Goal: Use online tool/utility: Utilize a website feature to perform a specific function

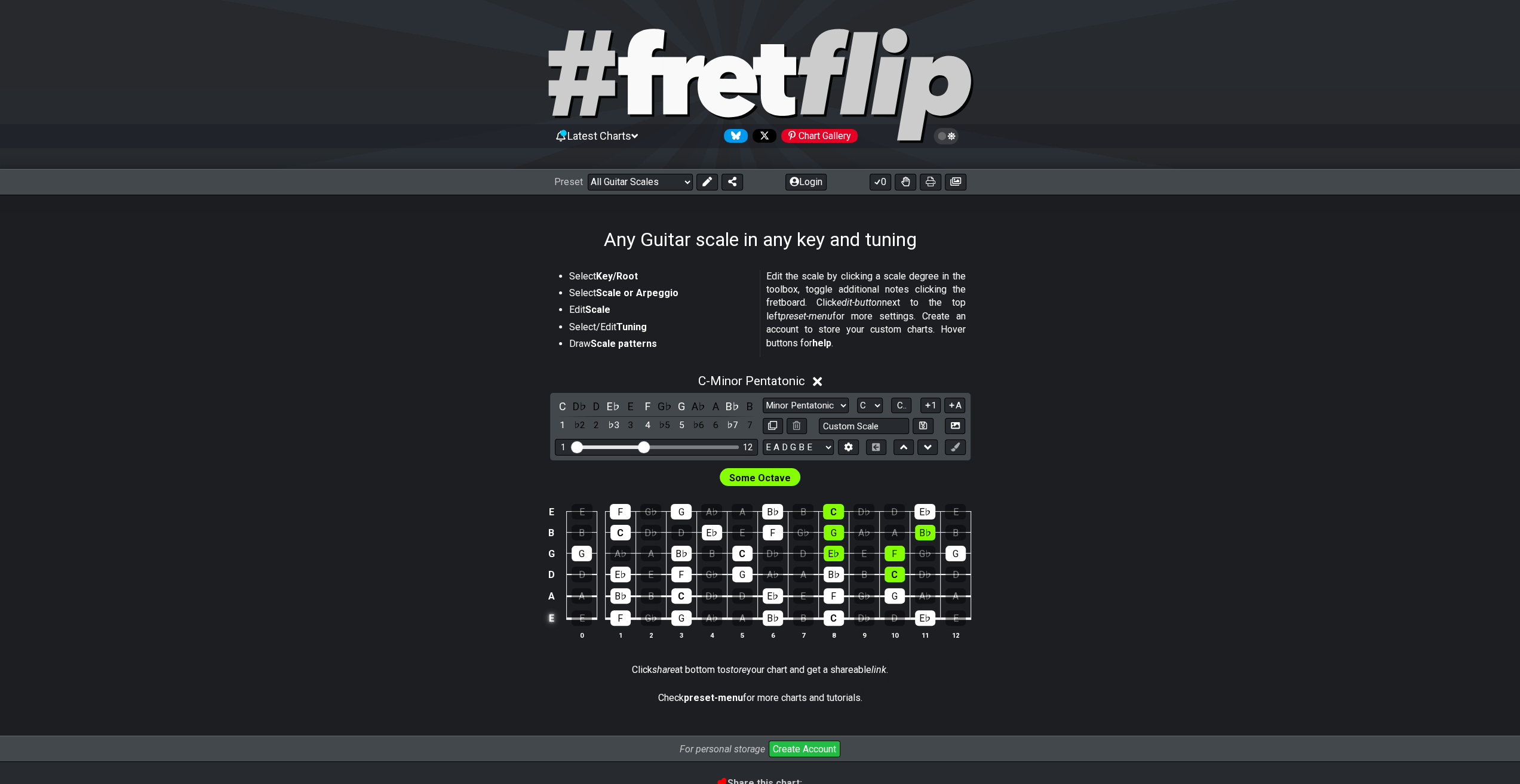
click at [547, 621] on td "E" at bounding box center [551, 618] width 14 height 23
click at [551, 620] on td "x" at bounding box center [551, 618] width 14 height 23
click at [551, 620] on td "o" at bounding box center [551, 618] width 14 height 23
click at [551, 616] on td at bounding box center [551, 618] width 14 height 23
click at [826, 450] on select "E A D G B E E A D G B E E A D G B E B E A D F♯ B A D G C E A D A D G B E E♭ A♭ …" at bounding box center [798, 447] width 71 height 16
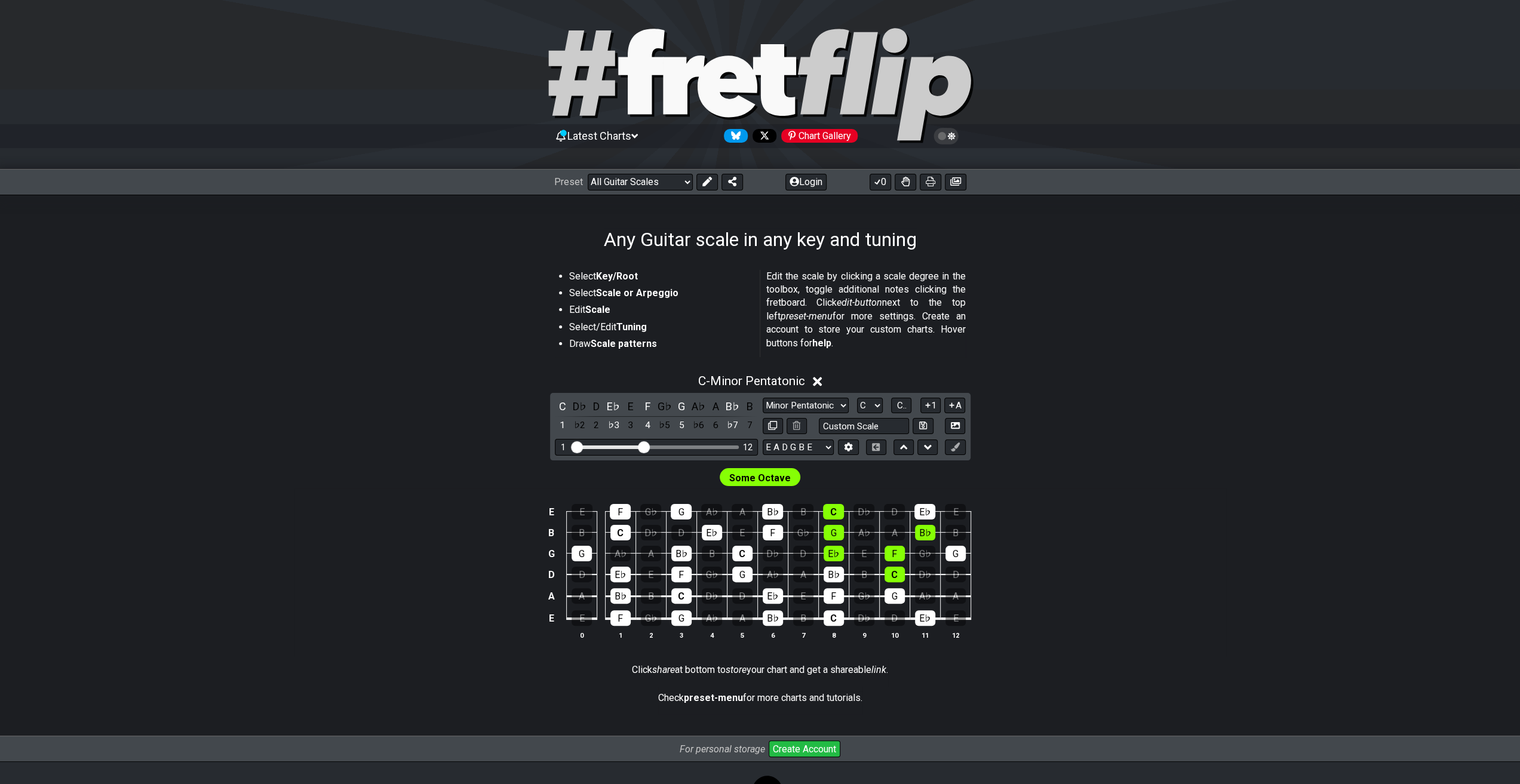
click at [507, 416] on div "C - Minor Pentatonic C D♭ D E♭ E F G♭ G A♭ A B♭ B 1 ♭2 2 ♭3 3 4 ♭5 5 ♭6 6 ♭7 7 …" at bounding box center [760, 512] width 932 height 290
drag, startPoint x: 641, startPoint y: 447, endPoint x: 651, endPoint y: 446, distance: 10.0
click at [651, 446] on input "Visible fret range" at bounding box center [656, 446] width 169 height 0
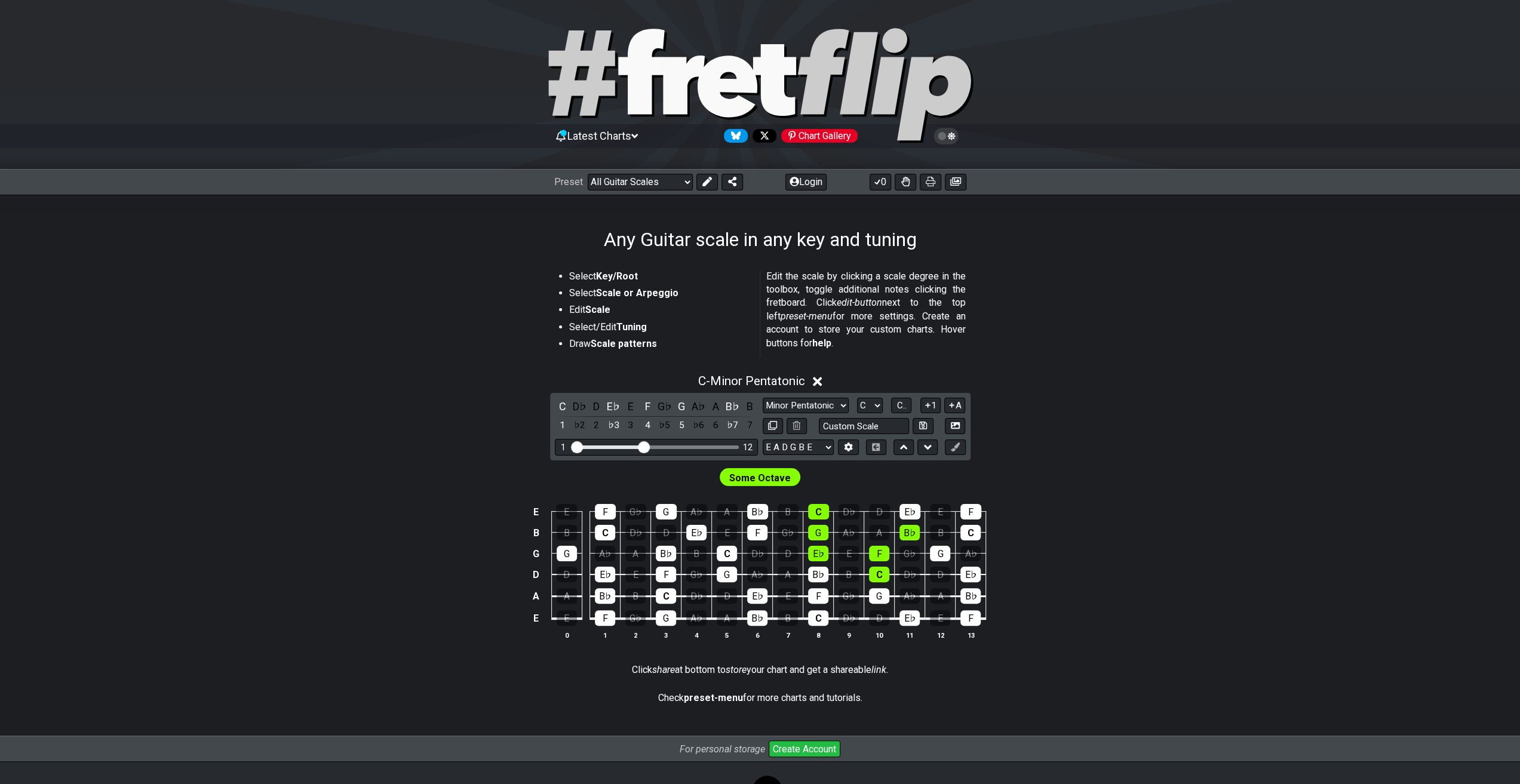
drag, startPoint x: 648, startPoint y: 448, endPoint x: 642, endPoint y: 446, distance: 6.3
click at [642, 446] on input "Visible fret range" at bounding box center [656, 446] width 169 height 0
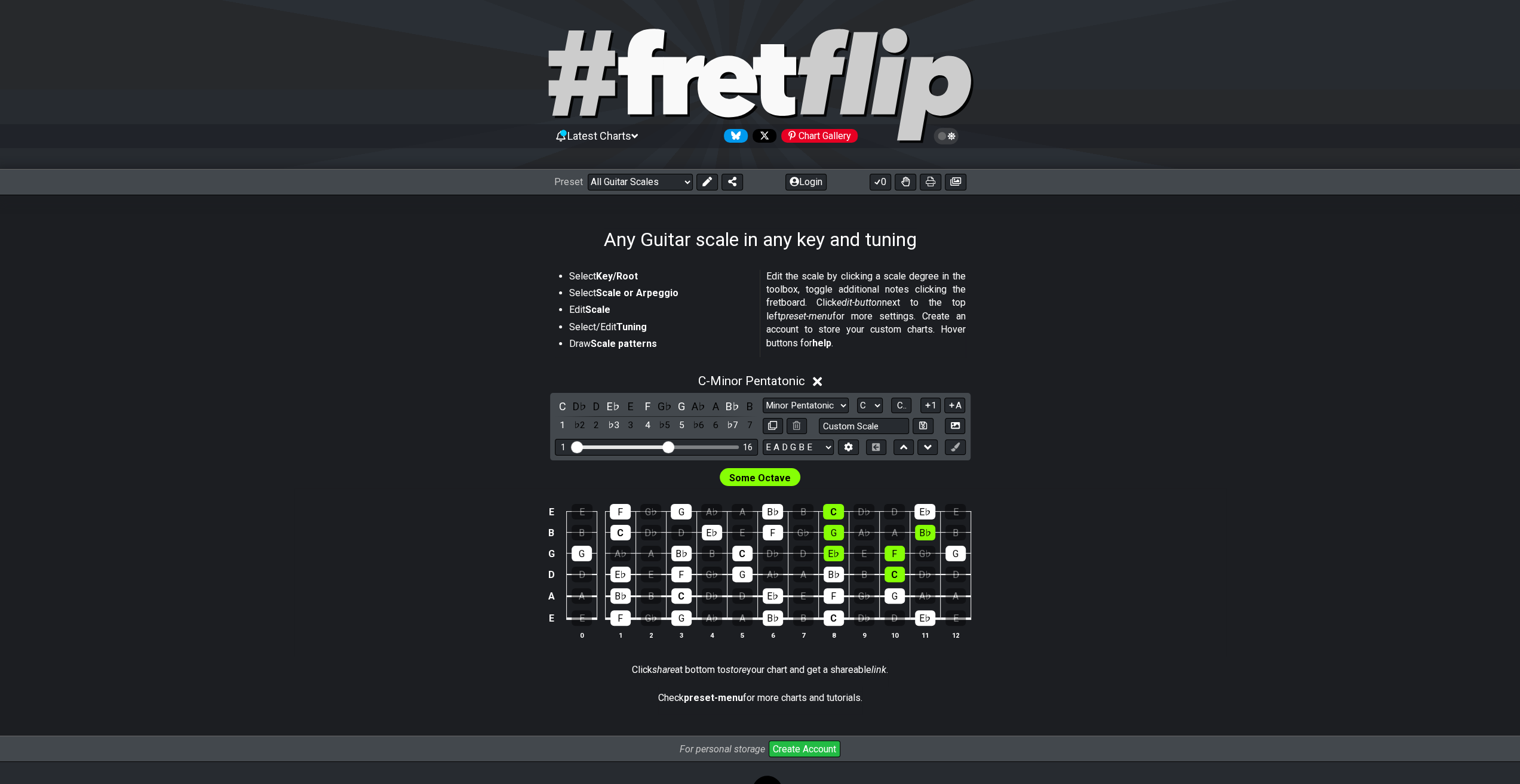
drag, startPoint x: 642, startPoint y: 446, endPoint x: 670, endPoint y: 449, distance: 28.2
click at [670, 446] on input "Visible fret range" at bounding box center [656, 446] width 169 height 0
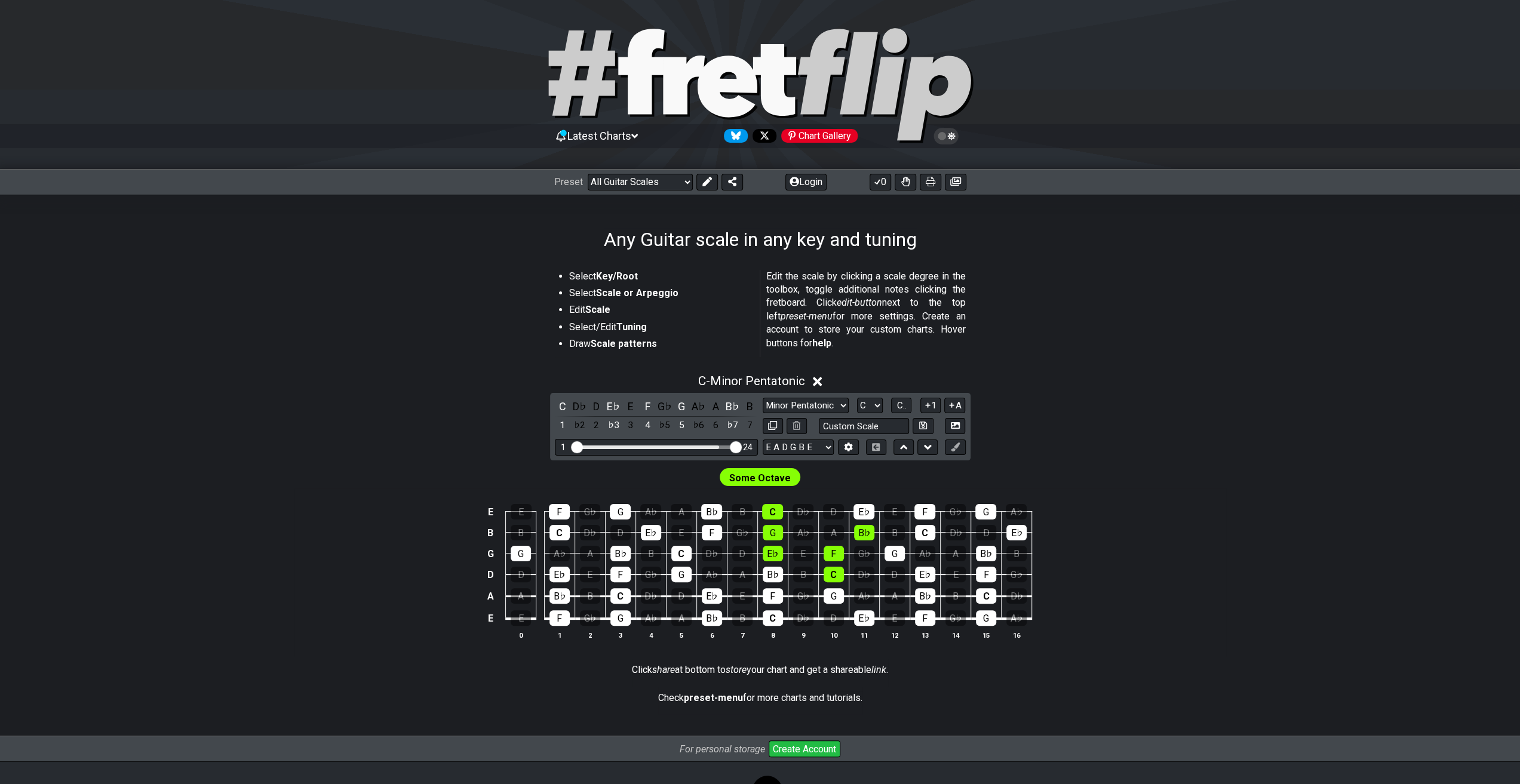
drag, startPoint x: 670, startPoint y: 450, endPoint x: 736, endPoint y: 457, distance: 66.4
click at [736, 446] on input "Visible fret range" at bounding box center [656, 446] width 169 height 0
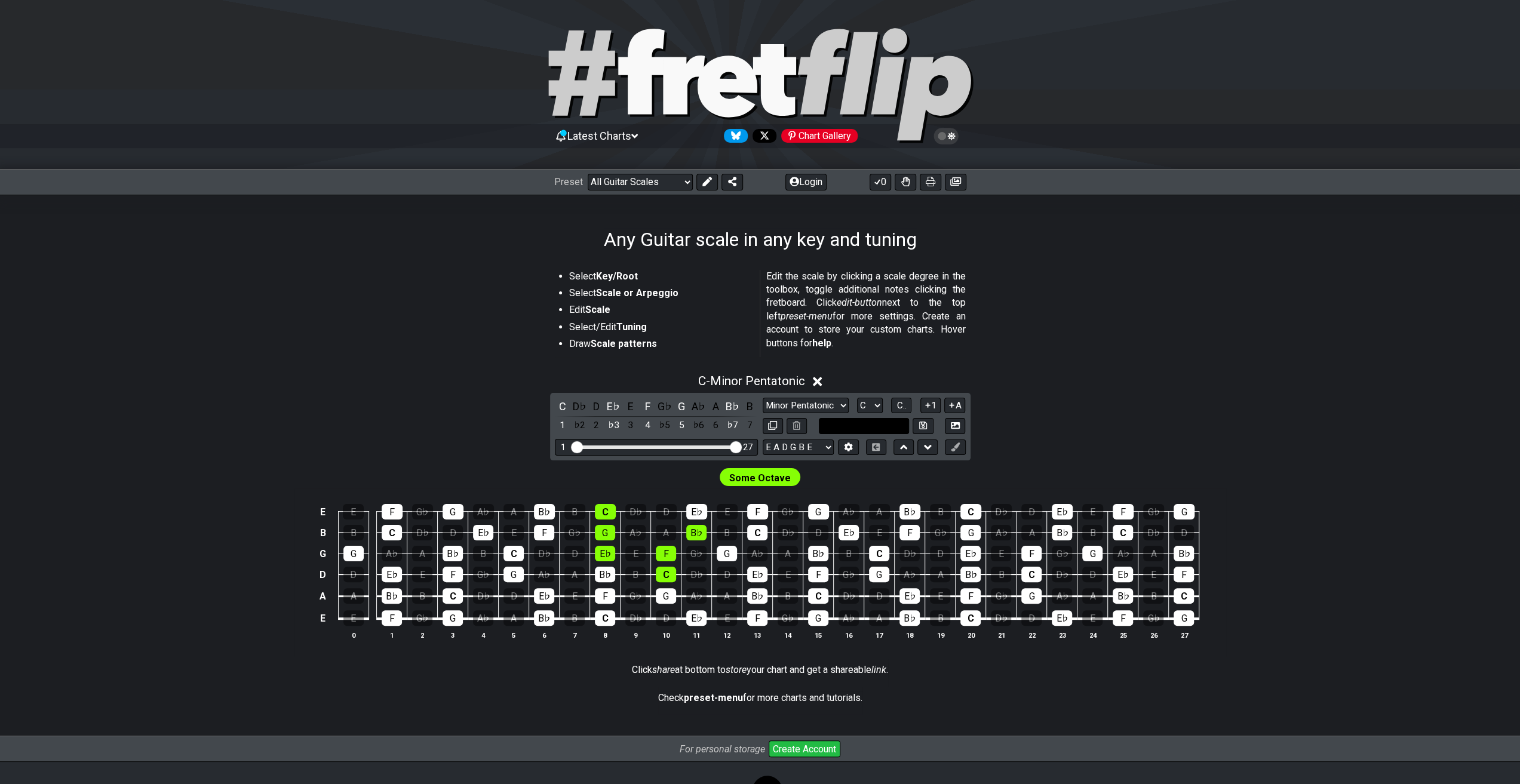
click at [890, 426] on input "text" at bounding box center [865, 426] width 91 height 16
type input "Custom Scale"
click at [1057, 420] on div "C - Minor Pentatonic C D♭ D E♭ E F G♭ G A♭ A B♭ B 1 ♭2 2 ♭3 3 4 ♭5 5 ♭6 6 ♭7 7 …" at bounding box center [760, 512] width 932 height 290
click at [842, 445] on button at bounding box center [848, 447] width 21 height 16
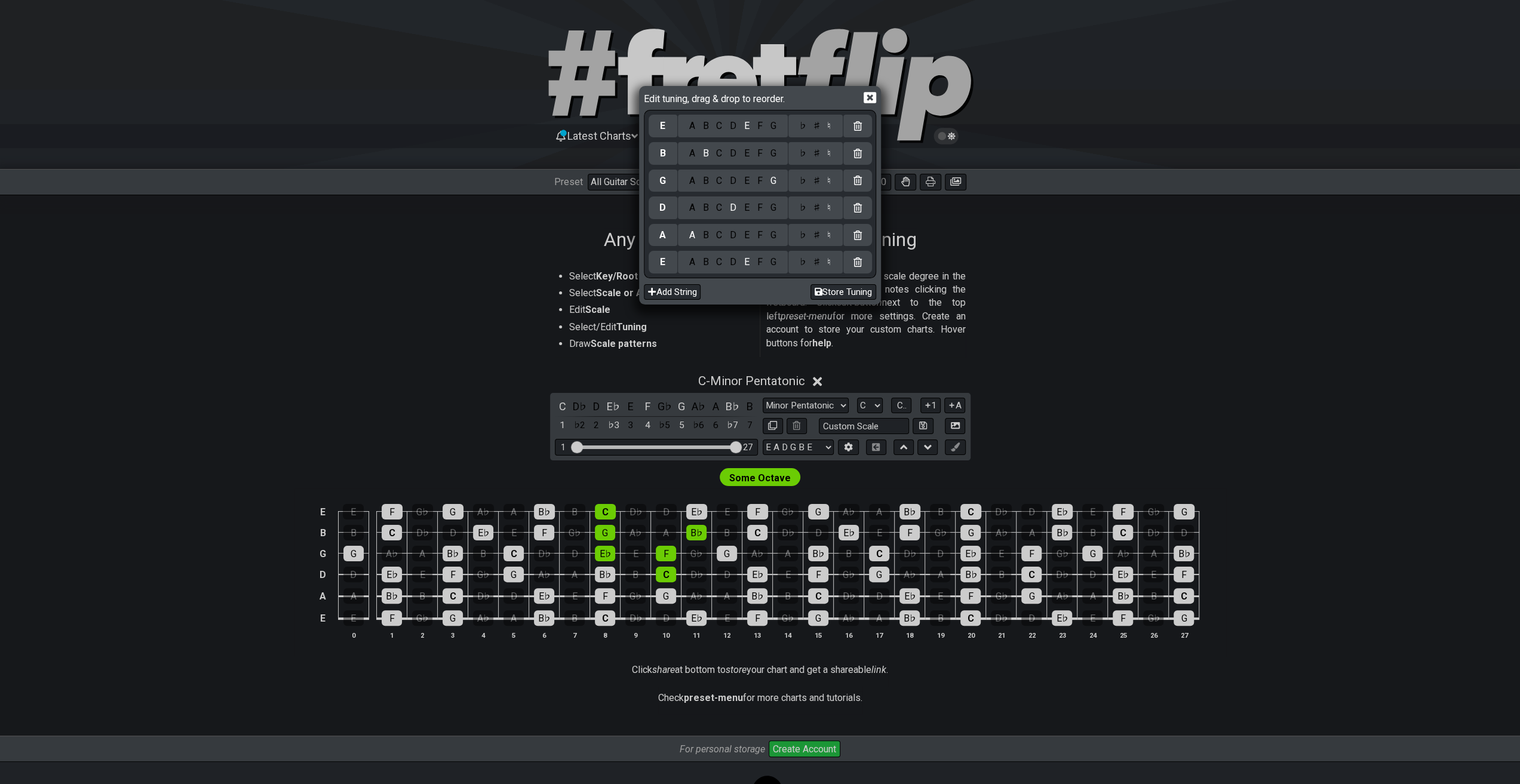
click at [692, 127] on div "A" at bounding box center [692, 126] width 13 height 13
click at [817, 127] on div "♯" at bounding box center [816, 126] width 14 height 13
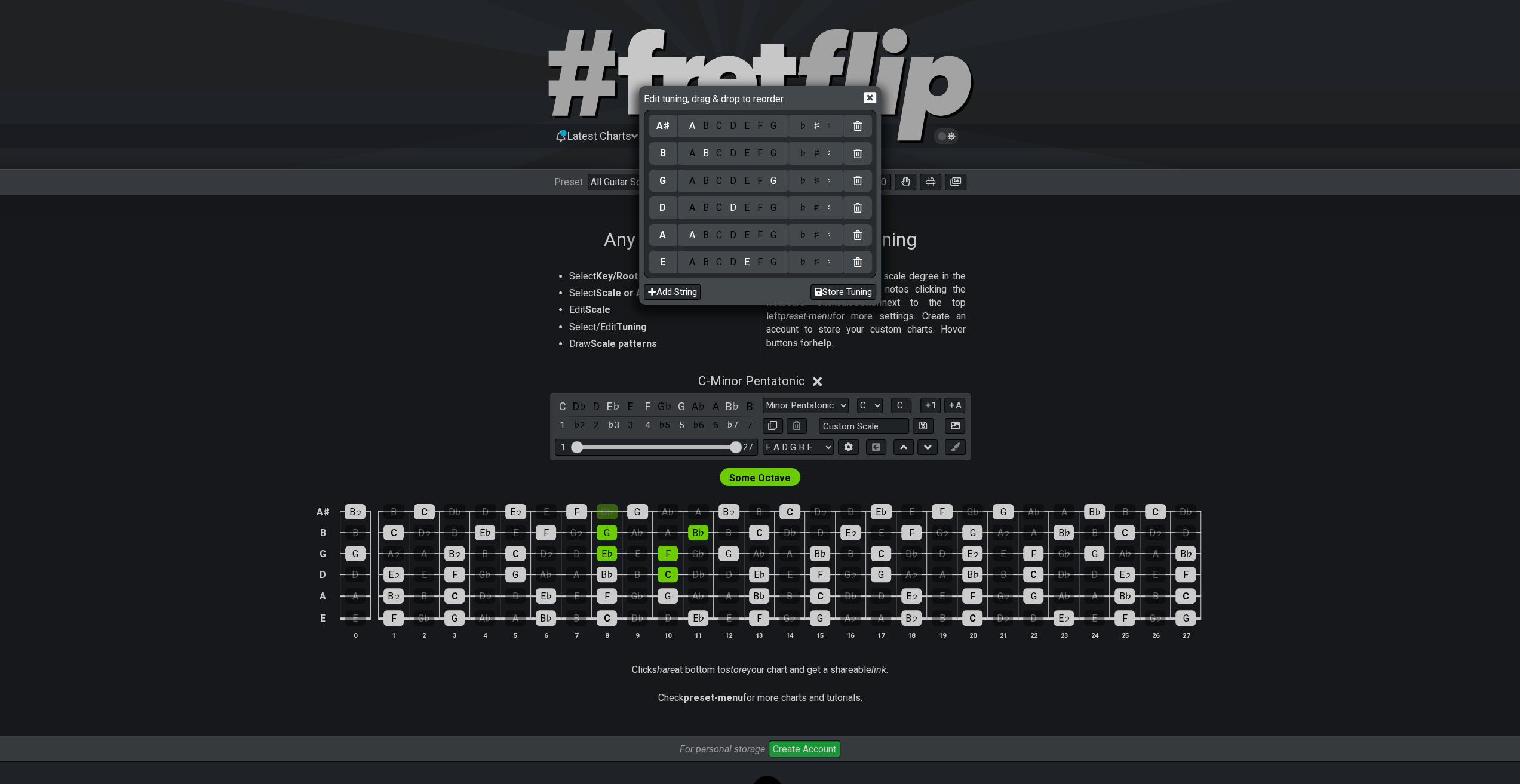
click at [760, 153] on div "F" at bounding box center [760, 153] width 13 height 13
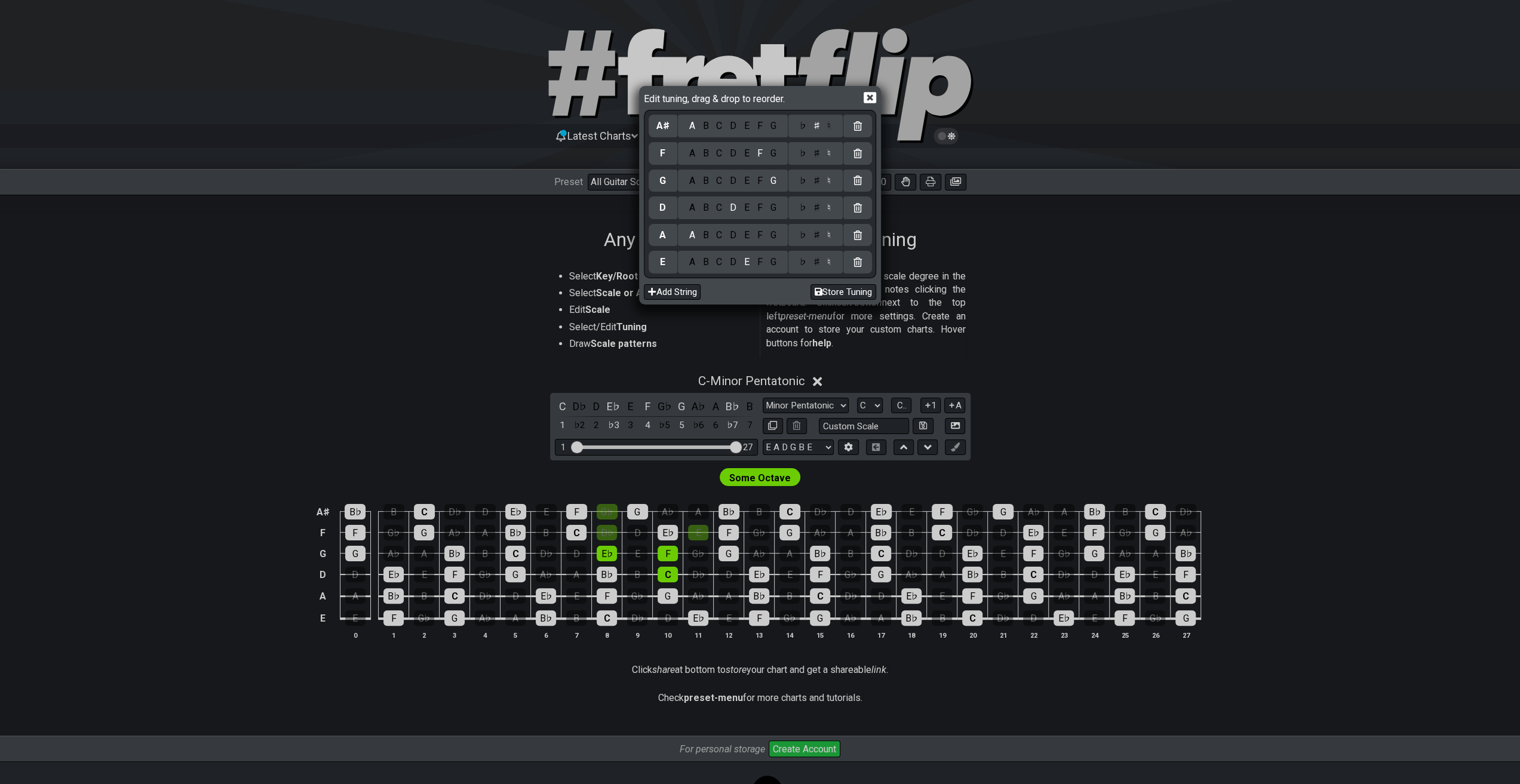
click at [828, 154] on div "♮" at bounding box center [829, 153] width 11 height 13
click at [689, 261] on div "A" at bounding box center [692, 262] width 13 height 13
click at [818, 265] on div "♯" at bounding box center [816, 262] width 14 height 13
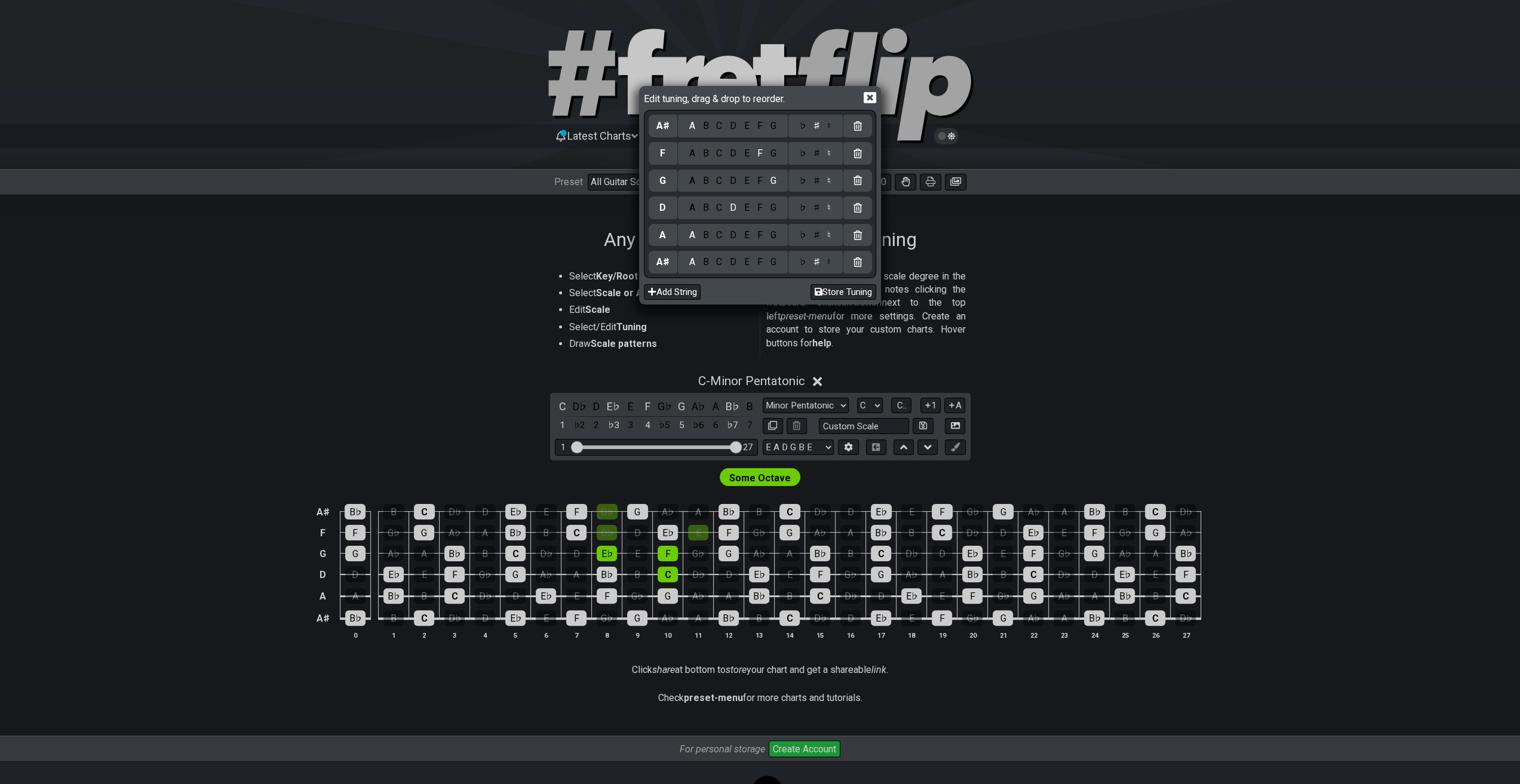
click at [759, 237] on div "F" at bounding box center [760, 235] width 13 height 13
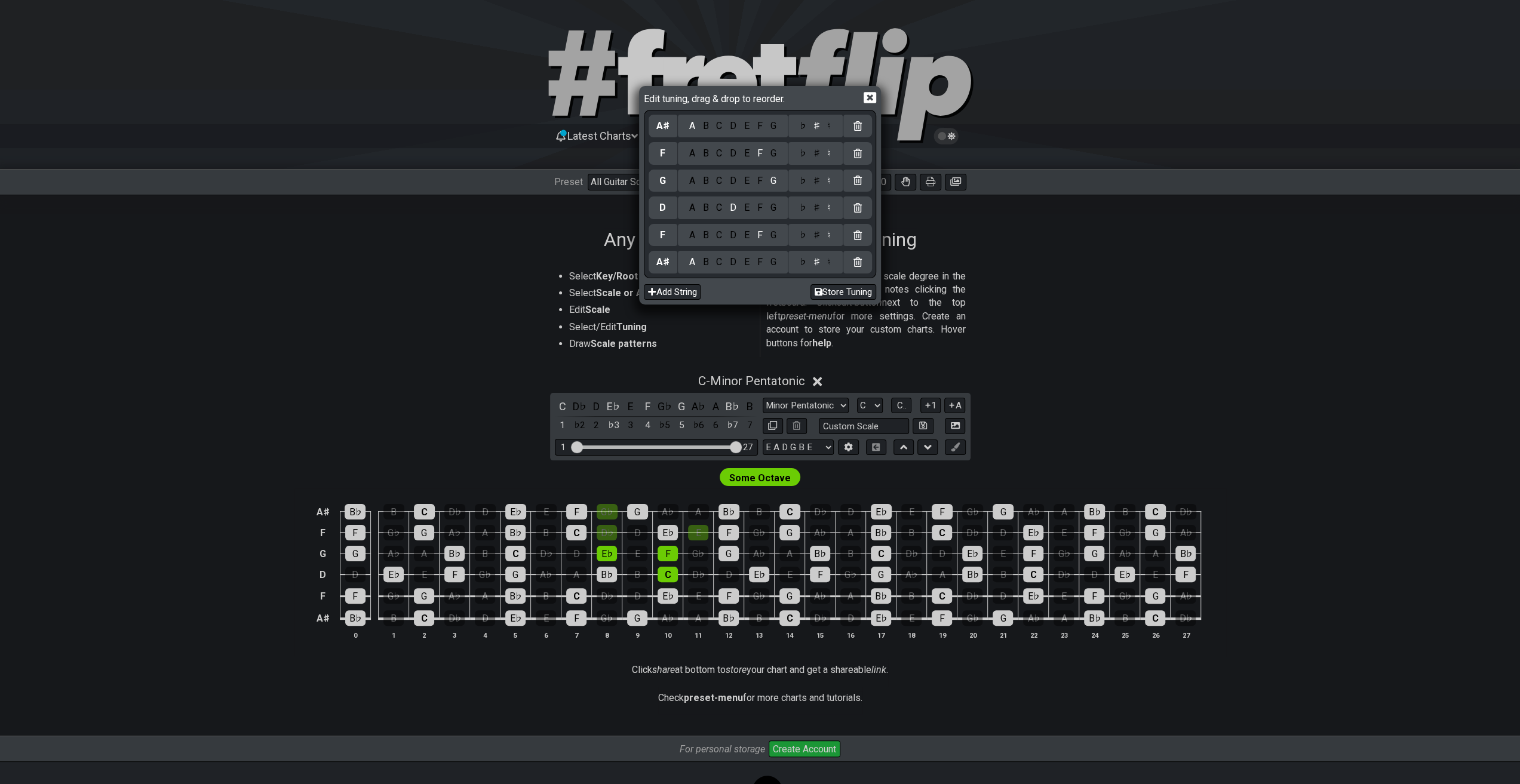
click at [694, 214] on div "A" at bounding box center [692, 208] width 13 height 13
click at [817, 210] on div "♯" at bounding box center [816, 208] width 14 height 13
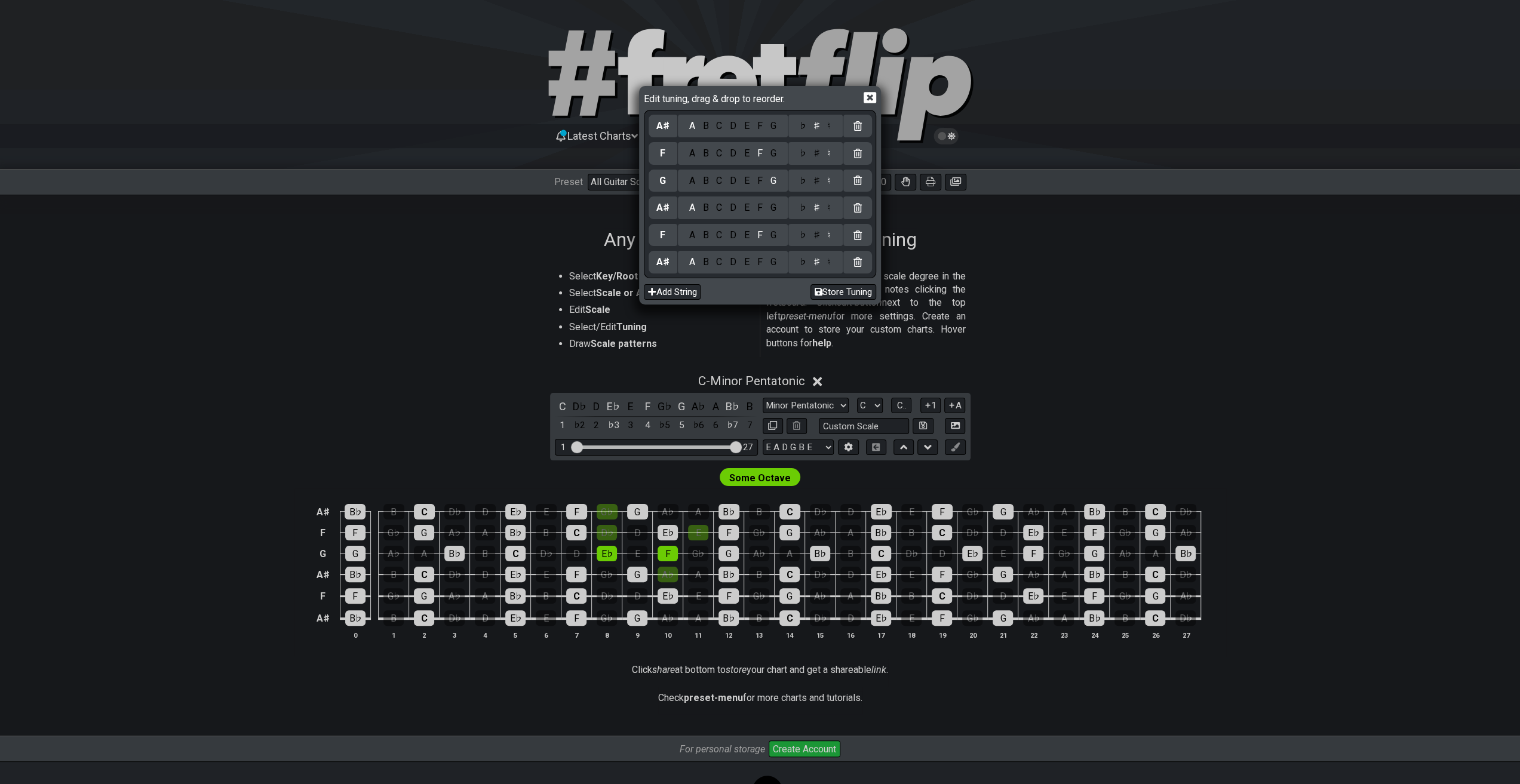
click at [733, 181] on div "D" at bounding box center [733, 181] width 14 height 13
click at [817, 181] on div "♯" at bounding box center [816, 181] width 14 height 13
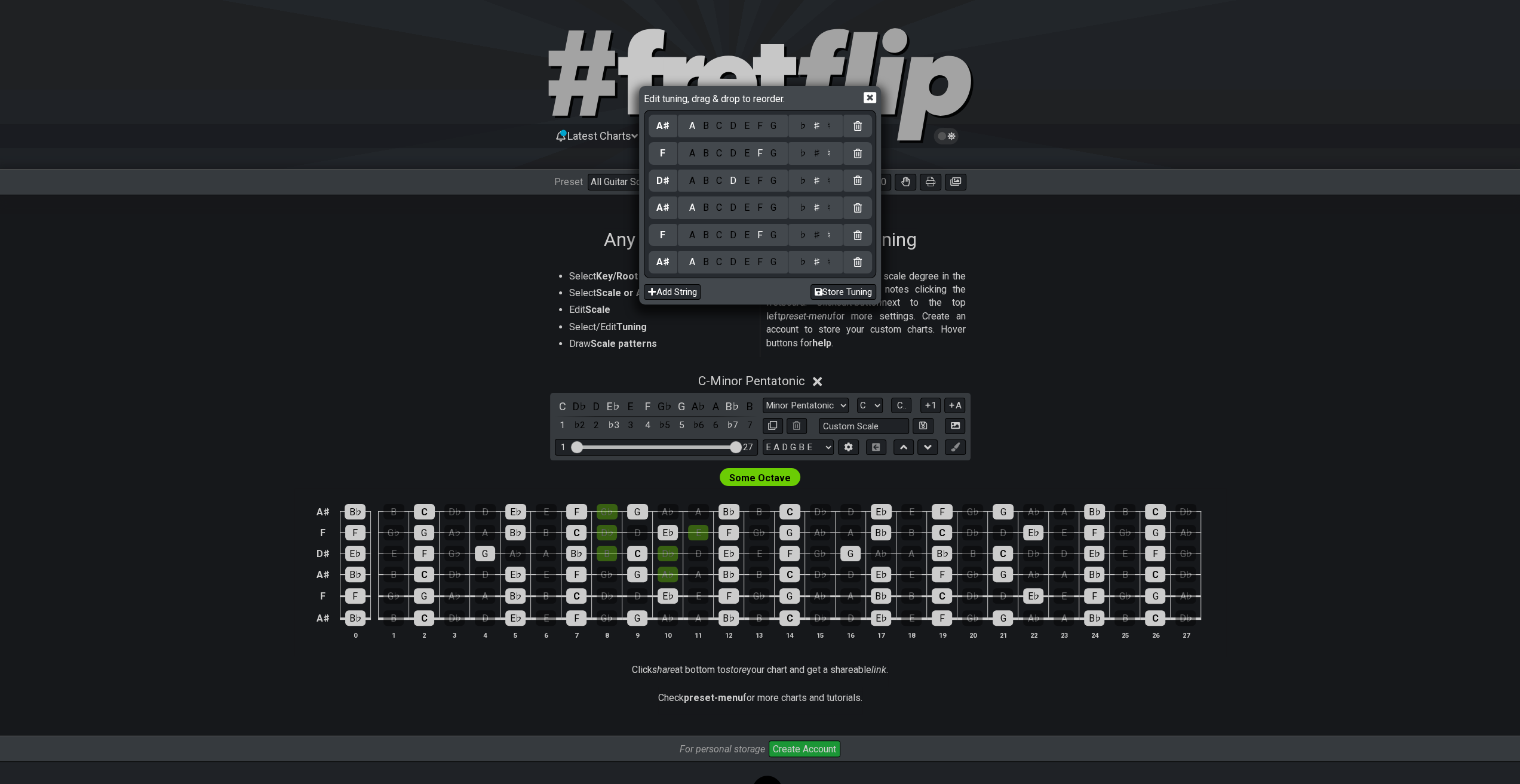
click at [775, 154] on div "G" at bounding box center [772, 153] width 13 height 13
click at [719, 135] on div "A B C D E F G" at bounding box center [733, 126] width 110 height 23
click at [719, 130] on div "C" at bounding box center [719, 126] width 13 height 13
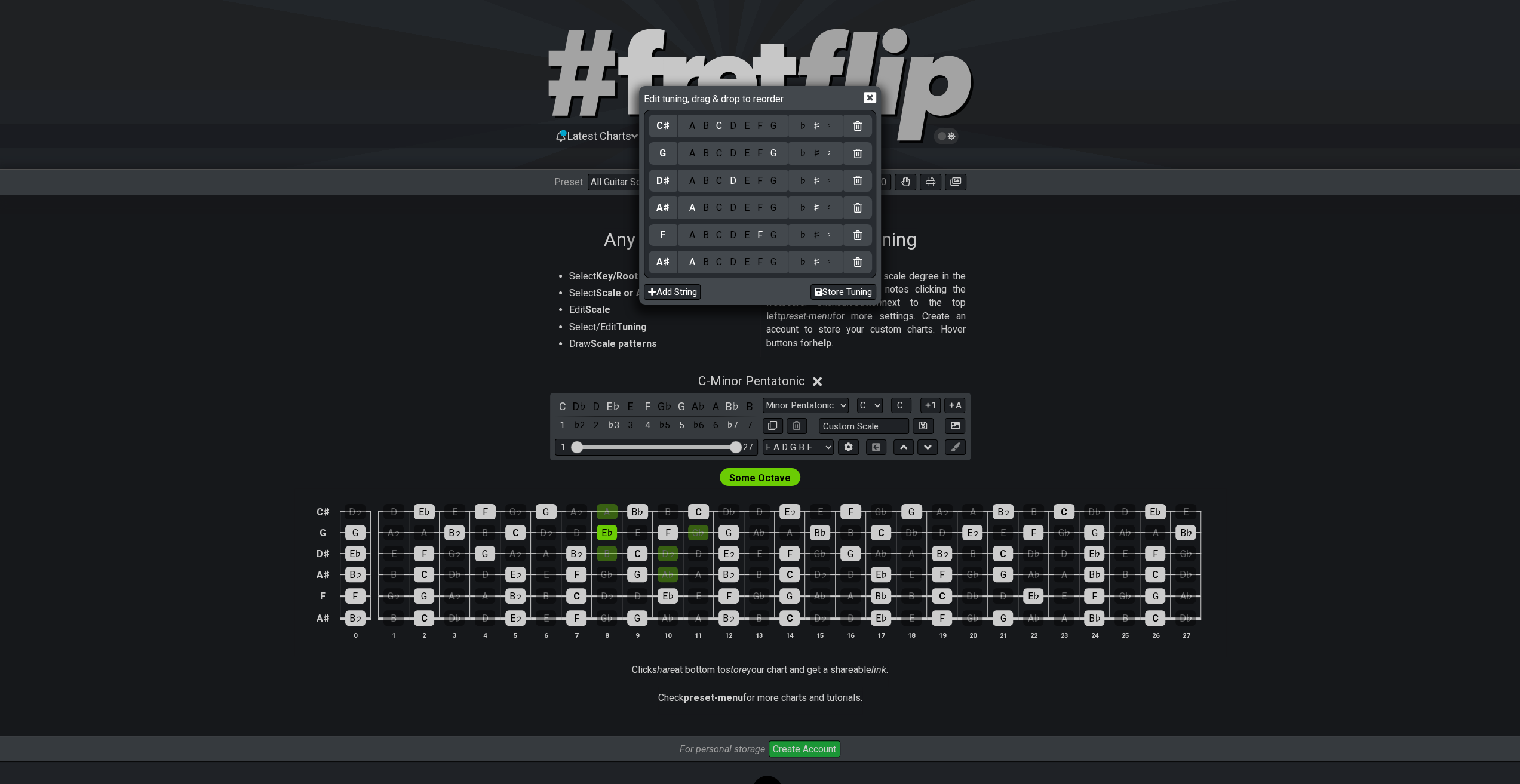
click at [831, 131] on div "♮" at bounding box center [829, 126] width 11 height 13
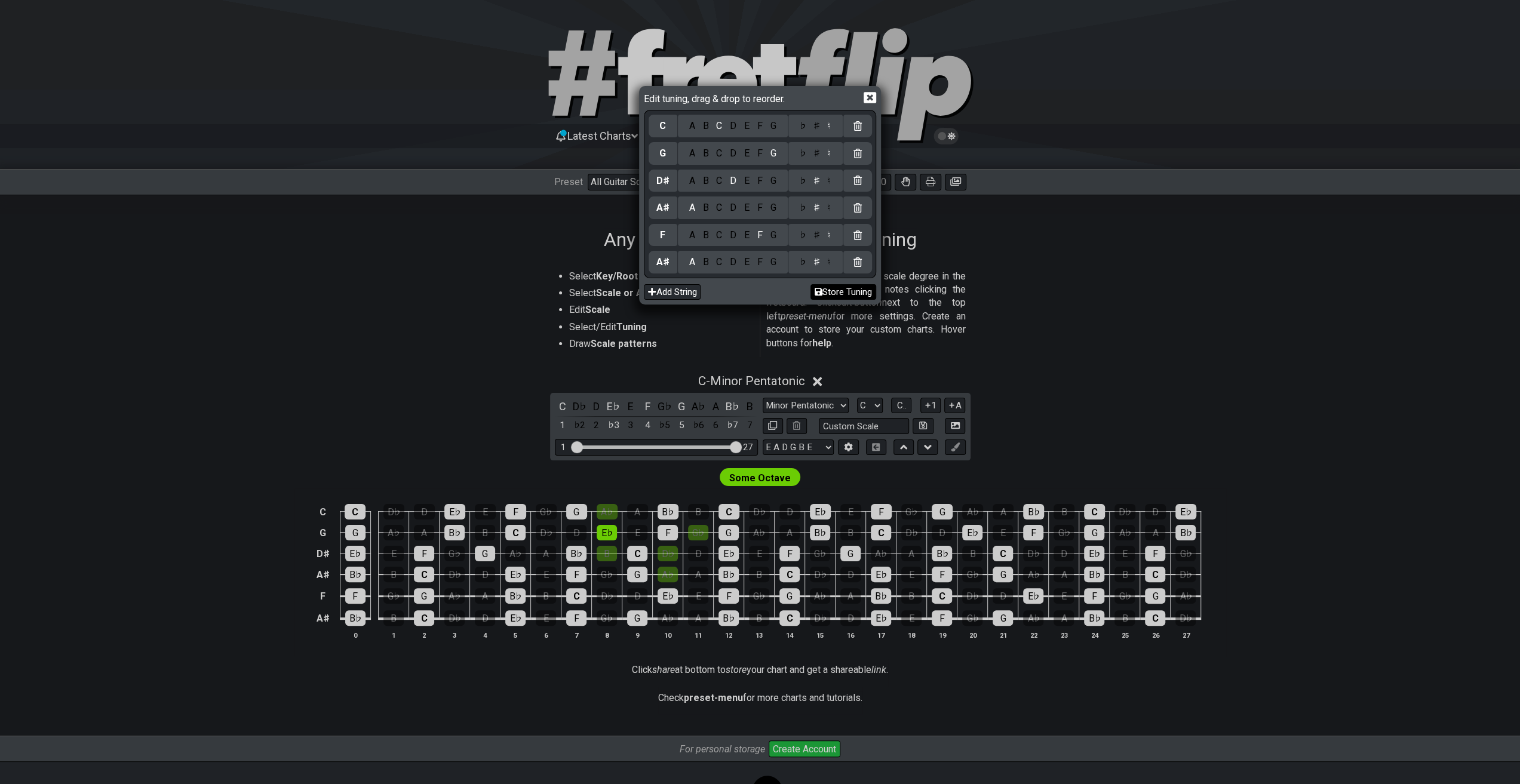
click at [868, 292] on button "Store Tuning" at bounding box center [843, 292] width 66 height 16
click at [819, 295] on button "Store Tuning" at bounding box center [843, 292] width 66 height 16
click at [867, 91] on icon at bounding box center [870, 98] width 13 height 13
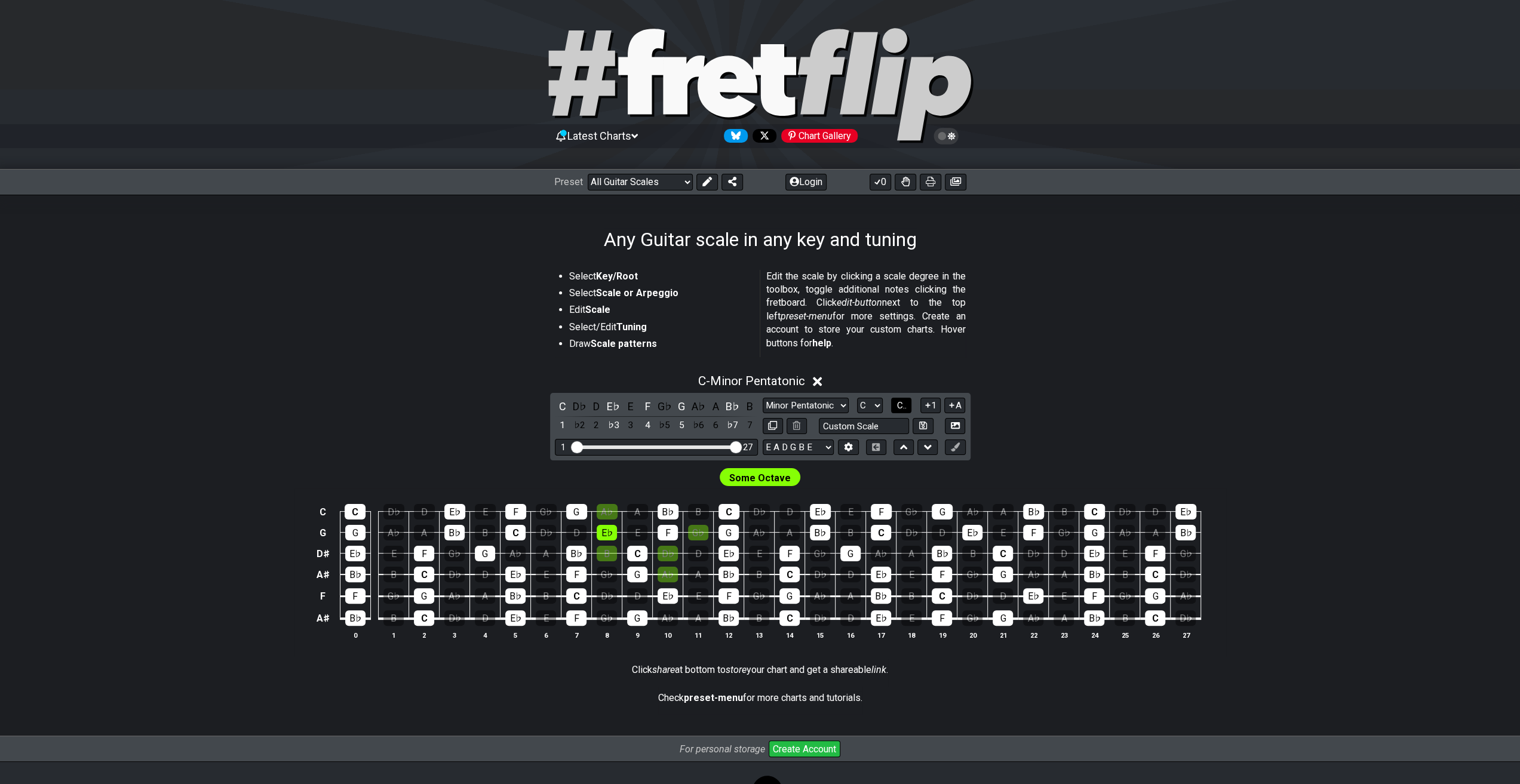
click at [901, 406] on span "C.." at bounding box center [901, 405] width 9 height 11
click at [901, 406] on span "1..7" at bounding box center [901, 405] width 14 height 11
click at [901, 406] on span "..." at bounding box center [901, 405] width 6 height 11
click at [926, 408] on icon at bounding box center [928, 405] width 11 height 9
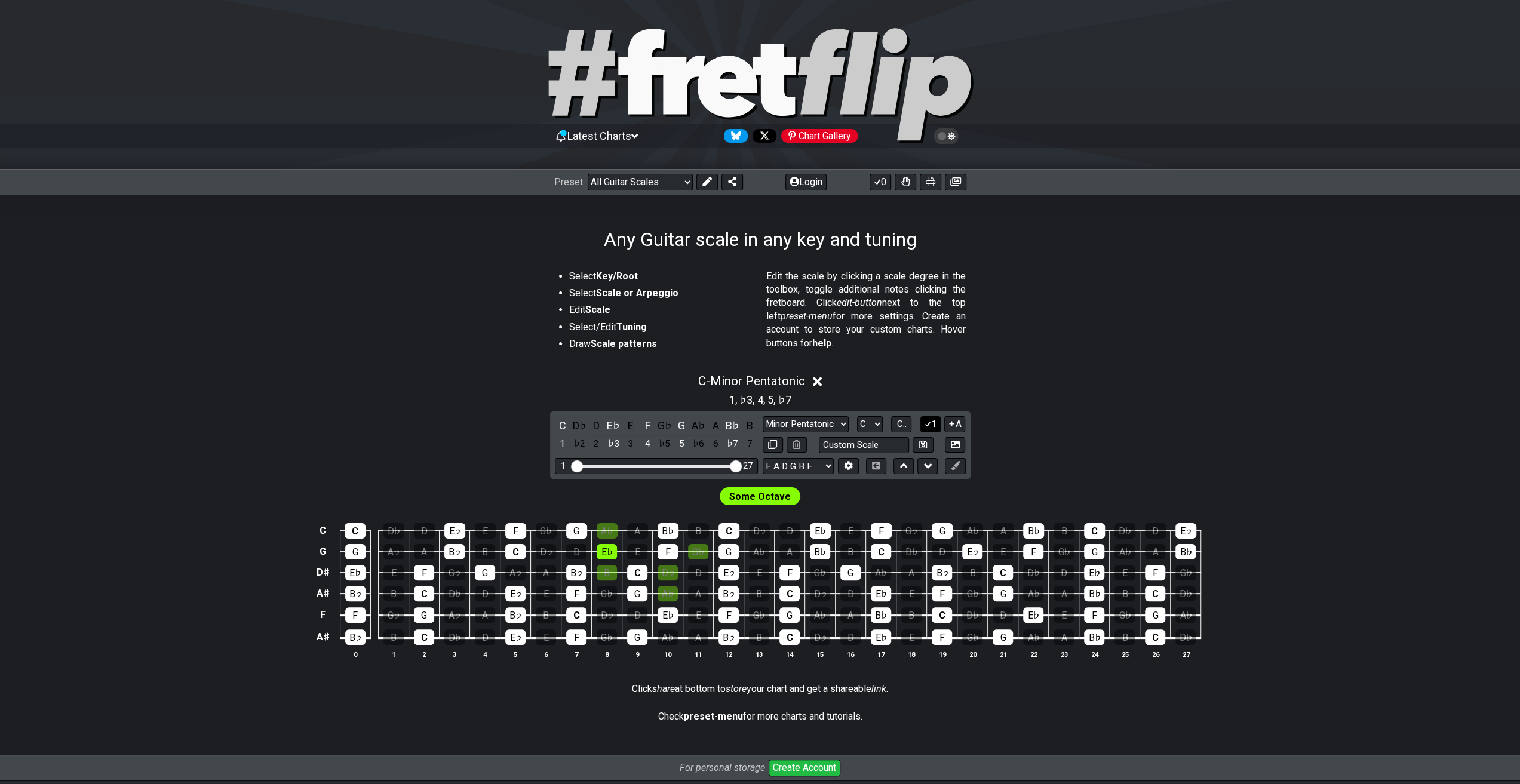
click at [930, 424] on icon at bounding box center [928, 424] width 11 height 9
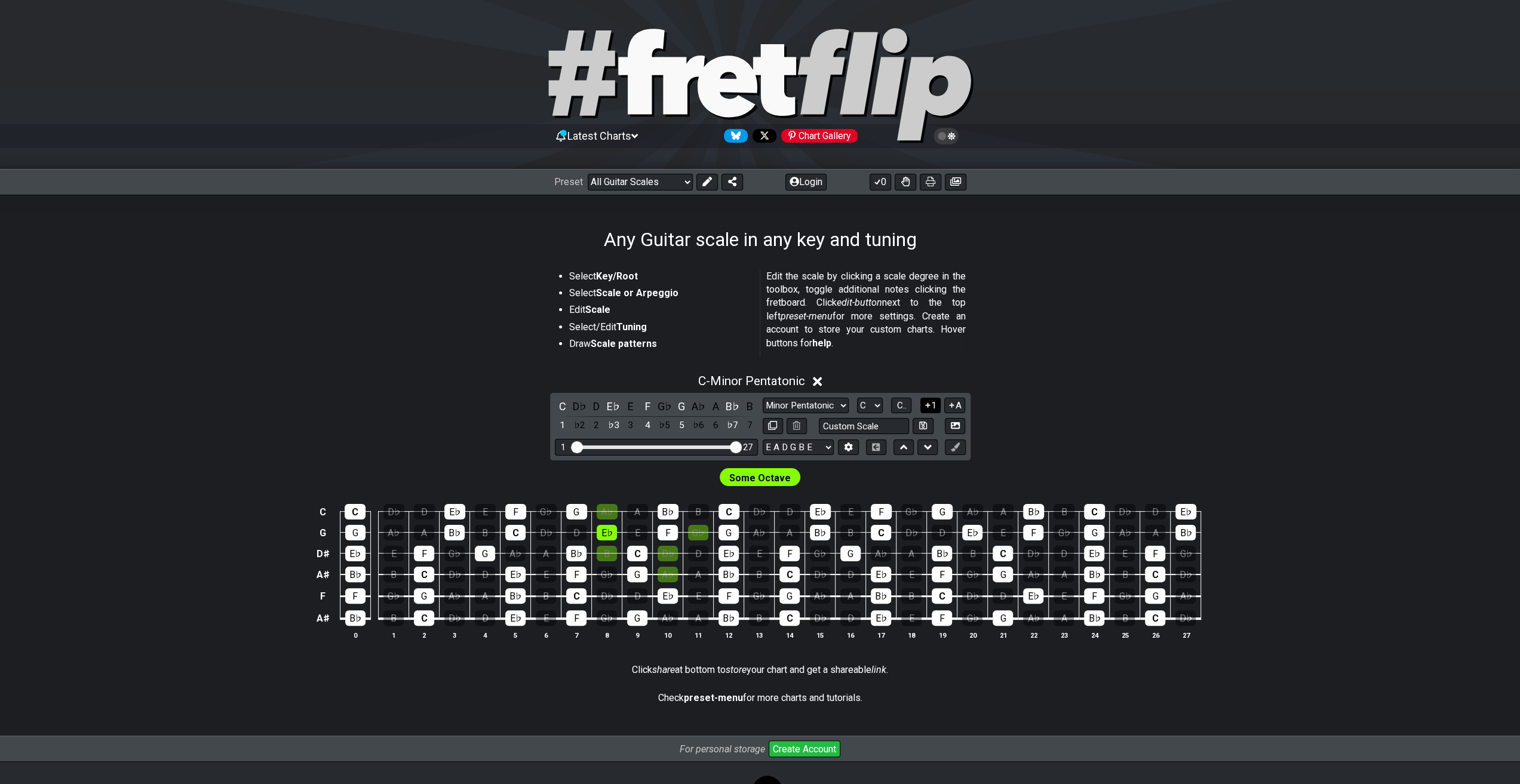
click at [928, 407] on icon at bounding box center [928, 404] width 5 height 5
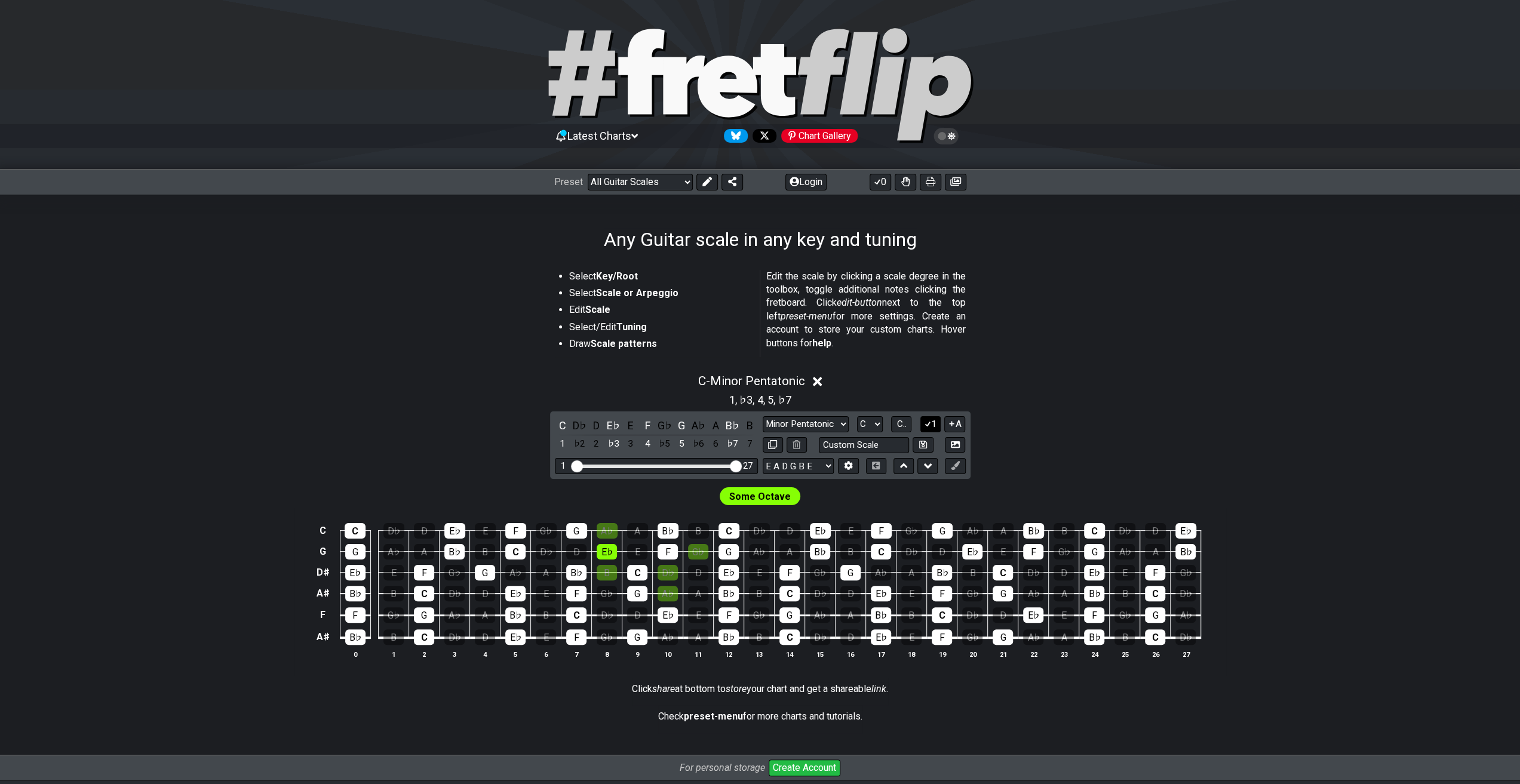
click at [928, 424] on icon at bounding box center [928, 424] width 11 height 9
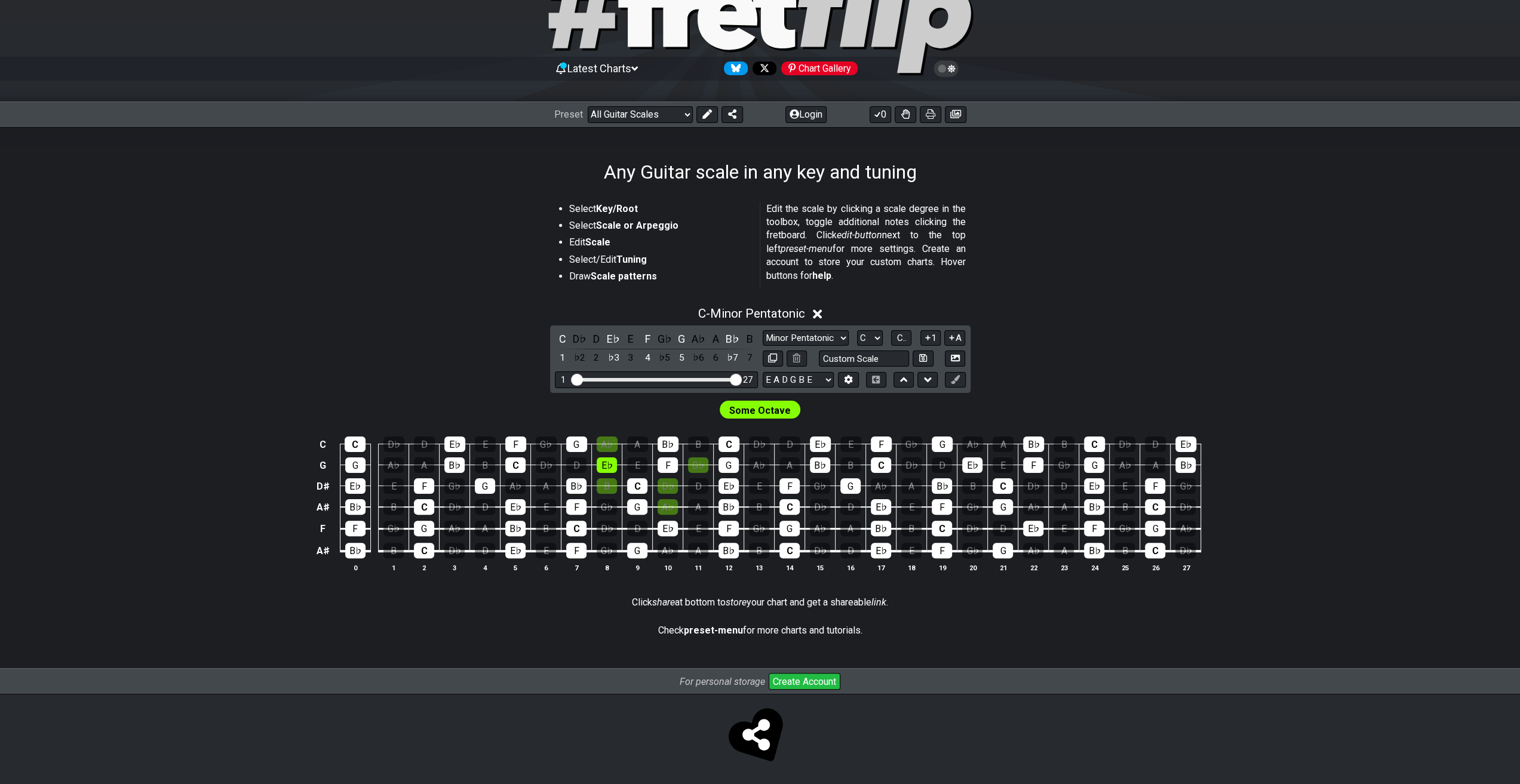
scroll to position [68, 0]
click at [935, 337] on button "1" at bounding box center [930, 337] width 21 height 16
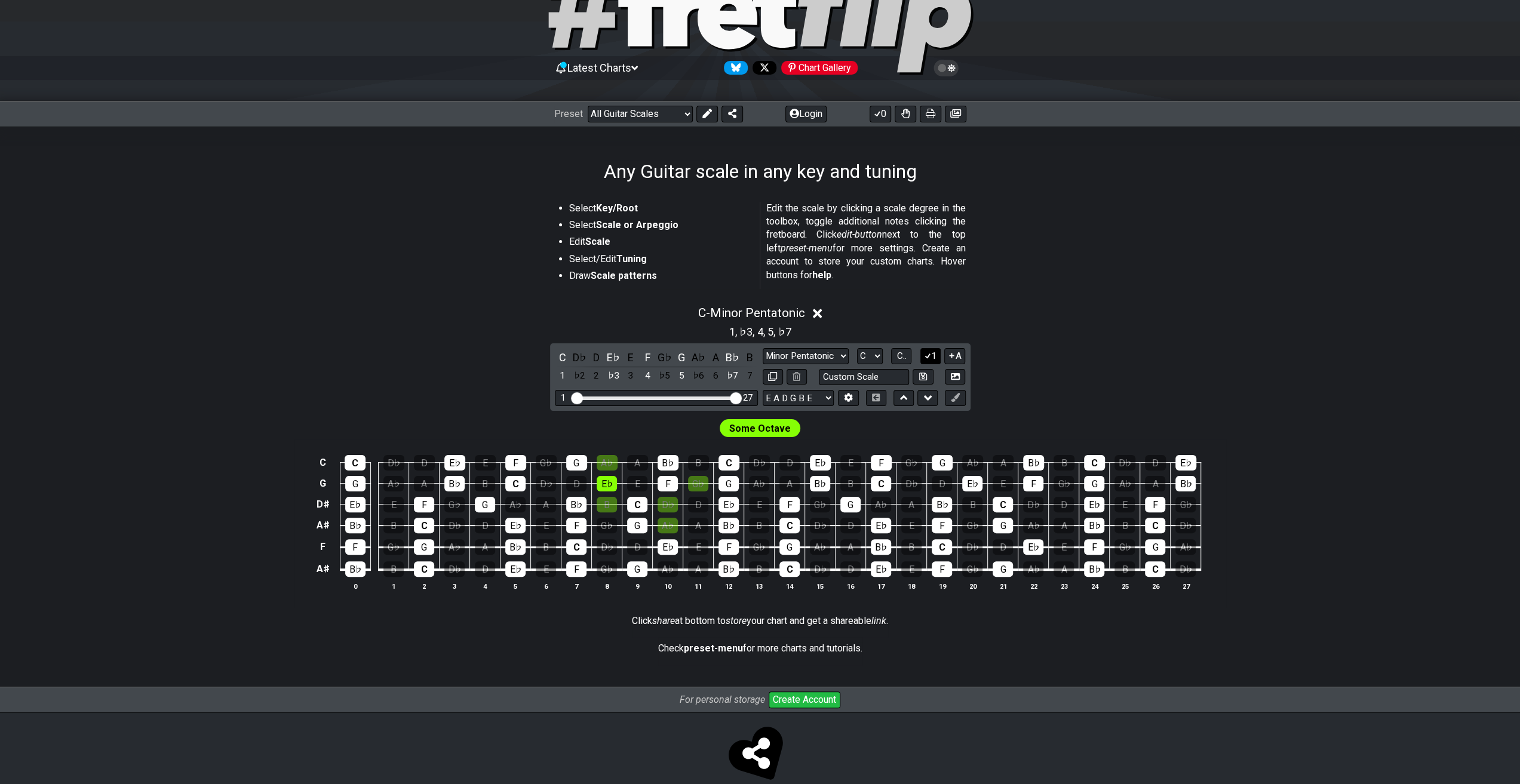
click at [933, 357] on button "1" at bounding box center [930, 356] width 21 height 16
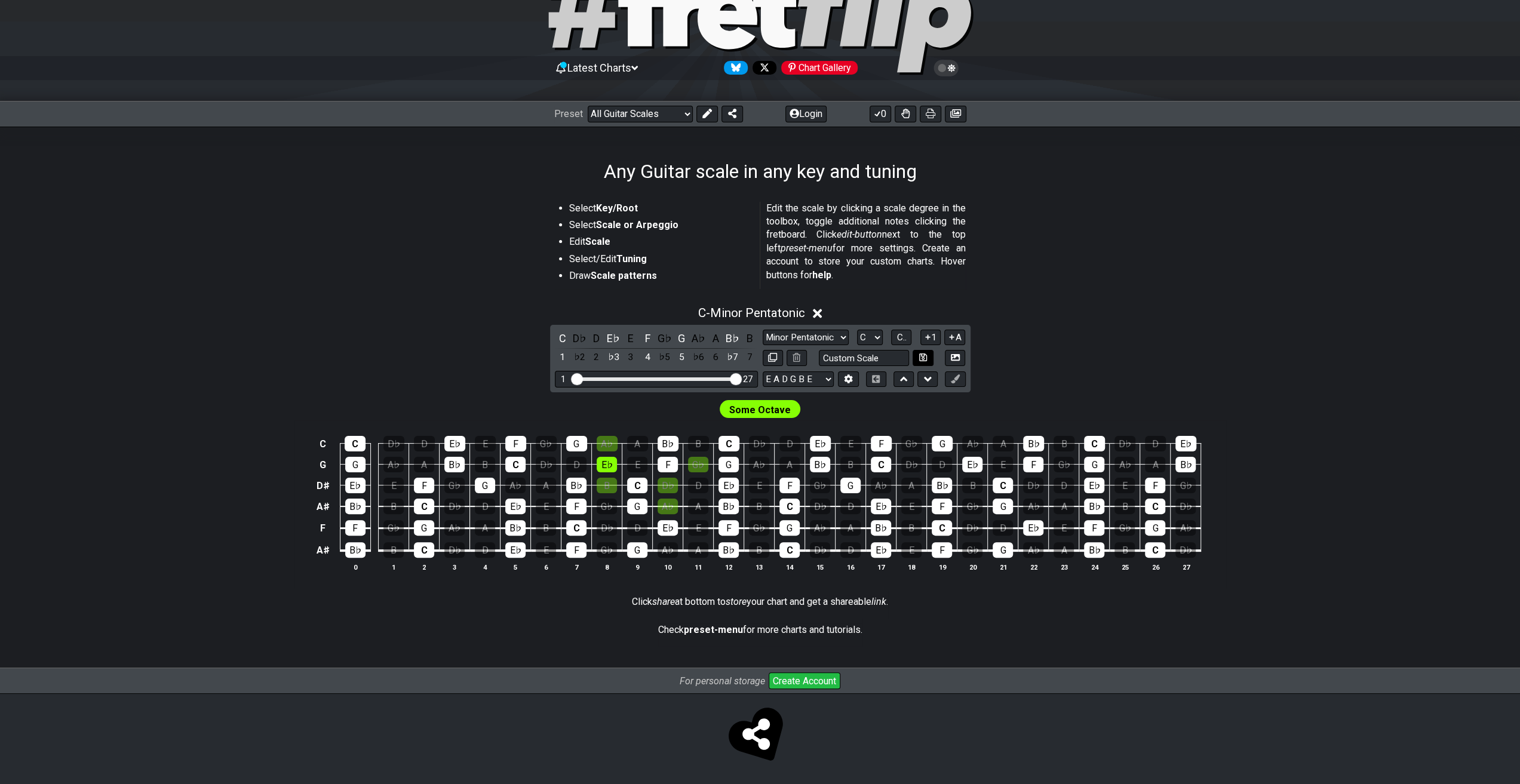
click at [933, 357] on button at bounding box center [923, 358] width 21 height 16
select select "Custom Scale"
click at [940, 356] on div "Custom Scale" at bounding box center [864, 358] width 203 height 16
click at [955, 336] on icon at bounding box center [952, 336] width 11 height 9
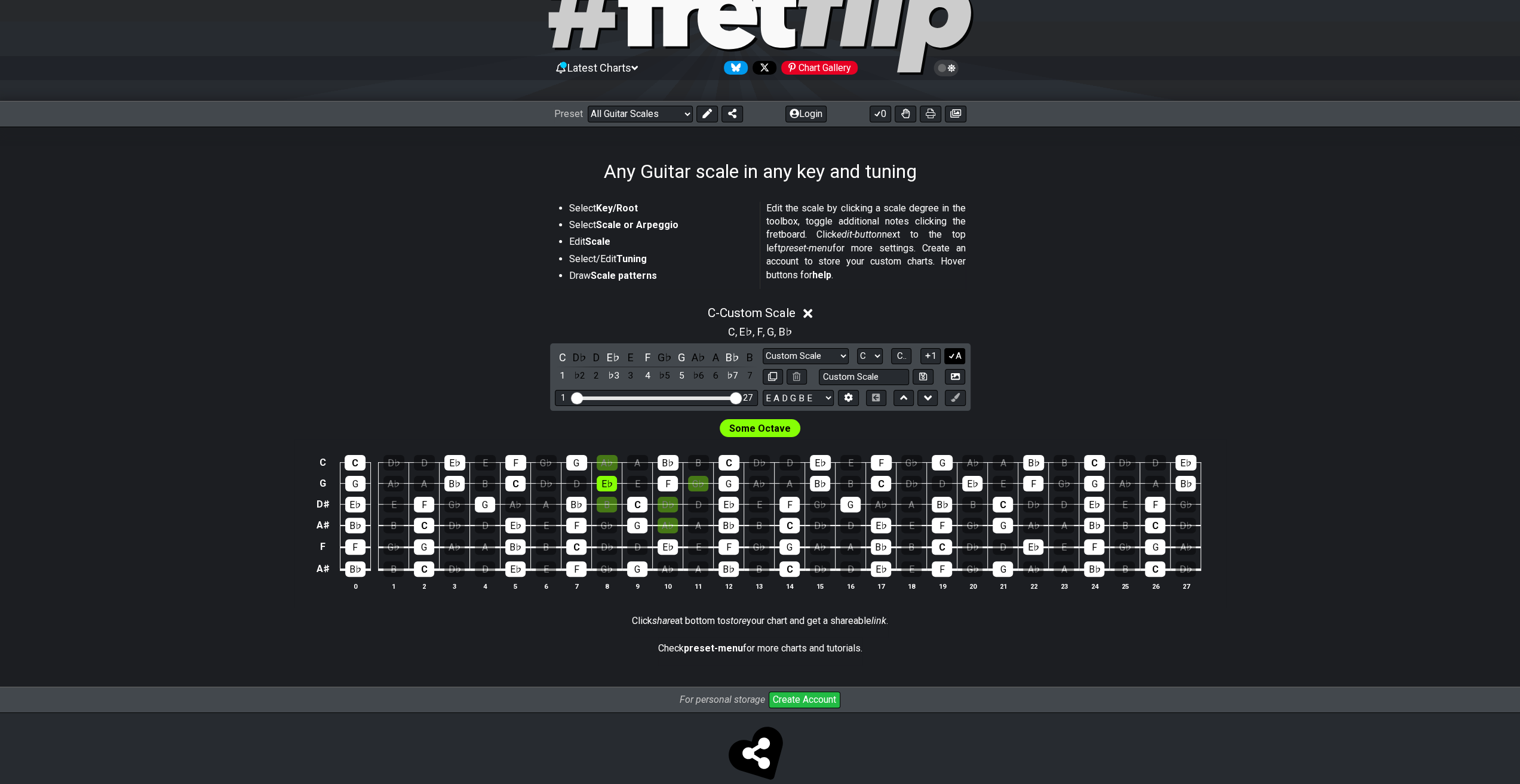
click at [956, 356] on button "A" at bounding box center [955, 356] width 21 height 16
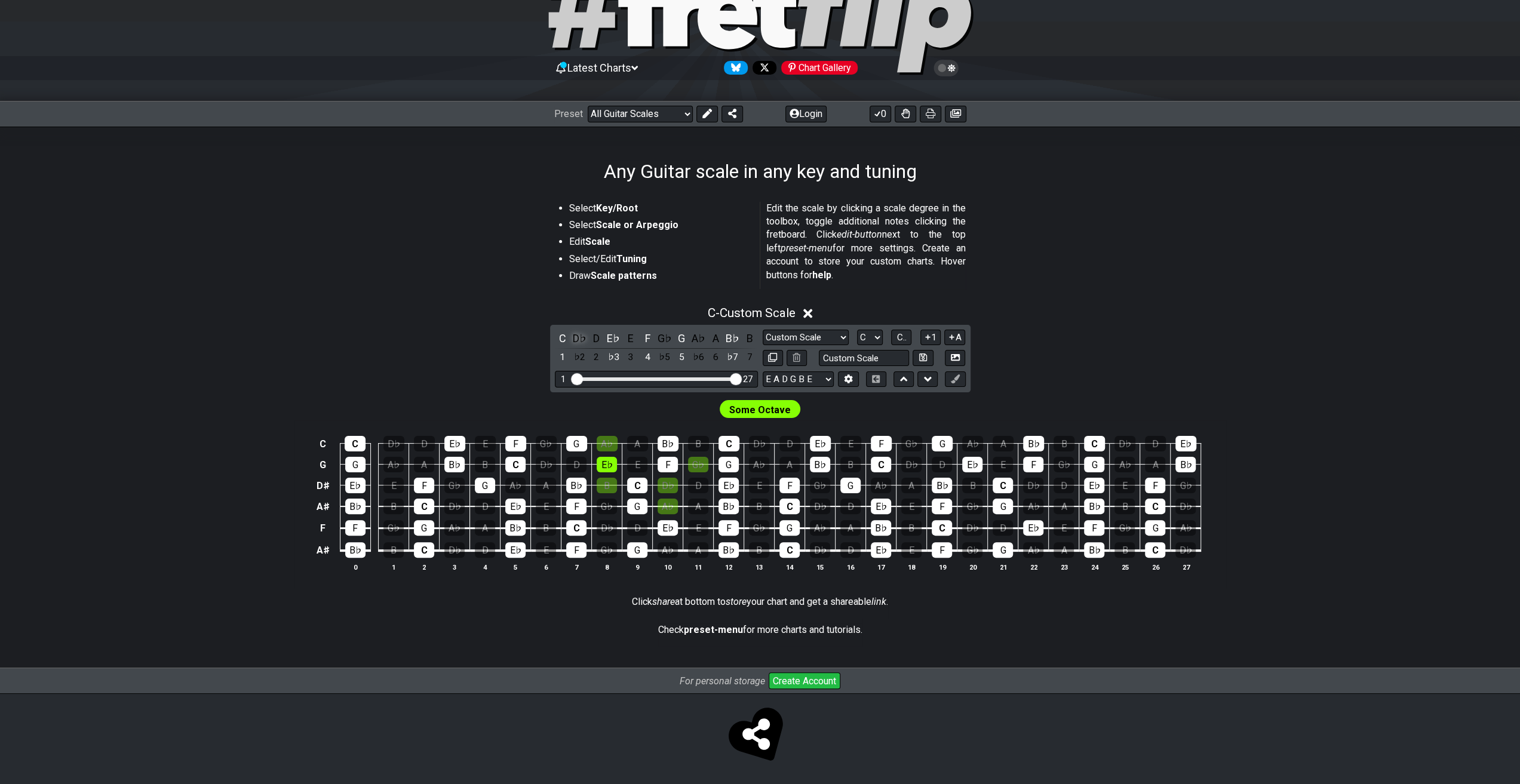
click at [583, 336] on div "D♭" at bounding box center [580, 338] width 16 height 16
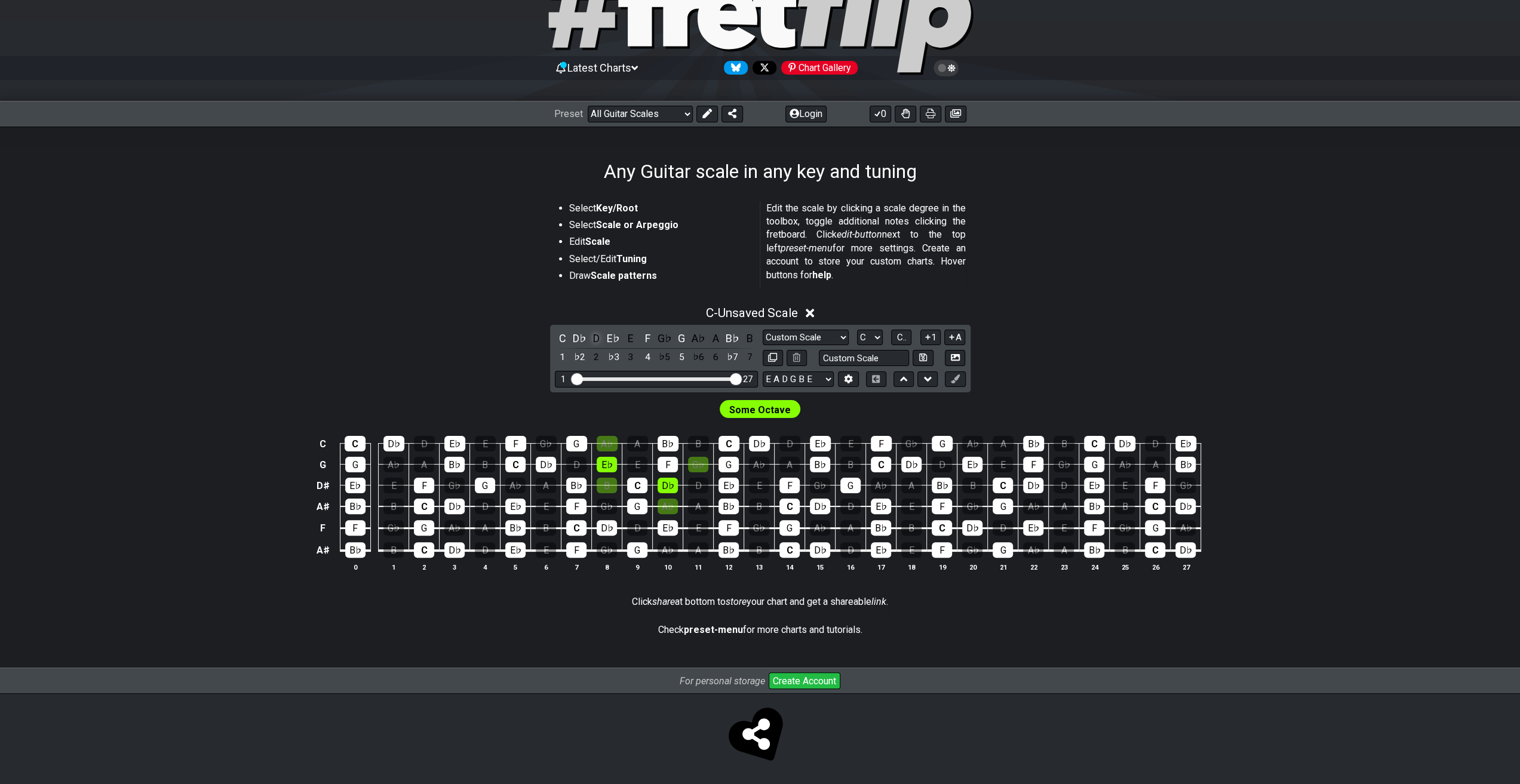
click at [592, 339] on div "D" at bounding box center [597, 338] width 16 height 16
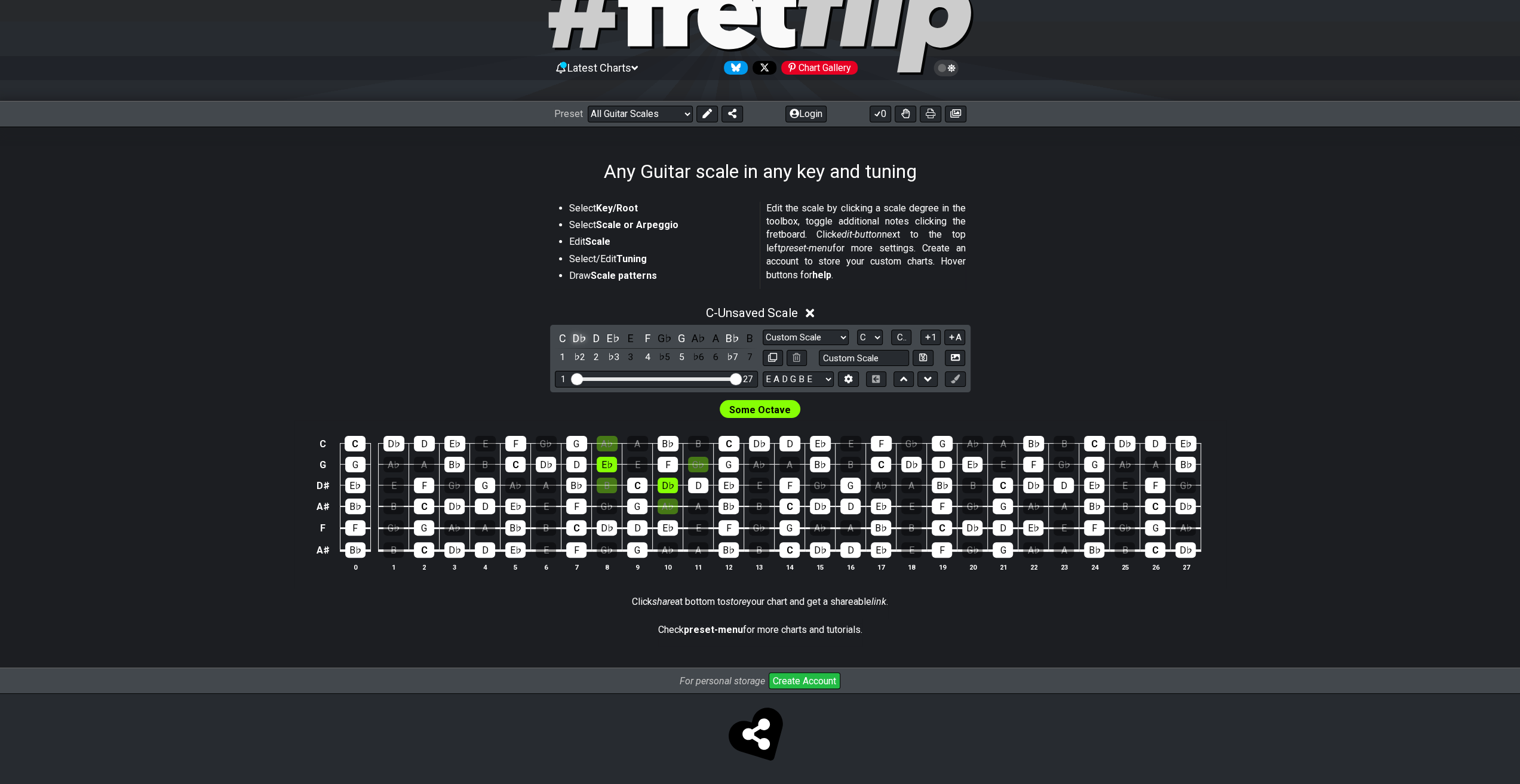
click at [581, 341] on div "D♭" at bounding box center [580, 338] width 16 height 16
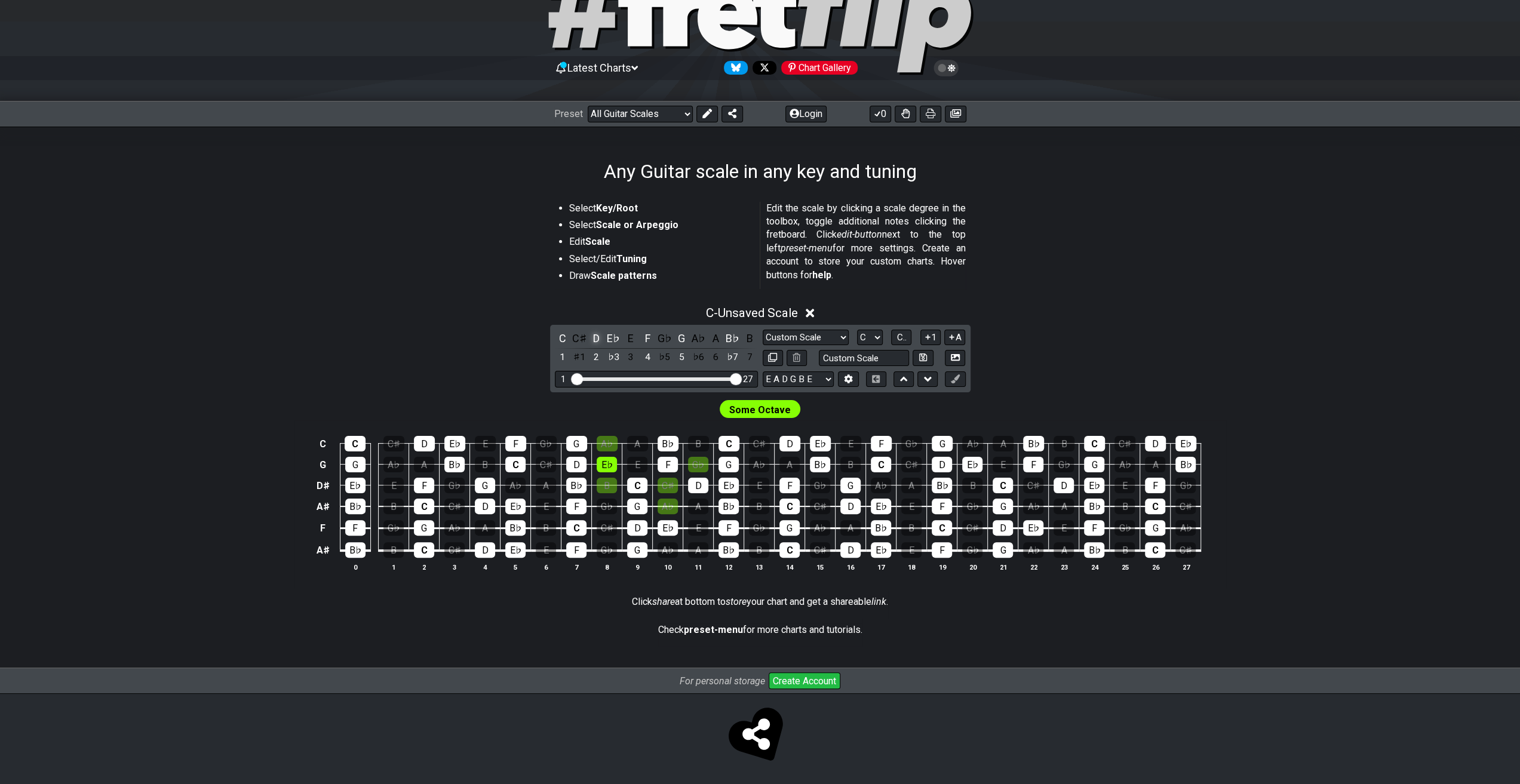
click at [602, 337] on div "D" at bounding box center [597, 338] width 16 height 16
click at [717, 339] on div "A" at bounding box center [716, 338] width 16 height 16
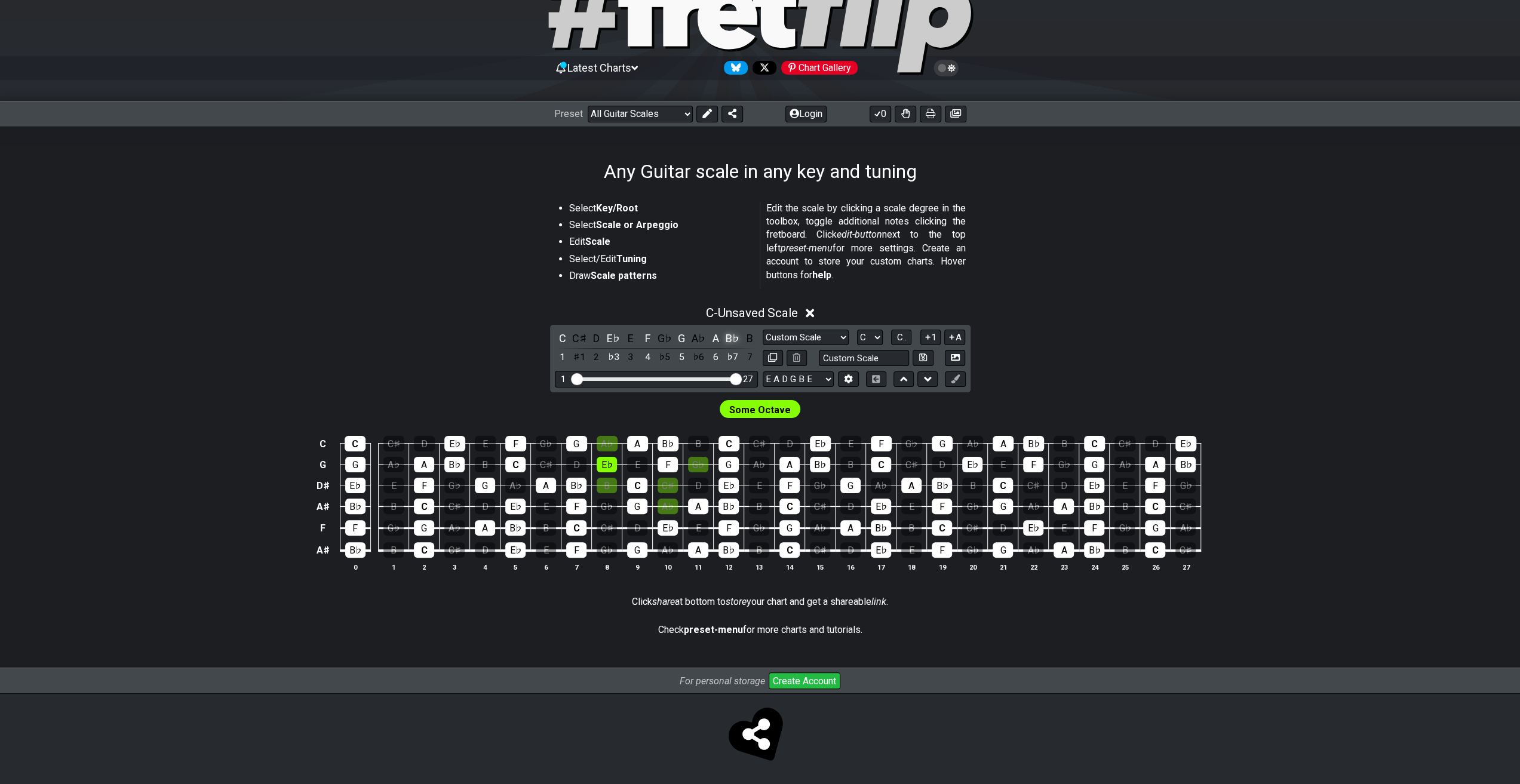
click at [731, 339] on div "B♭" at bounding box center [733, 338] width 16 height 16
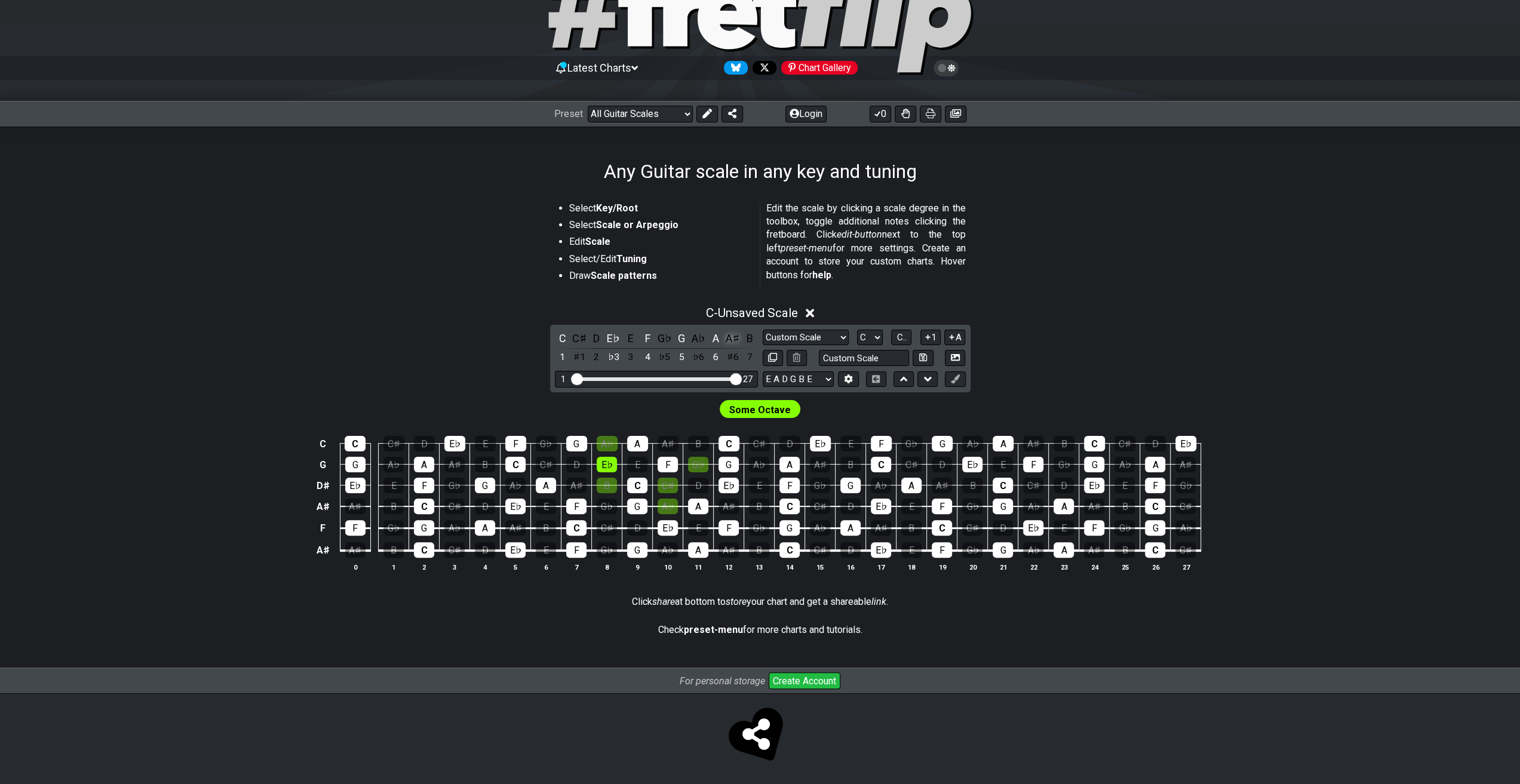
click at [733, 339] on div "A♯" at bounding box center [733, 338] width 16 height 16
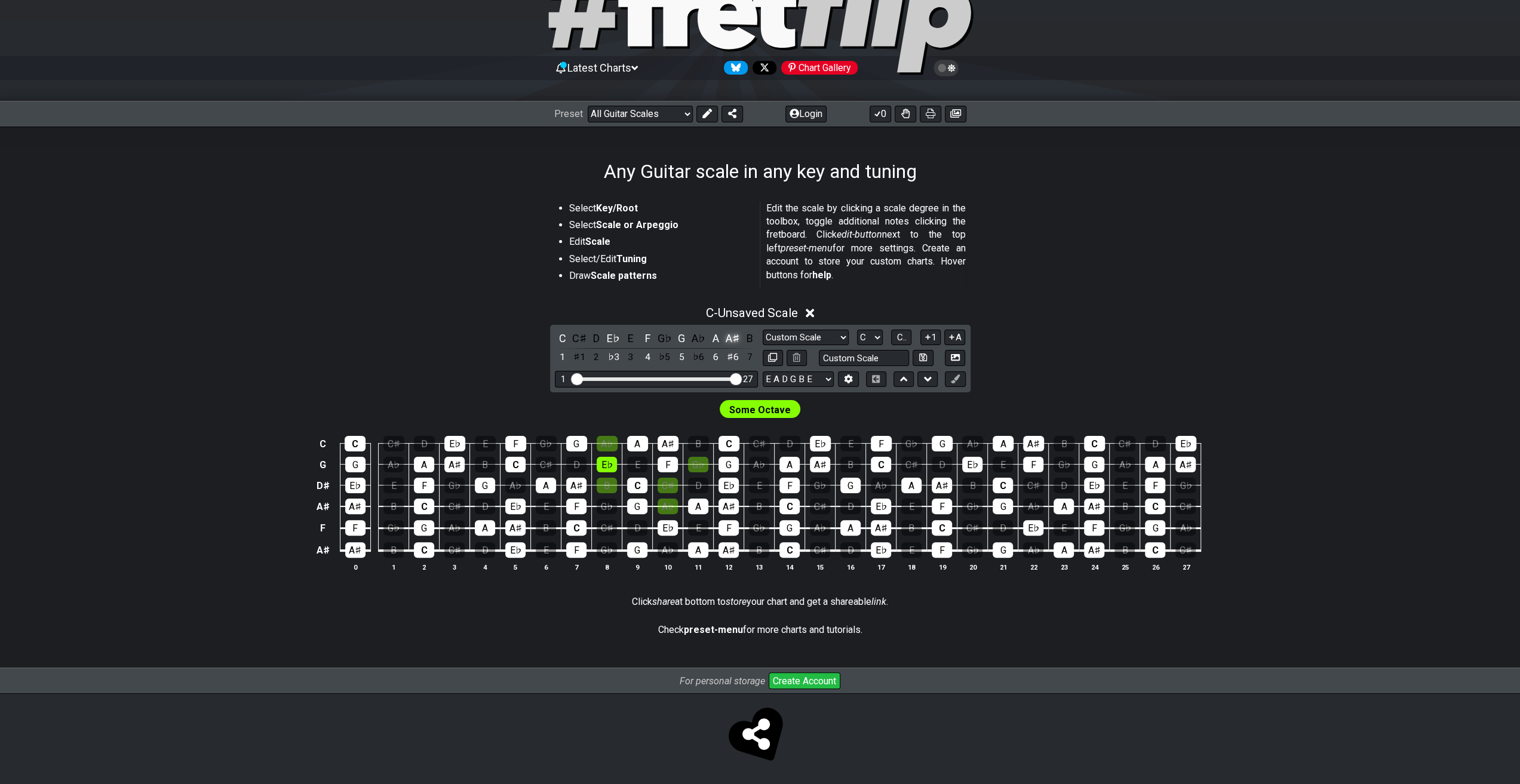
click at [733, 339] on div "A♯" at bounding box center [733, 338] width 16 height 16
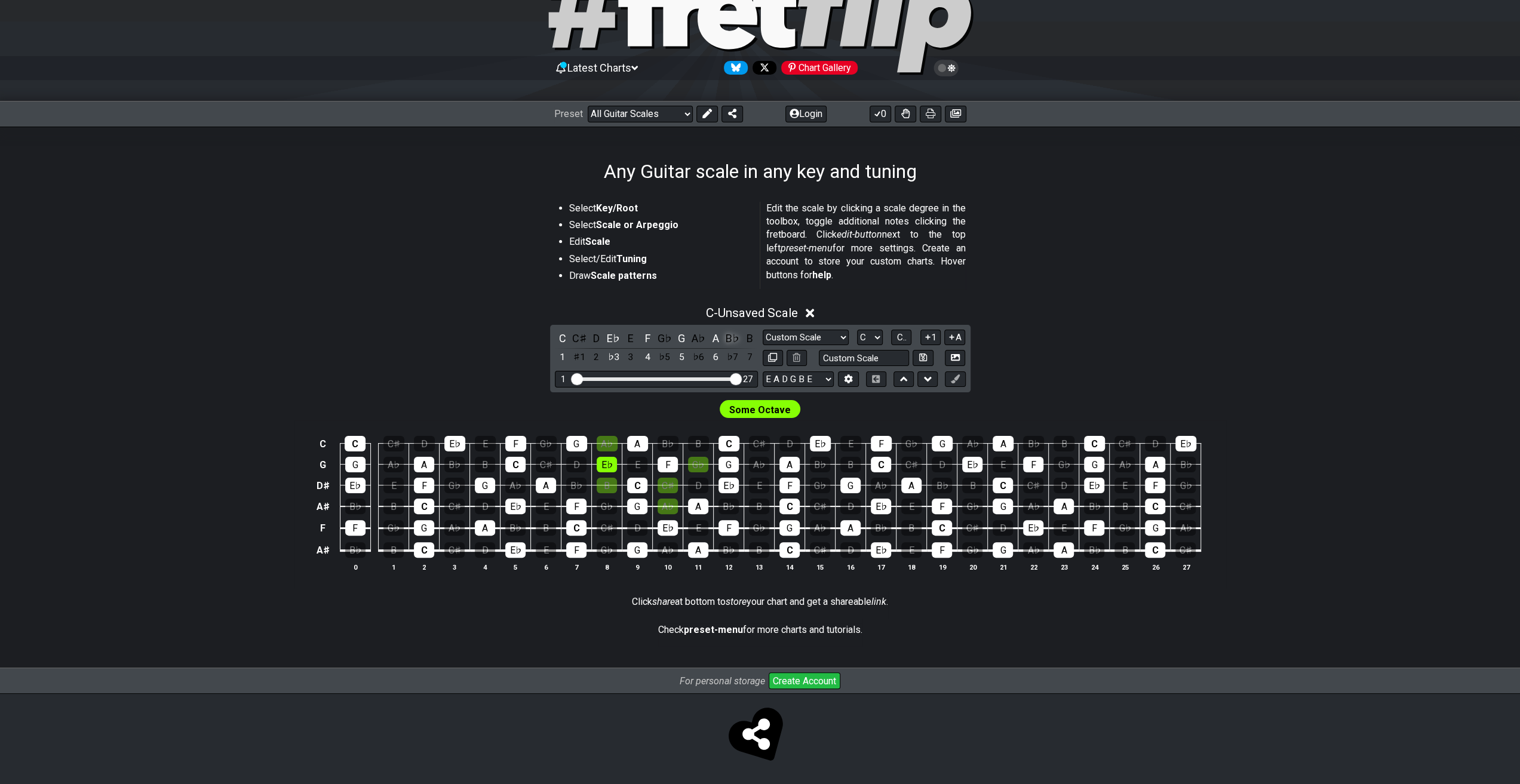
click at [727, 337] on div "B♭" at bounding box center [733, 338] width 16 height 16
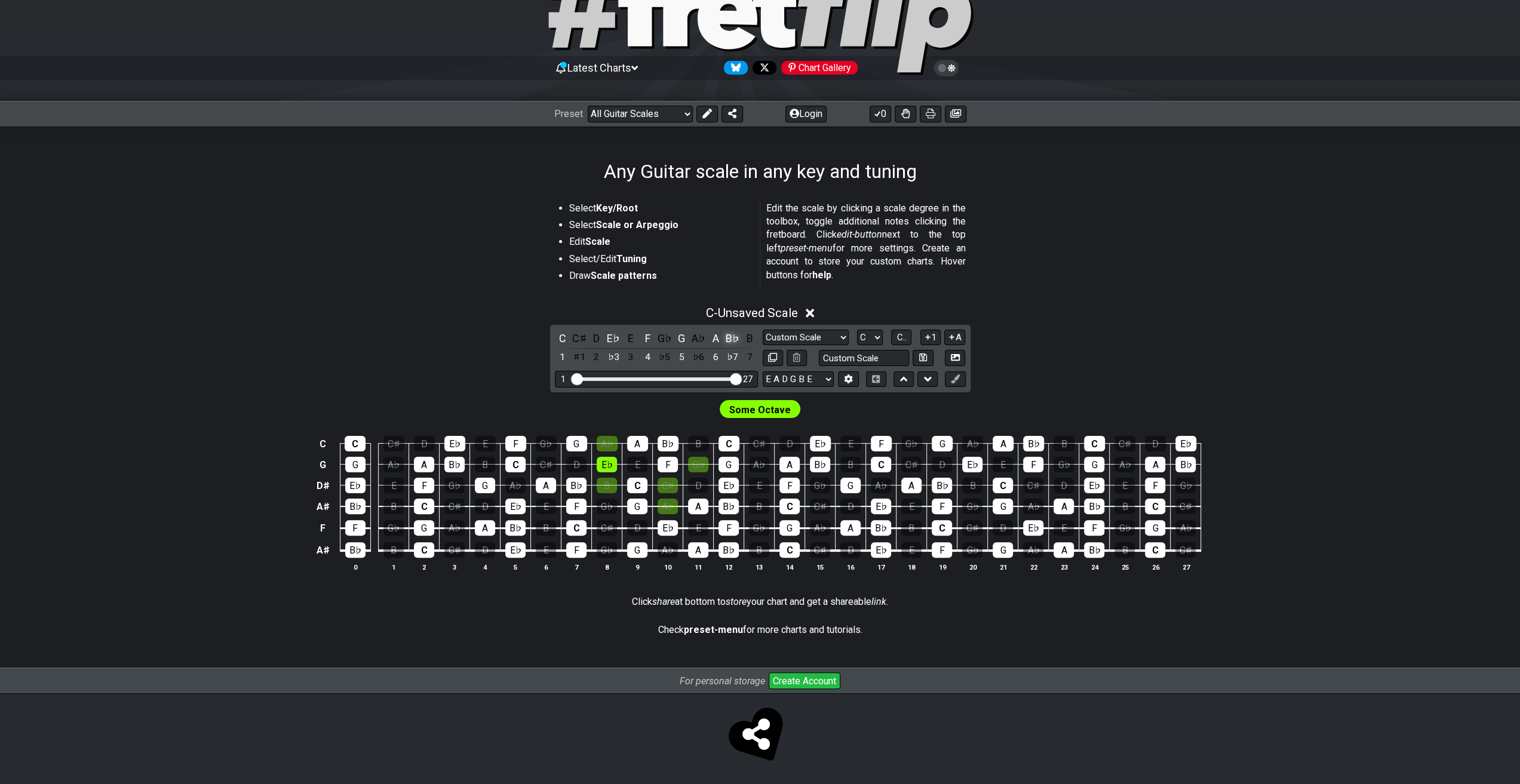
click at [730, 339] on div "B♭" at bounding box center [733, 338] width 16 height 16
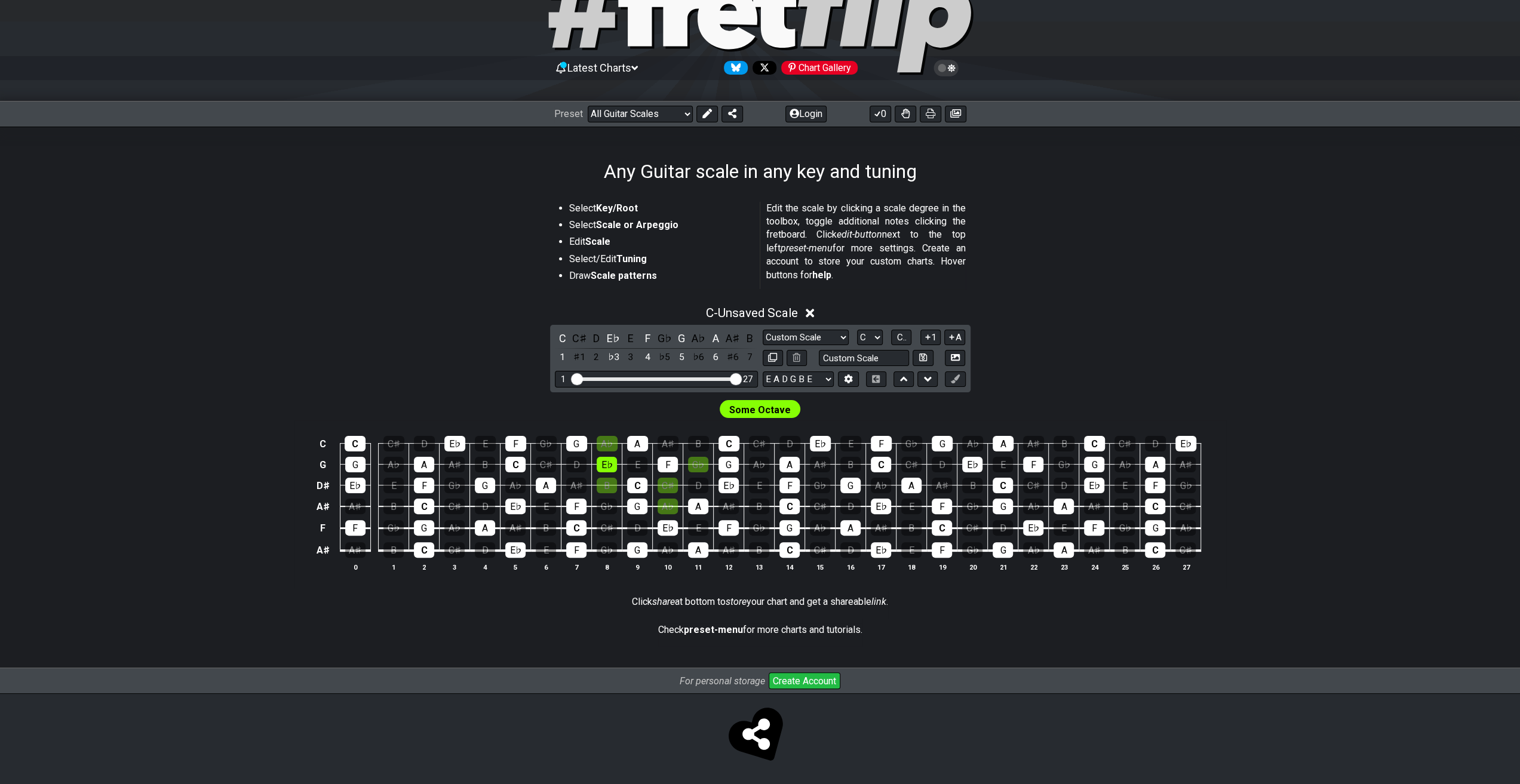
click at [730, 339] on div "A♯" at bounding box center [733, 338] width 16 height 16
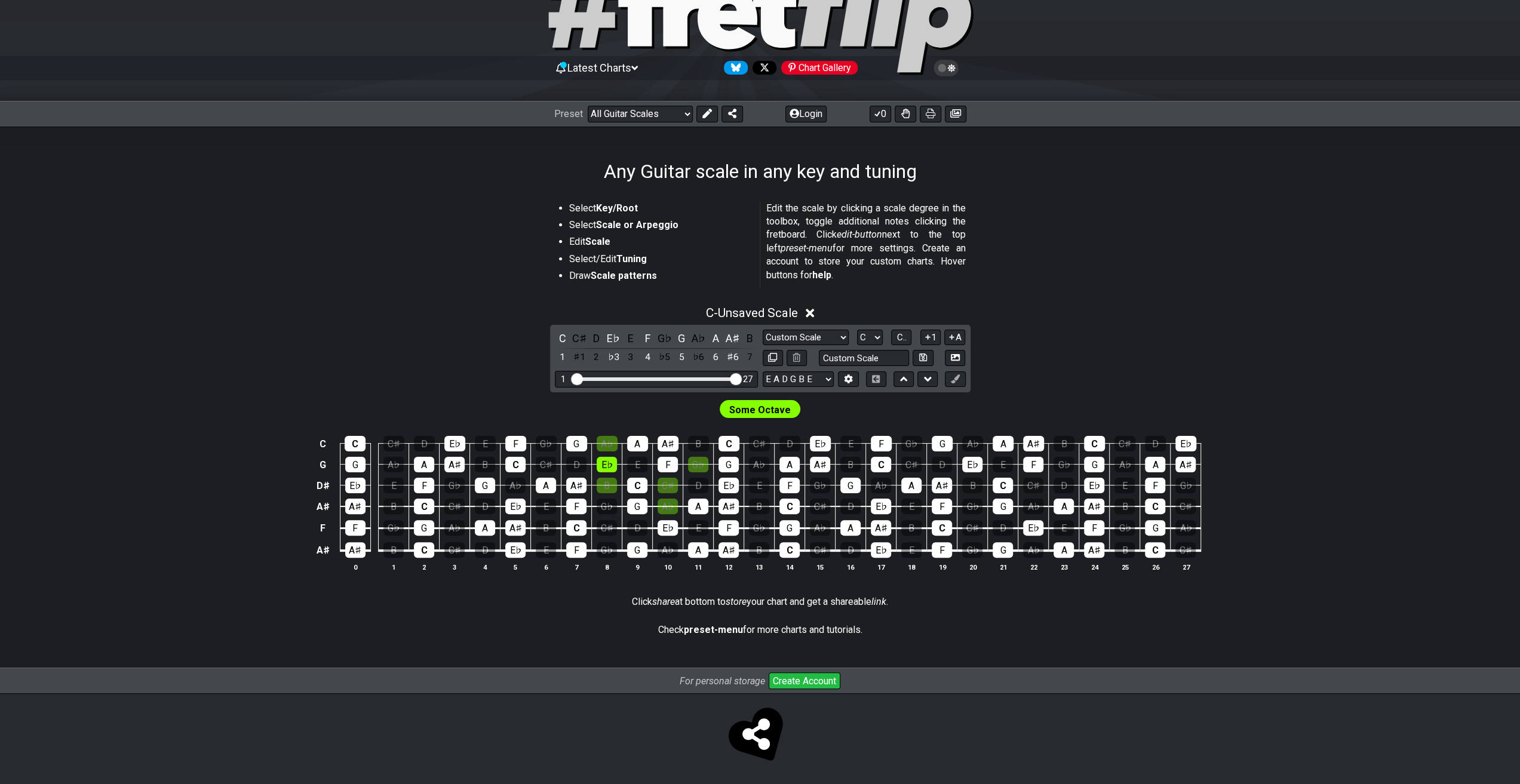
click at [730, 339] on div "A♯" at bounding box center [733, 338] width 16 height 16
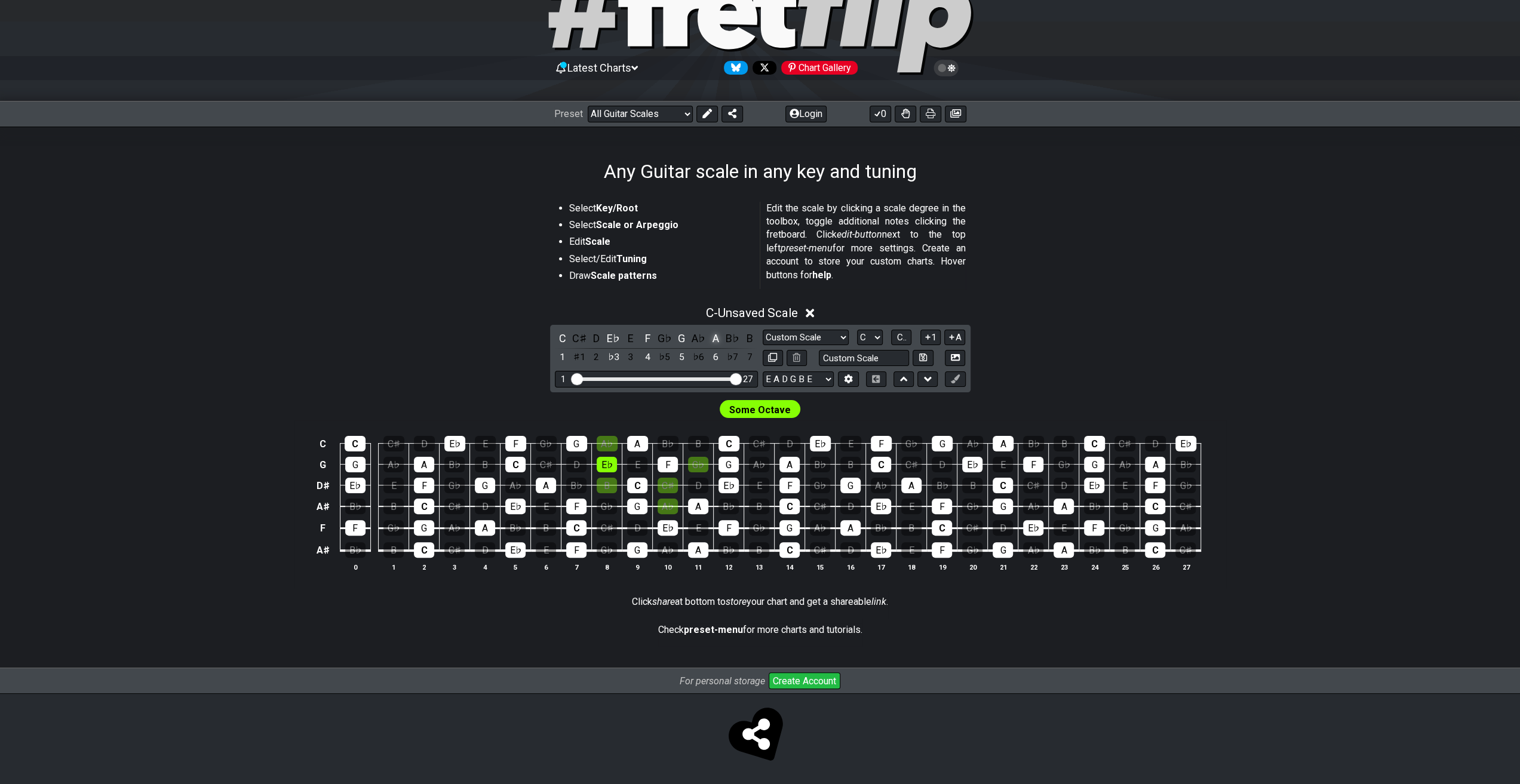
click at [720, 339] on div "A" at bounding box center [716, 338] width 16 height 16
click at [866, 336] on select "A♭ A A♯ B♭ B C C♯ D♭ D D♯ E♭ E F F♯ G♭ G G♯" at bounding box center [869, 337] width 26 height 16
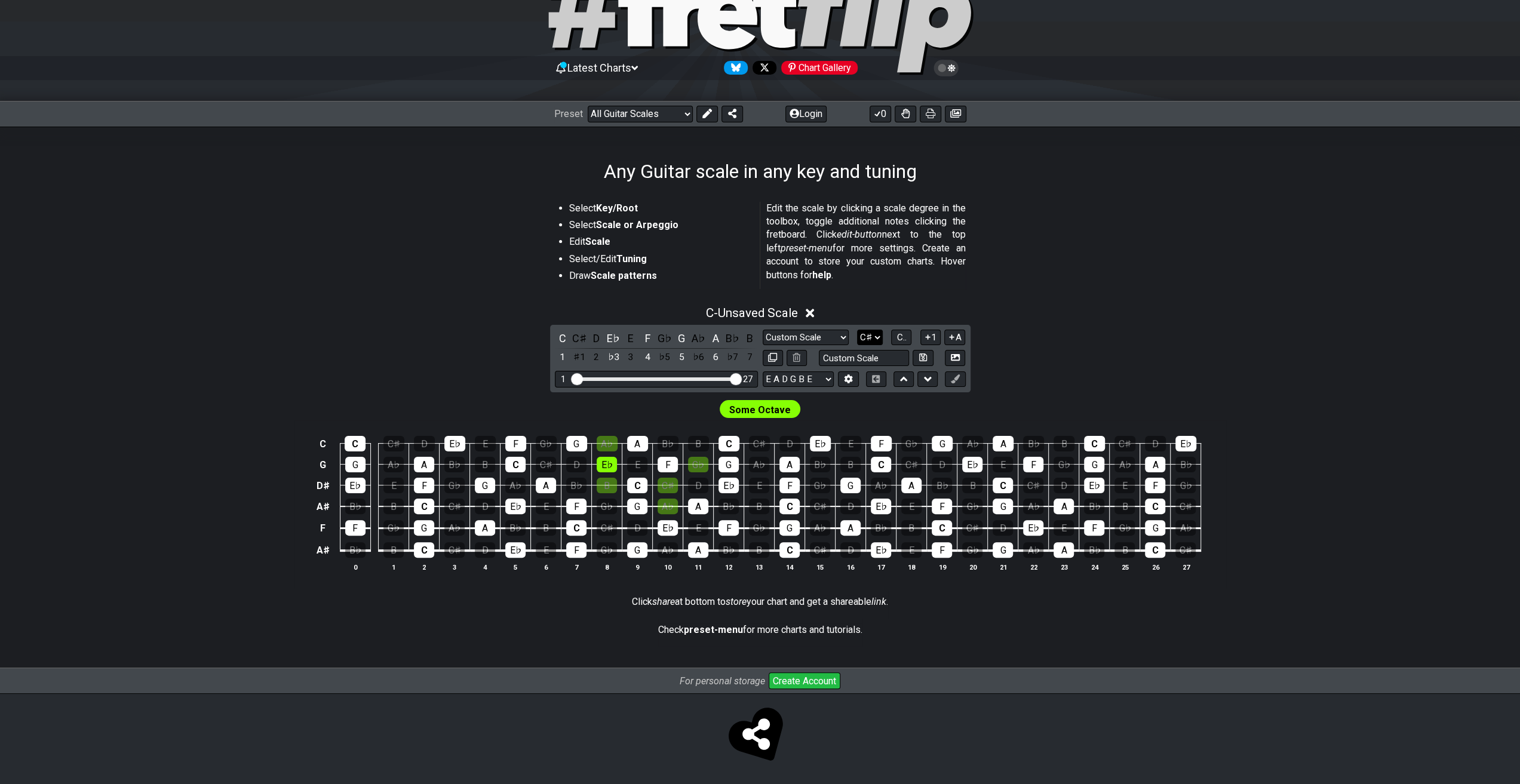
click at [857, 329] on select "A♭ A A♯ B♭ B C C♯ D♭ D D♯ E♭ E F F♯ G♭ G G♯" at bounding box center [869, 337] width 26 height 16
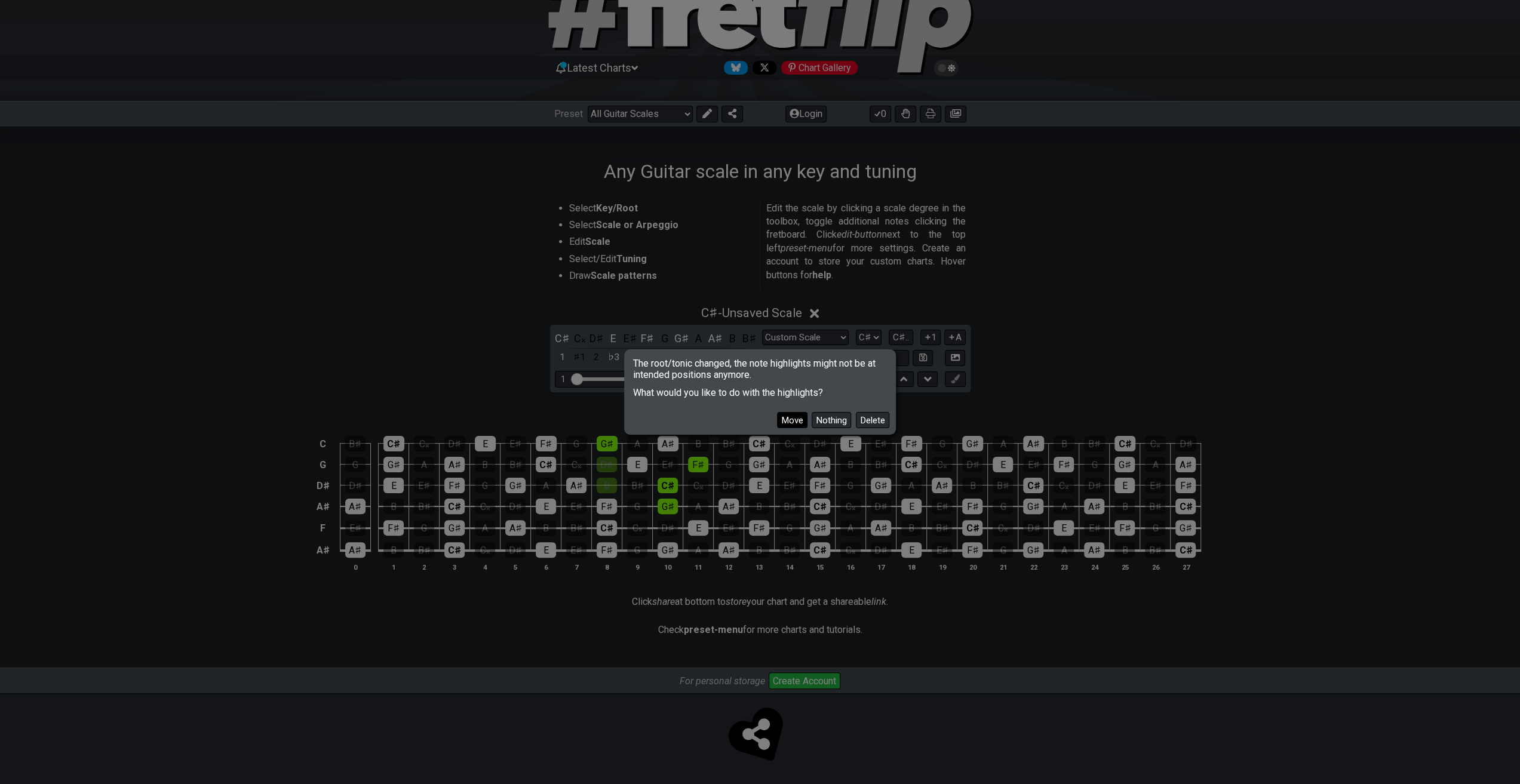
click at [792, 419] on button "Move" at bounding box center [792, 420] width 30 height 16
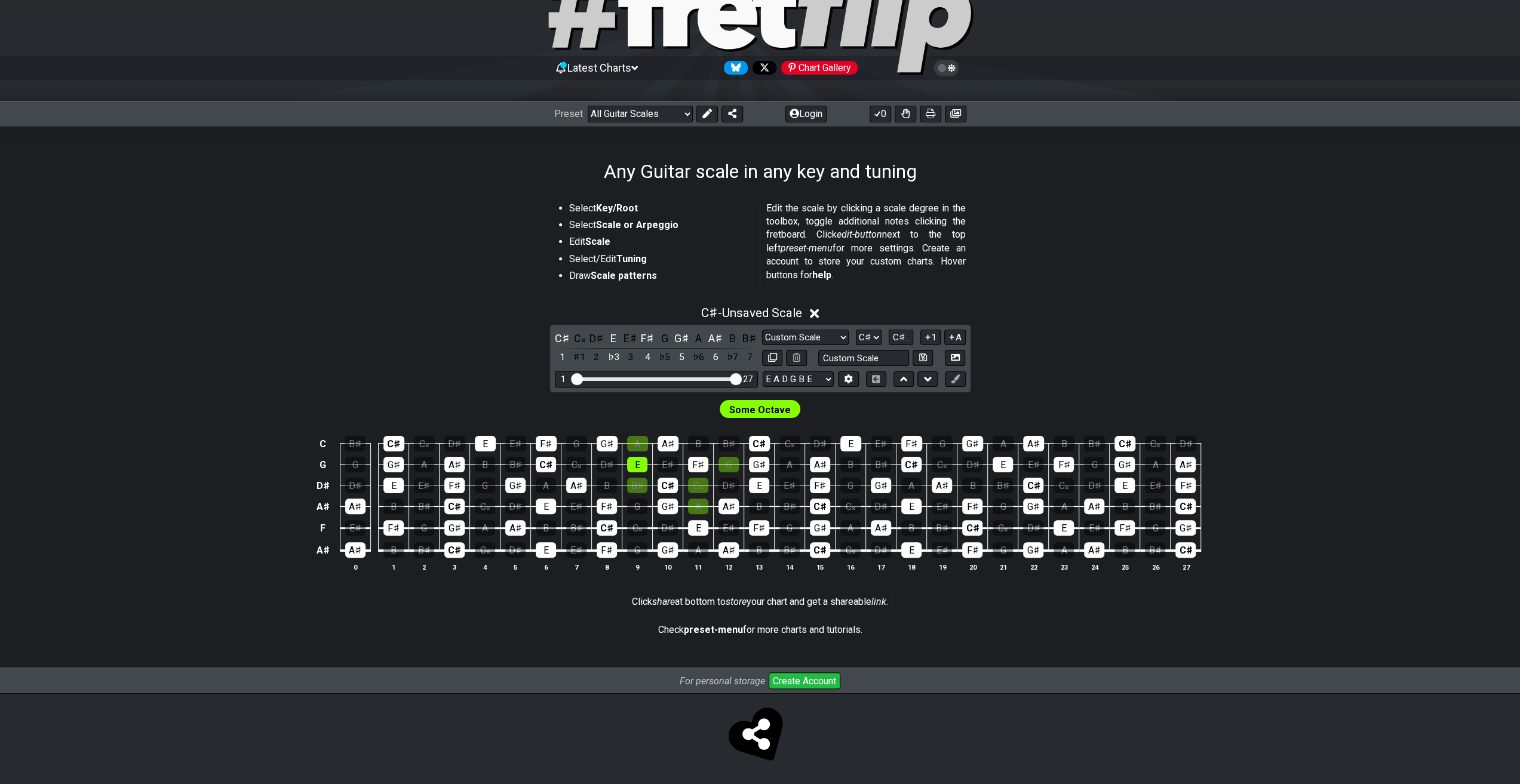
click at [763, 409] on span "Some Octave" at bounding box center [760, 409] width 62 height 17
click at [869, 336] on select "A♭ A A♯ B♭ B C C♯ D♭ D D♯ E♭ E F F♯ G♭ G G♯" at bounding box center [869, 337] width 26 height 16
select select "C"
click at [857, 329] on select "A♭ A A♯ B♭ B C C♯ D♭ D D♯ E♭ E F F♯ G♭ G G♯" at bounding box center [869, 337] width 26 height 16
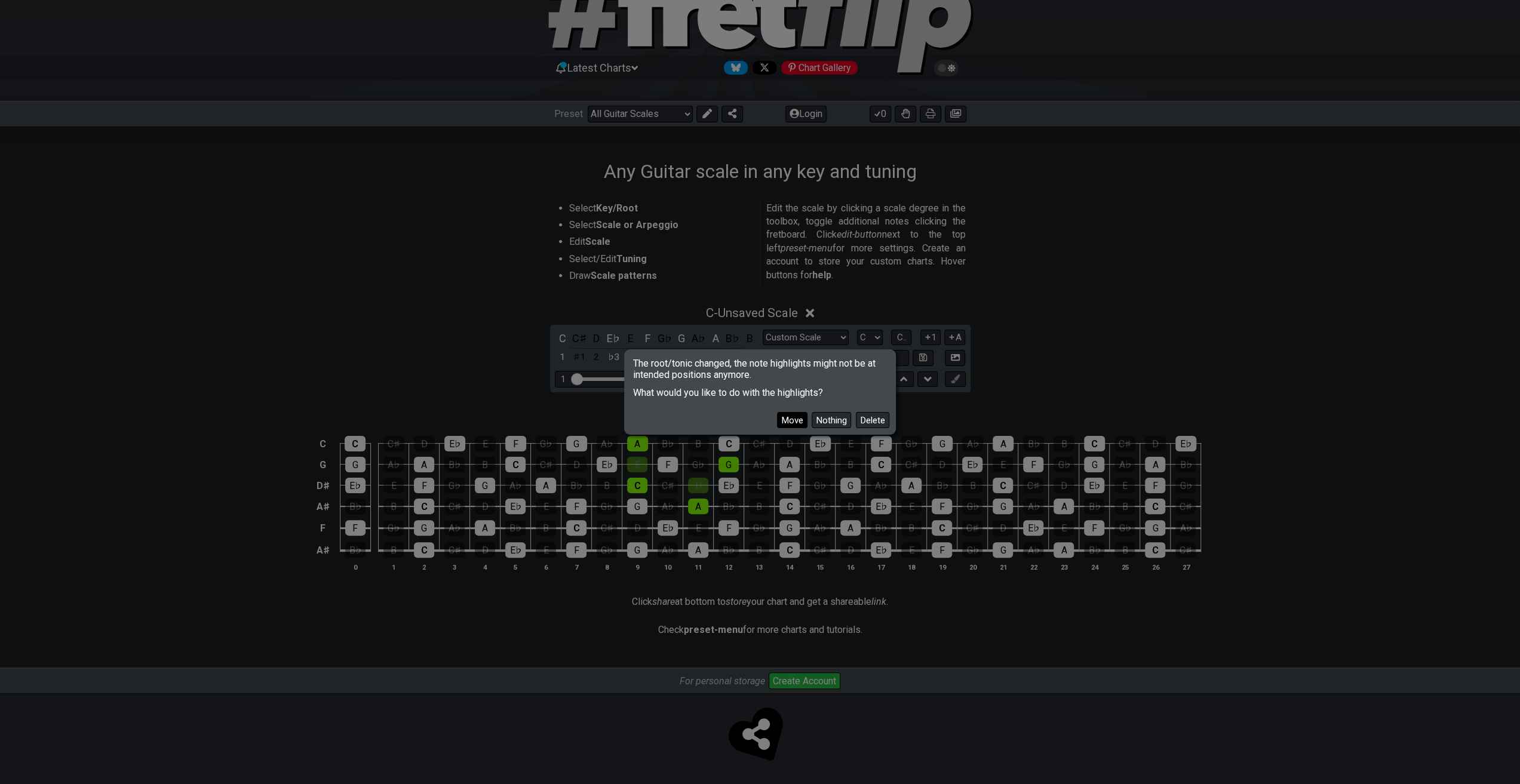
click at [802, 421] on button "Move" at bounding box center [792, 420] width 30 height 16
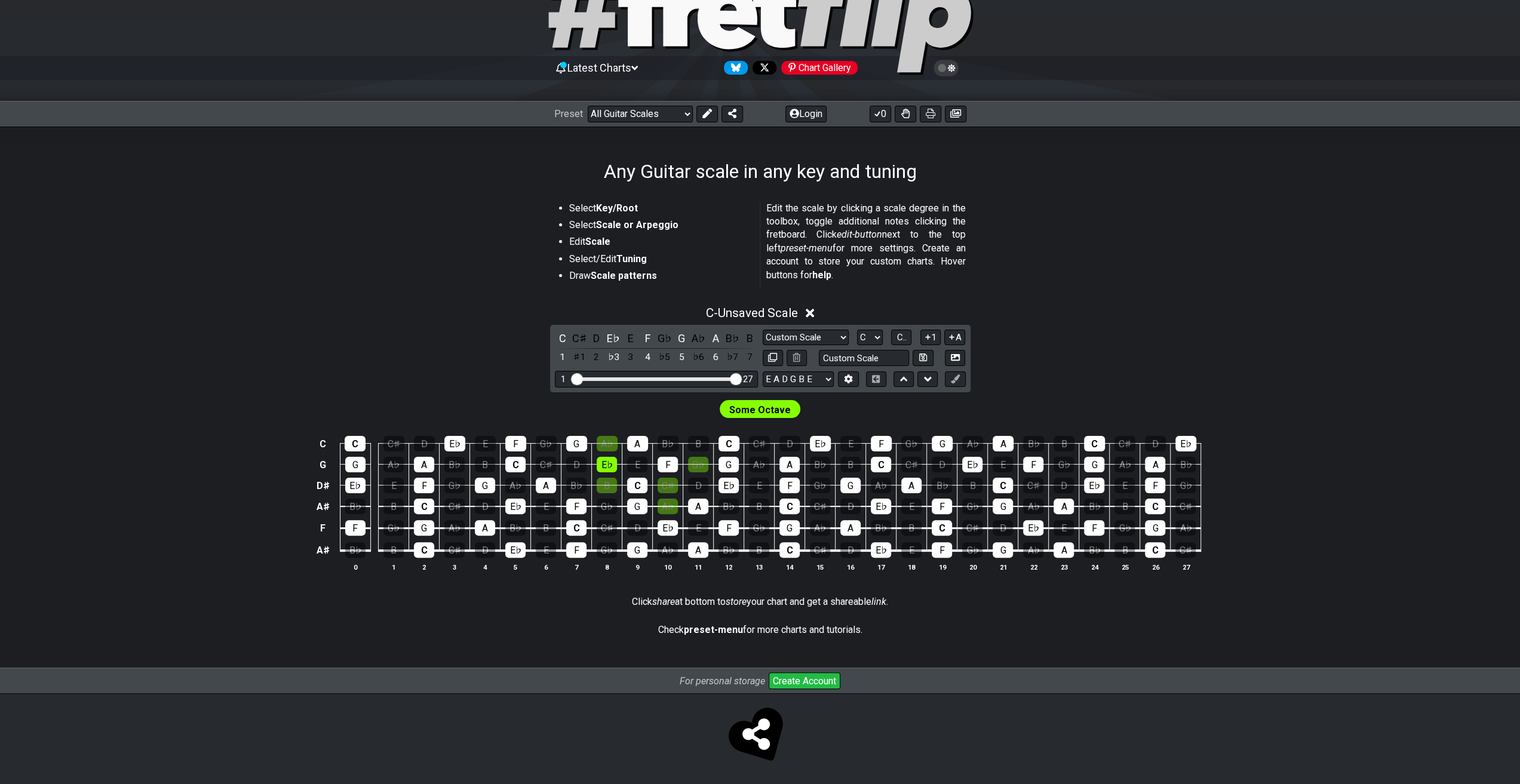
click at [886, 403] on div "Some Octave" at bounding box center [760, 407] width 932 height 28
click at [841, 340] on select "Minor Pentatonic Custom Scale Minor Pentatonic Major Pentatonic Minor Blues Maj…" at bounding box center [805, 337] width 86 height 16
click at [1171, 314] on div "C - Unsaved Scale" at bounding box center [760, 309] width 932 height 22
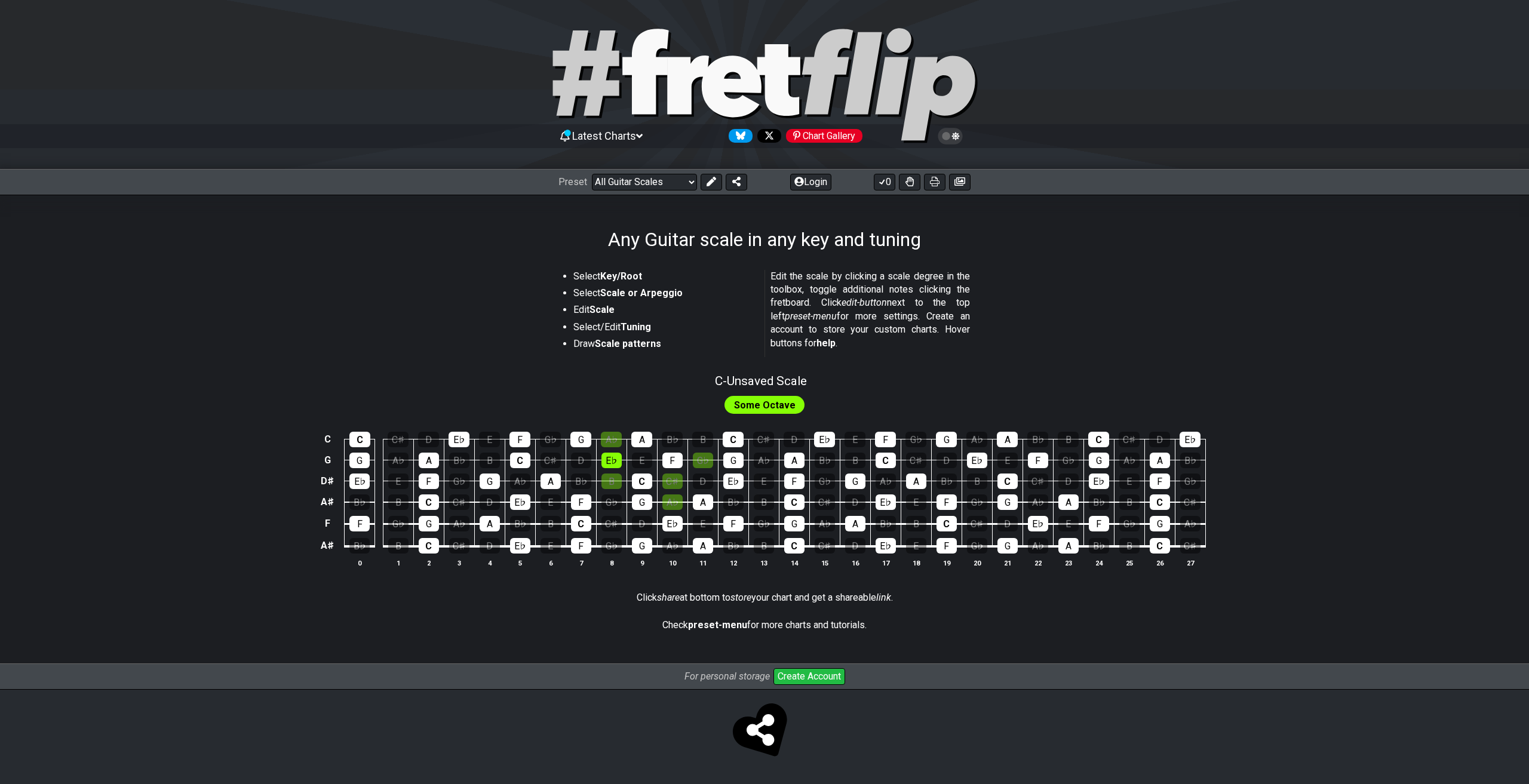
click at [881, 370] on div "C - Unsaved Scale" at bounding box center [764, 377] width 932 height 21
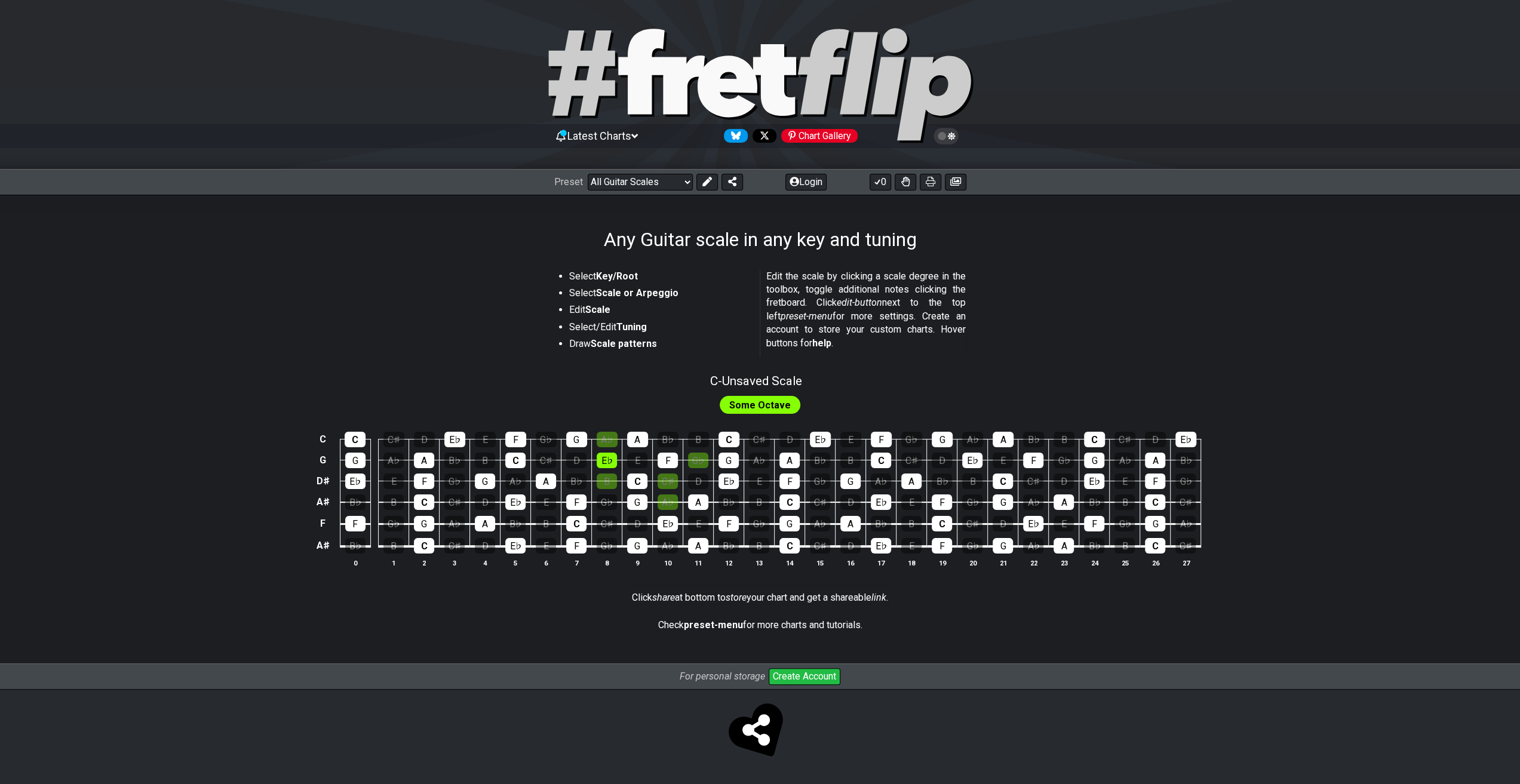
select select "Custom Scale"
select select "C"
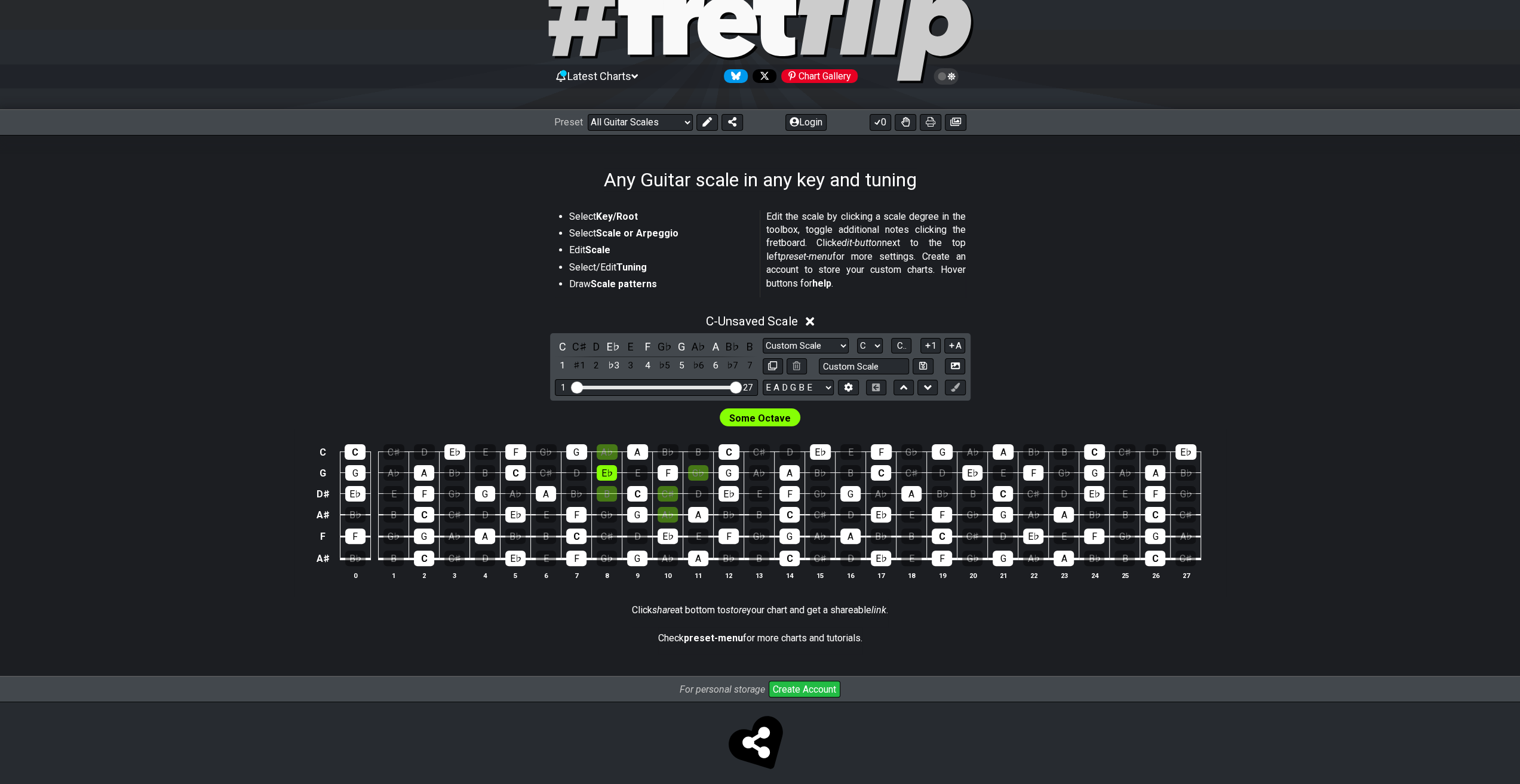
scroll to position [68, 0]
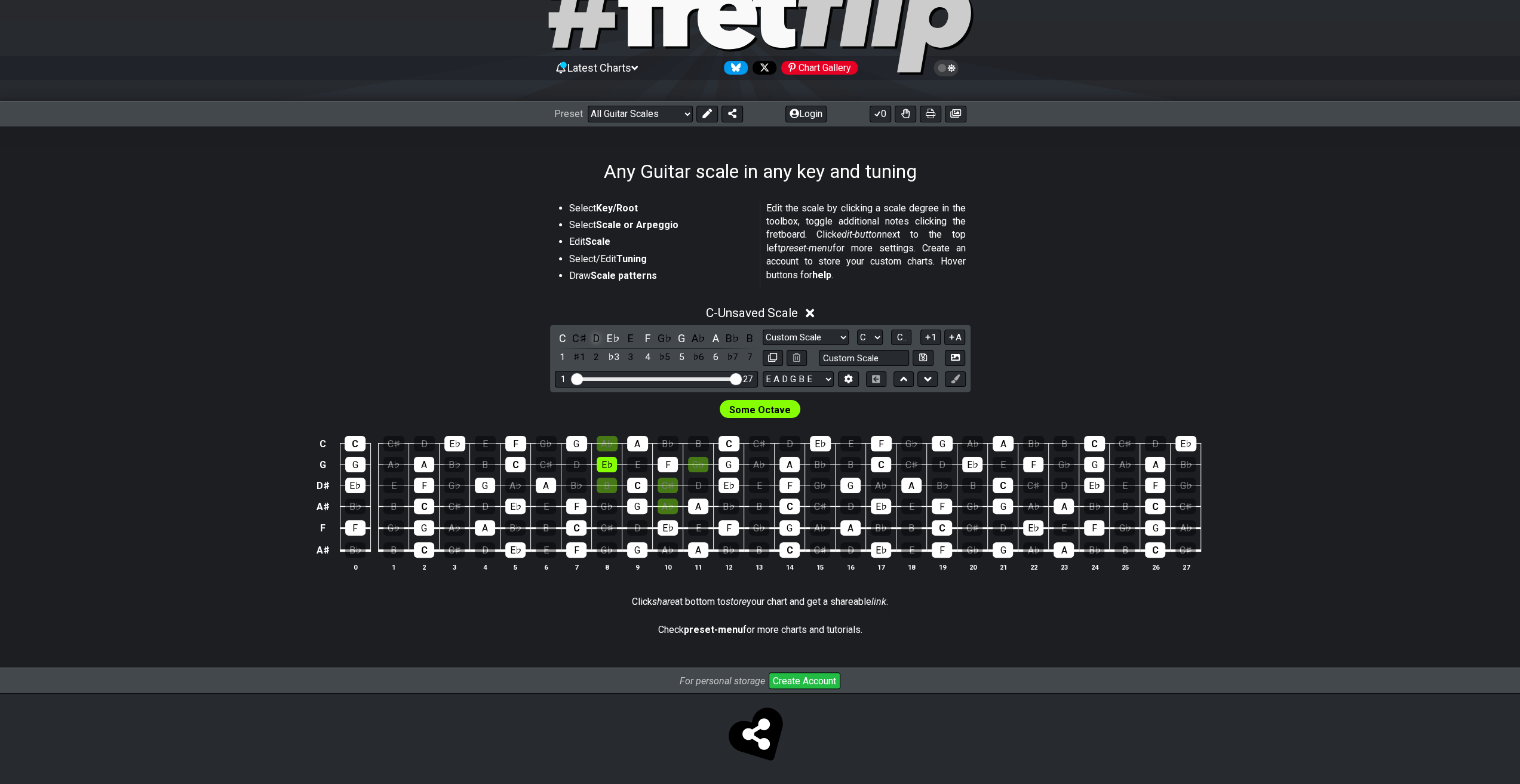
click at [595, 336] on div "D" at bounding box center [597, 338] width 16 height 16
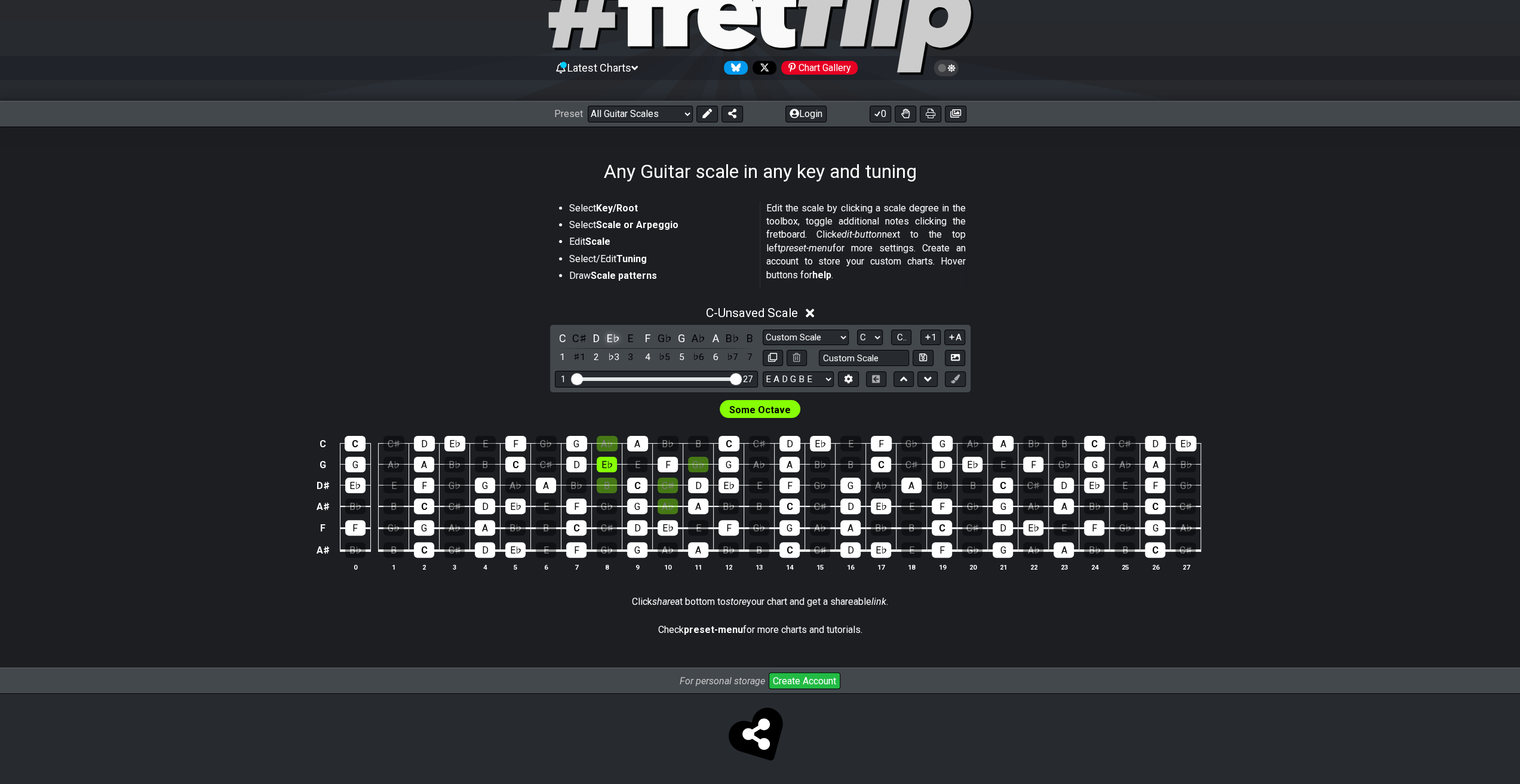
click at [617, 337] on div "E♭" at bounding box center [614, 338] width 16 height 16
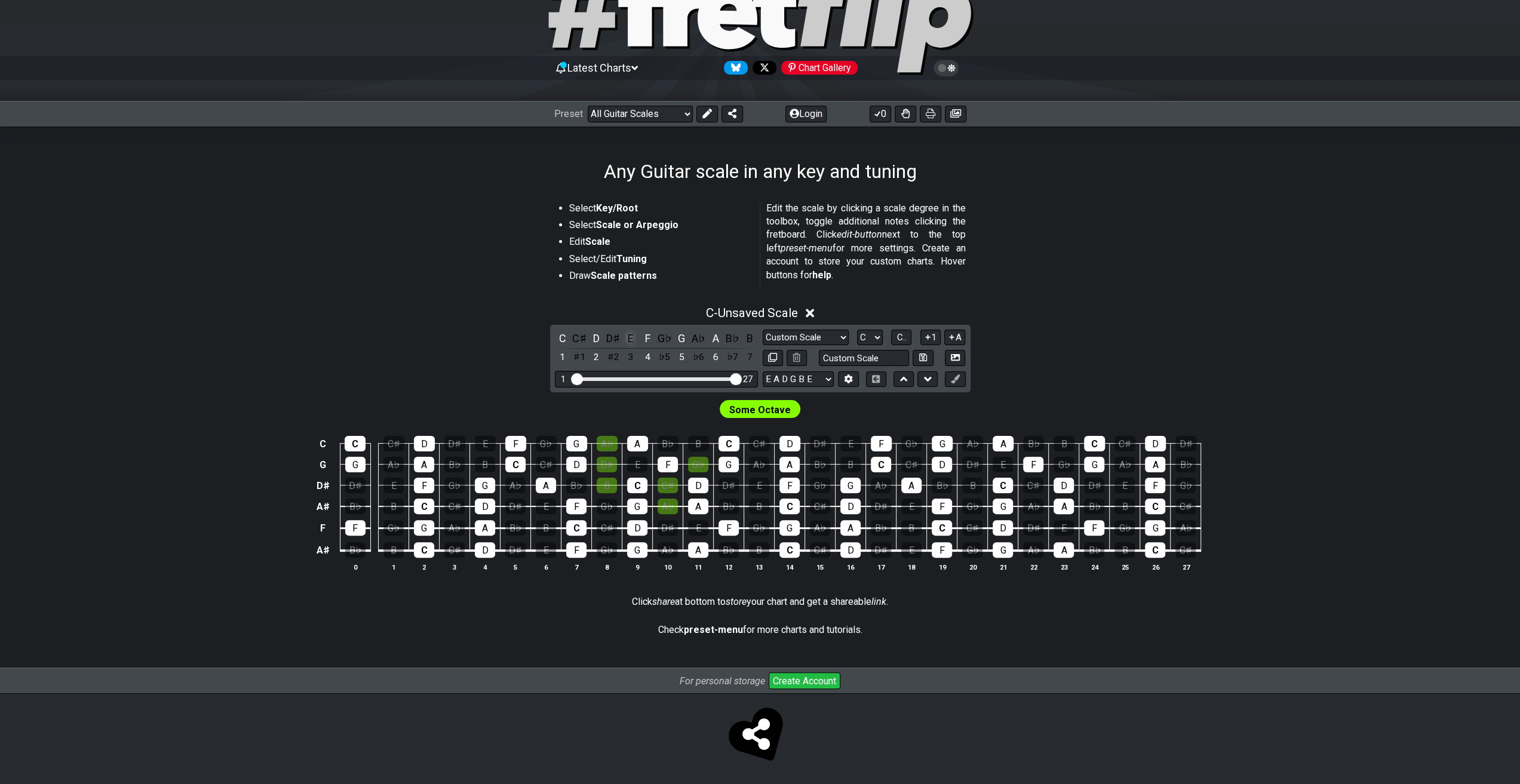
click at [627, 338] on div "E" at bounding box center [631, 338] width 16 height 16
click at [714, 335] on div "A" at bounding box center [716, 338] width 16 height 16
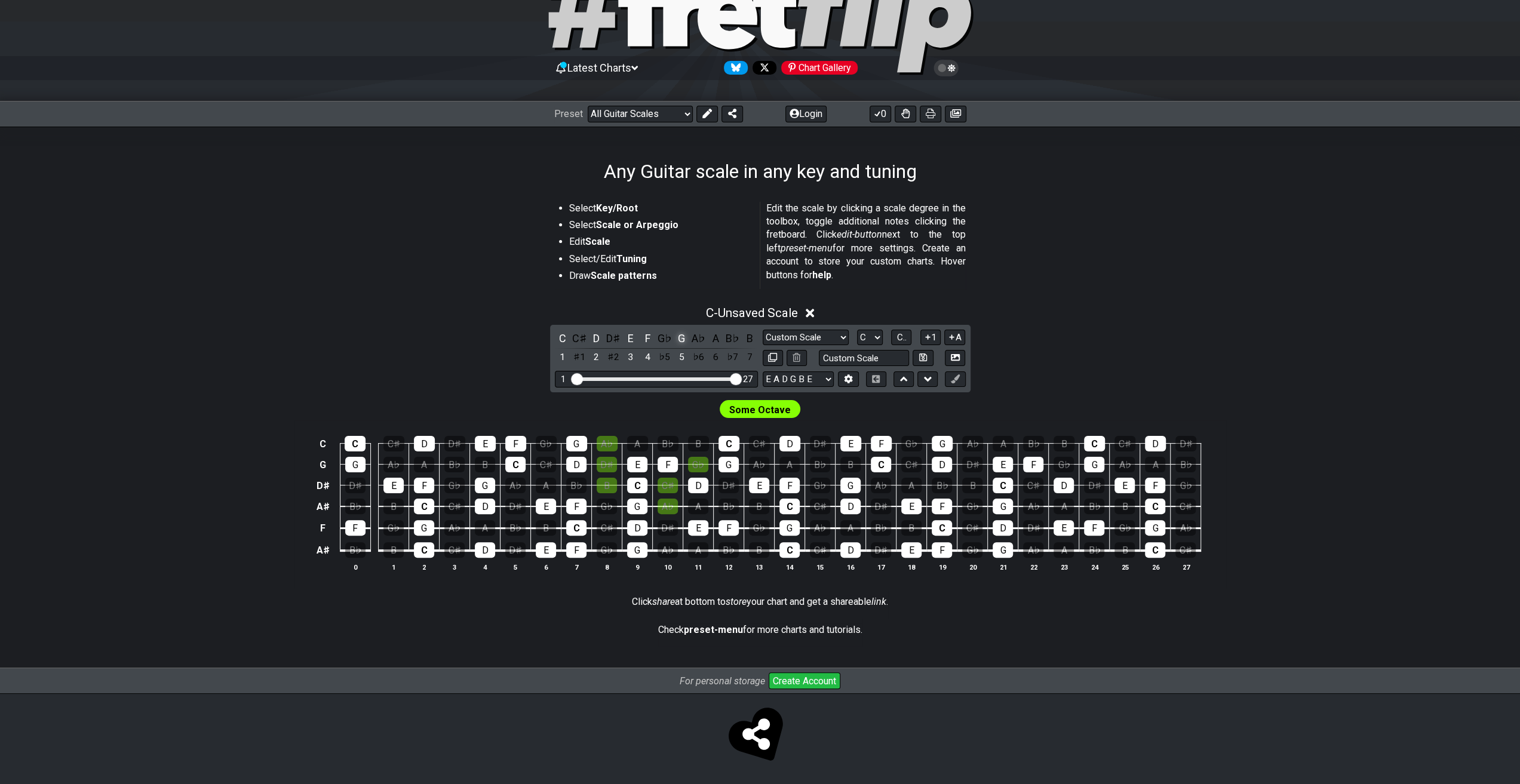
click at [679, 335] on div "G" at bounding box center [682, 338] width 16 height 16
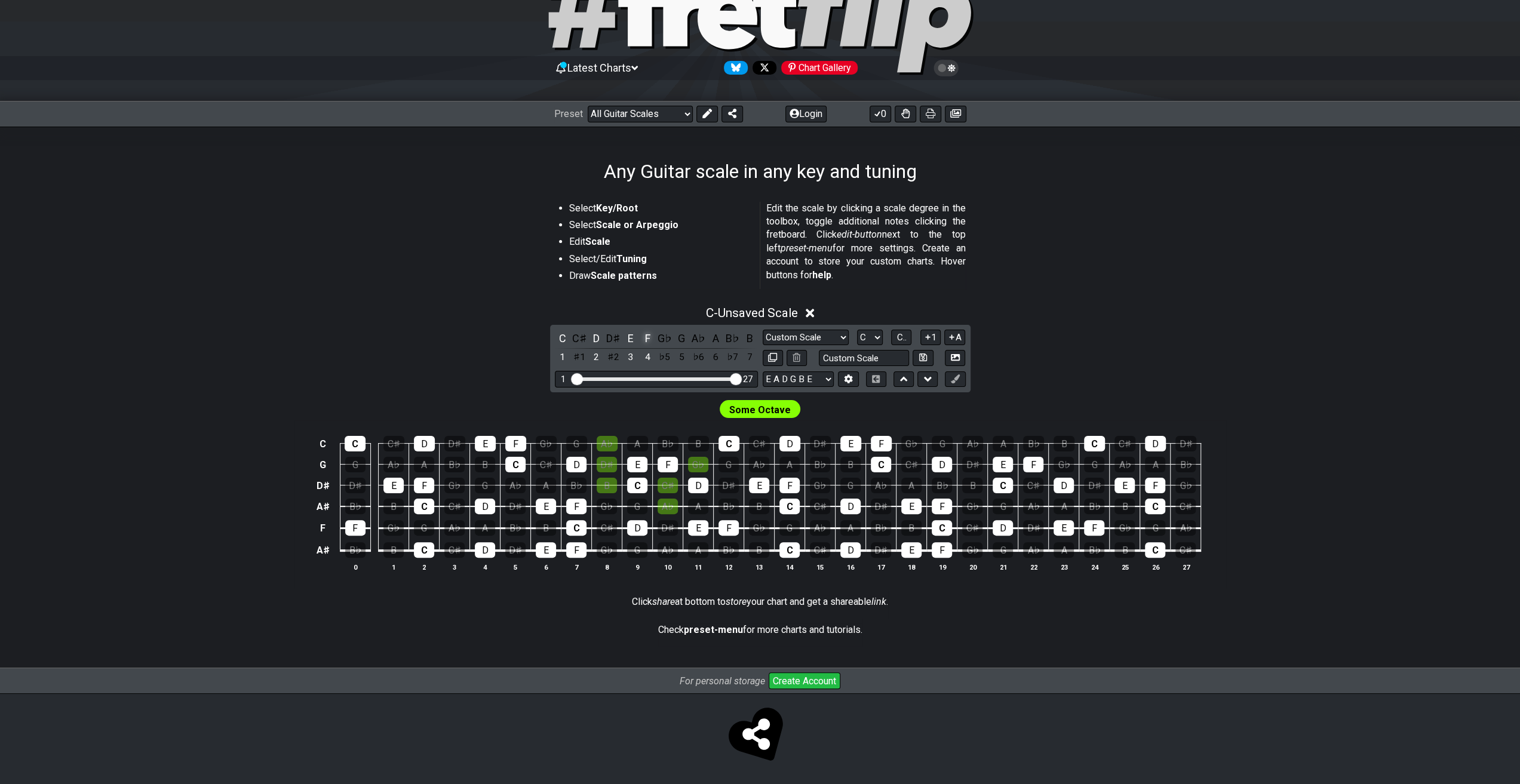
click at [644, 341] on div "F" at bounding box center [648, 338] width 16 height 16
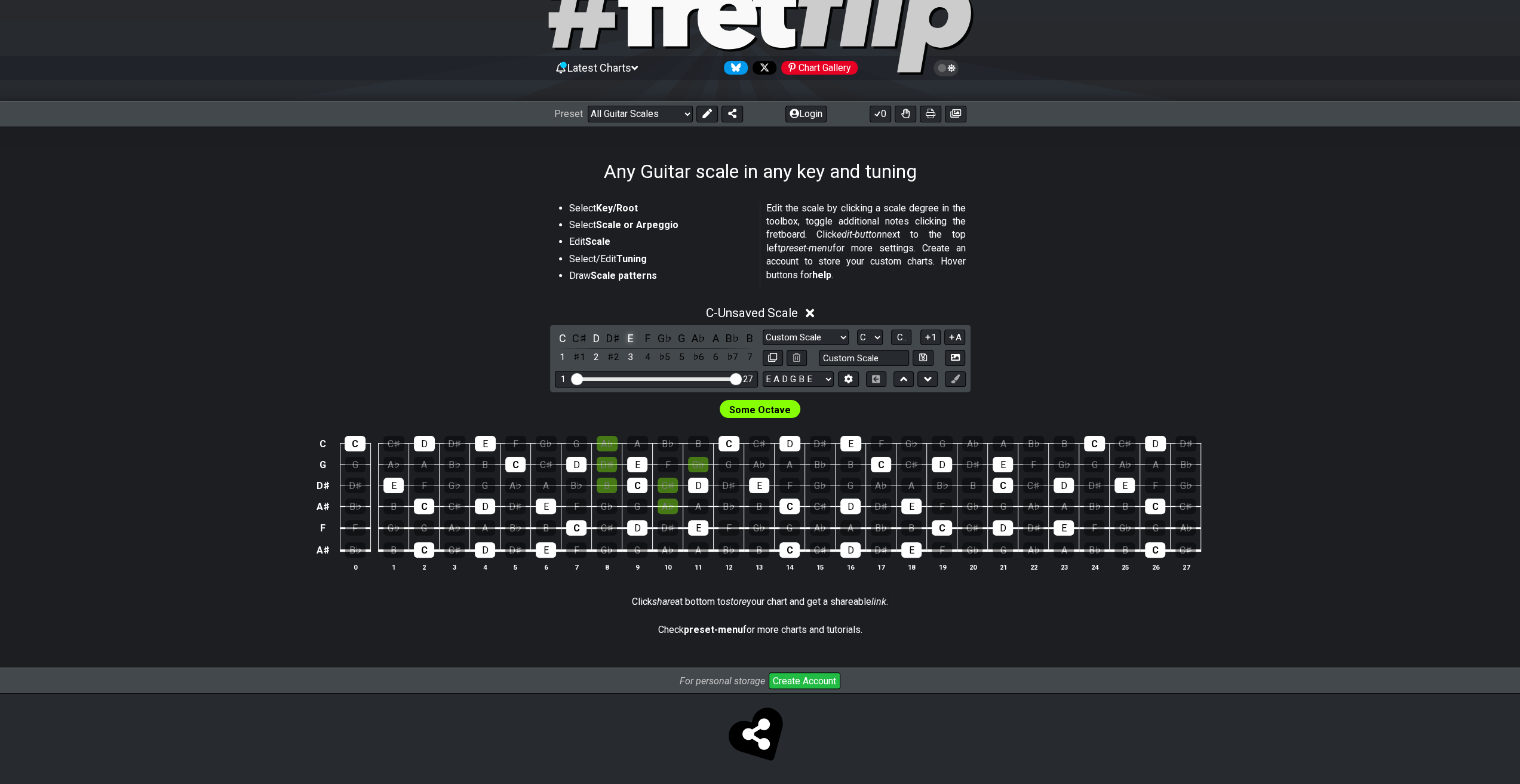
click at [634, 341] on div "E" at bounding box center [631, 338] width 16 height 16
click at [599, 339] on div "D" at bounding box center [597, 338] width 16 height 16
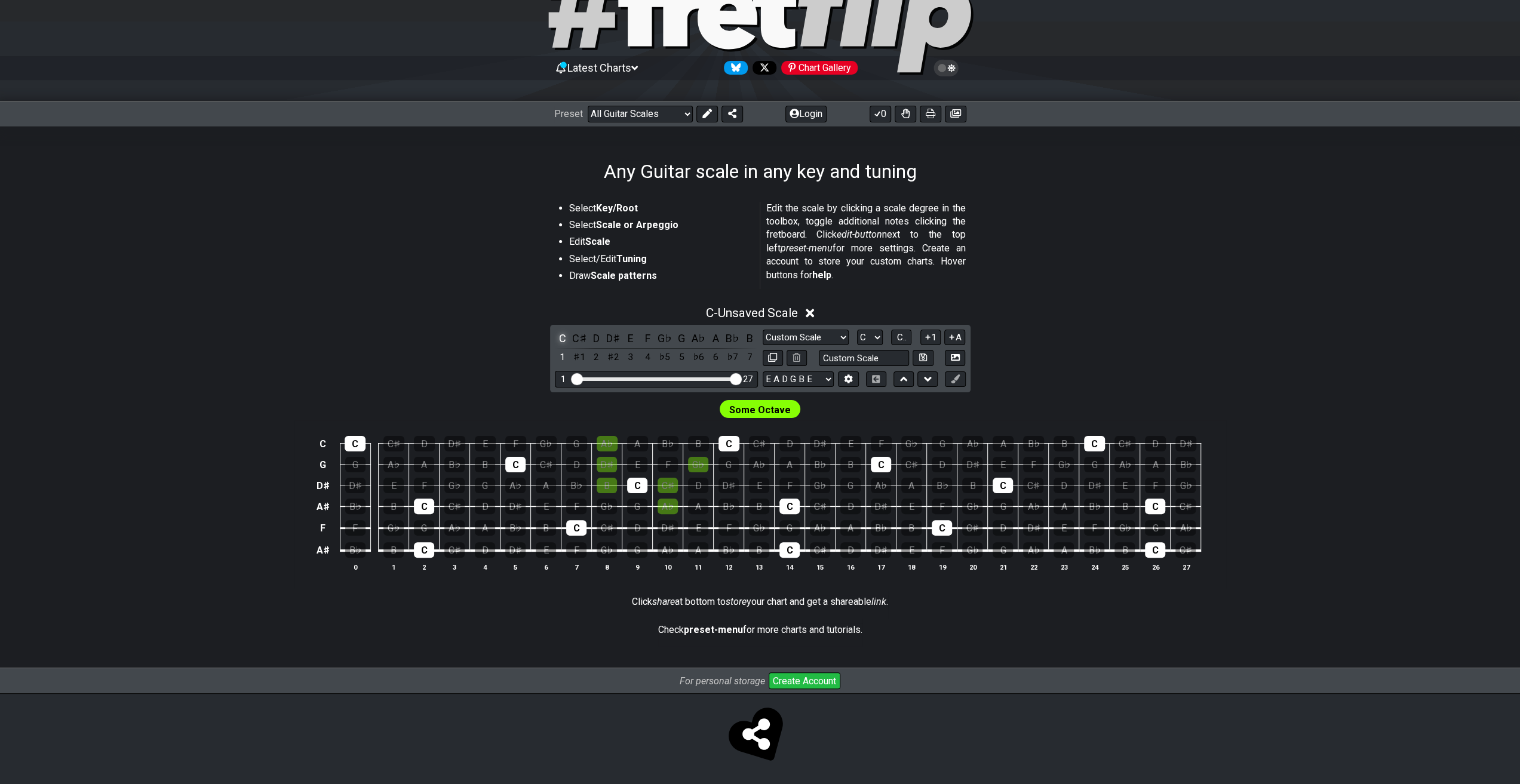
click at [558, 338] on div "C" at bounding box center [563, 338] width 16 height 16
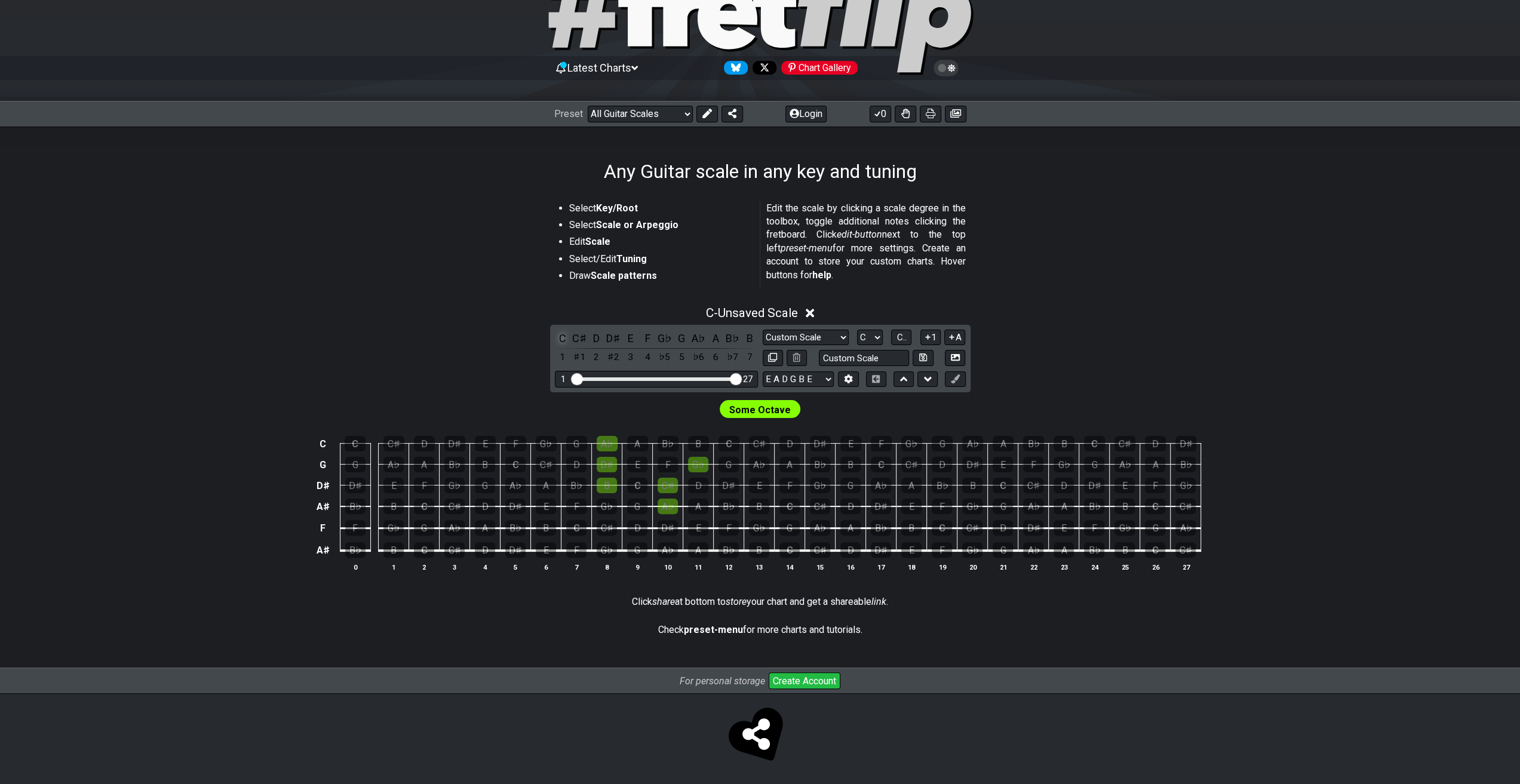
click at [561, 338] on div "C" at bounding box center [563, 338] width 16 height 16
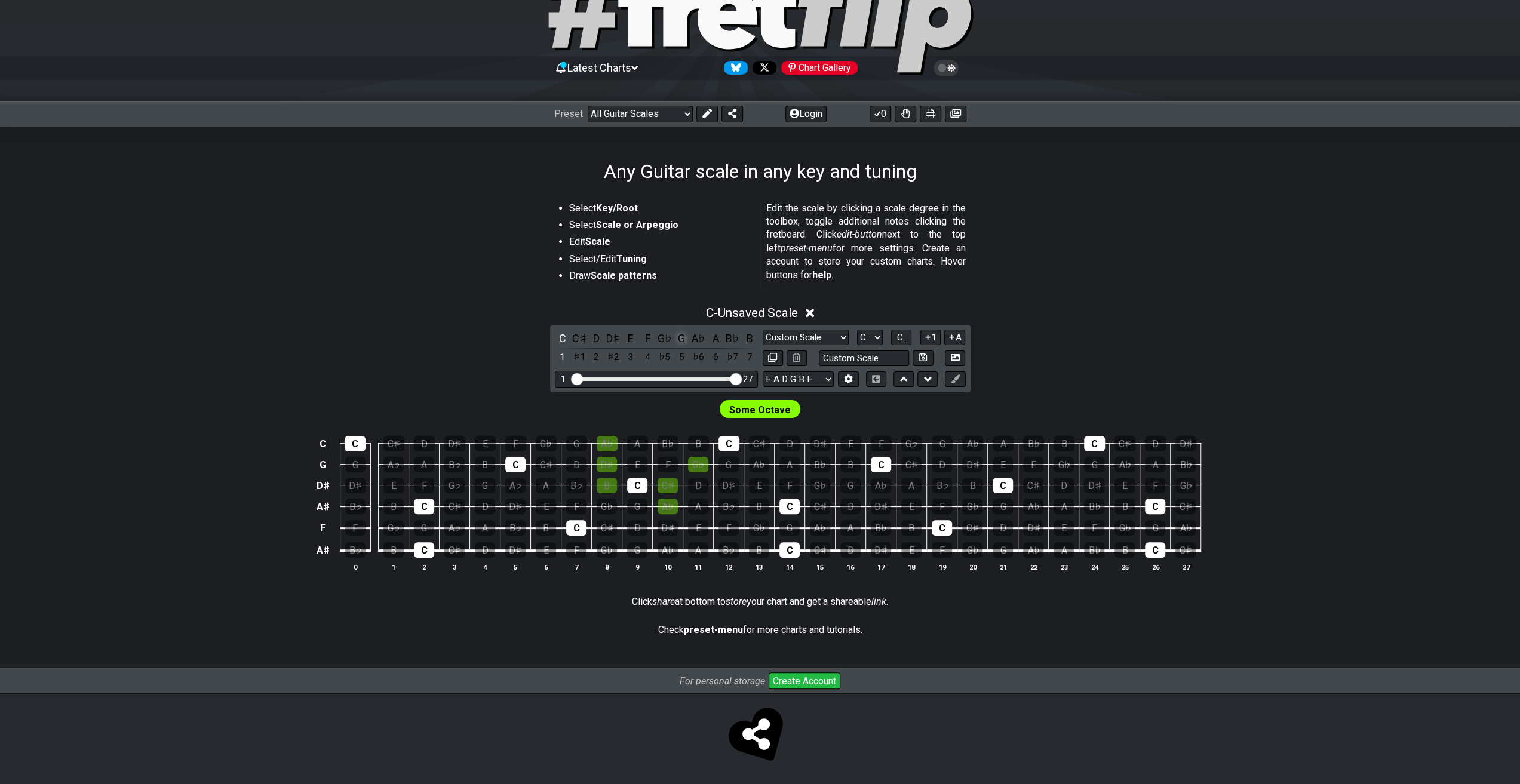
click at [680, 339] on div "G" at bounding box center [682, 338] width 16 height 16
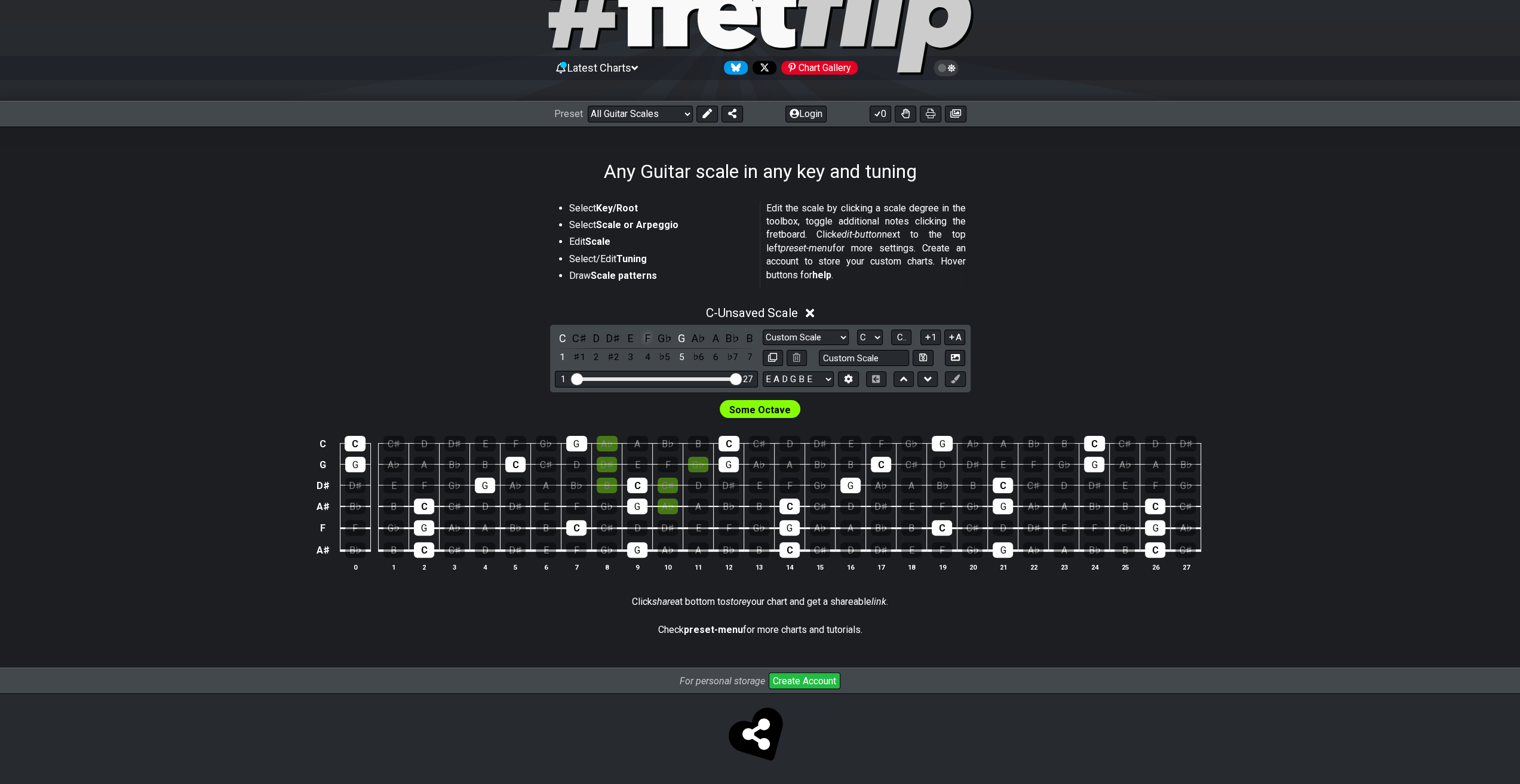
click at [645, 341] on div "F" at bounding box center [648, 338] width 16 height 16
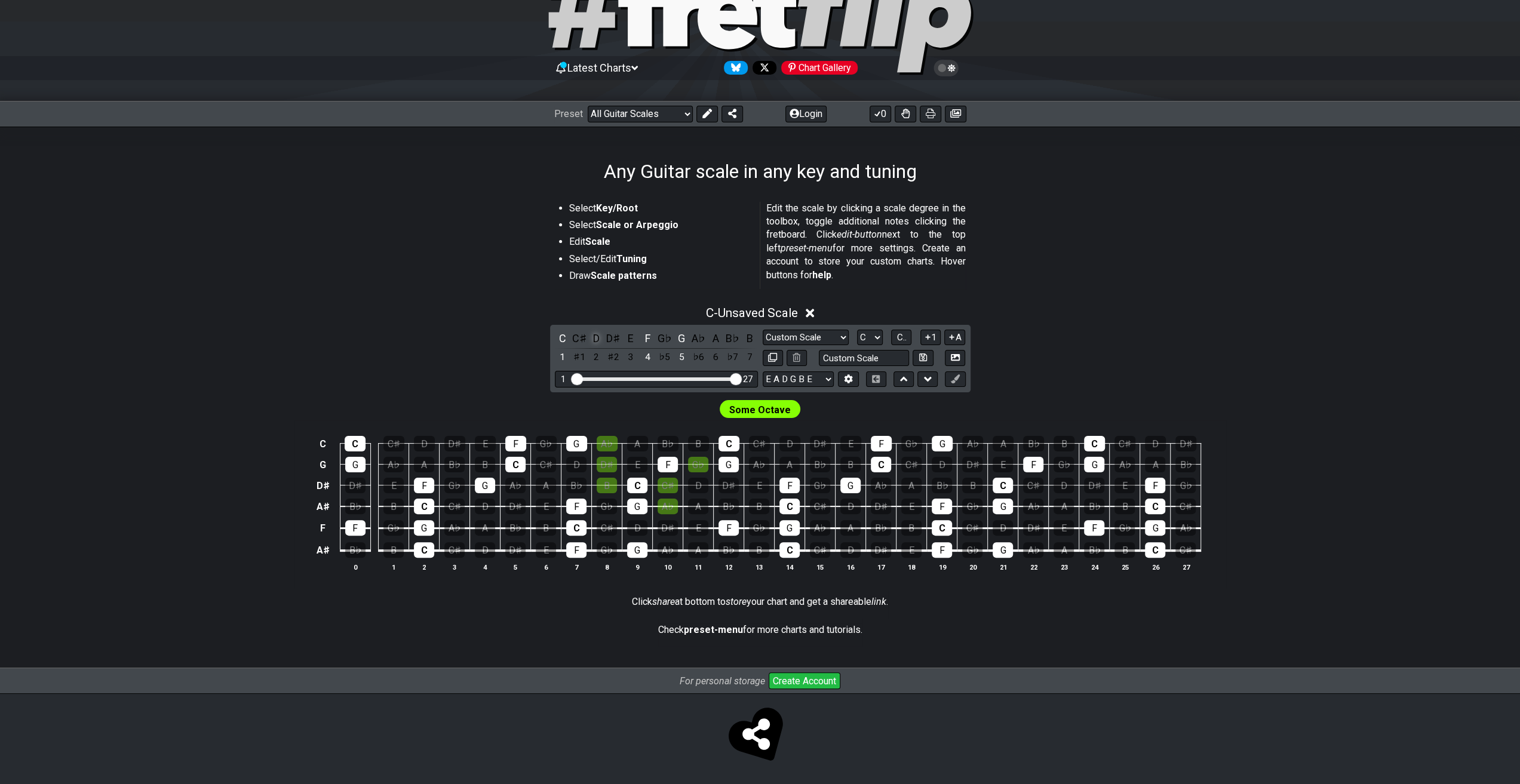
click at [599, 334] on div "D" at bounding box center [597, 338] width 16 height 16
click at [632, 339] on div "E" at bounding box center [631, 338] width 16 height 16
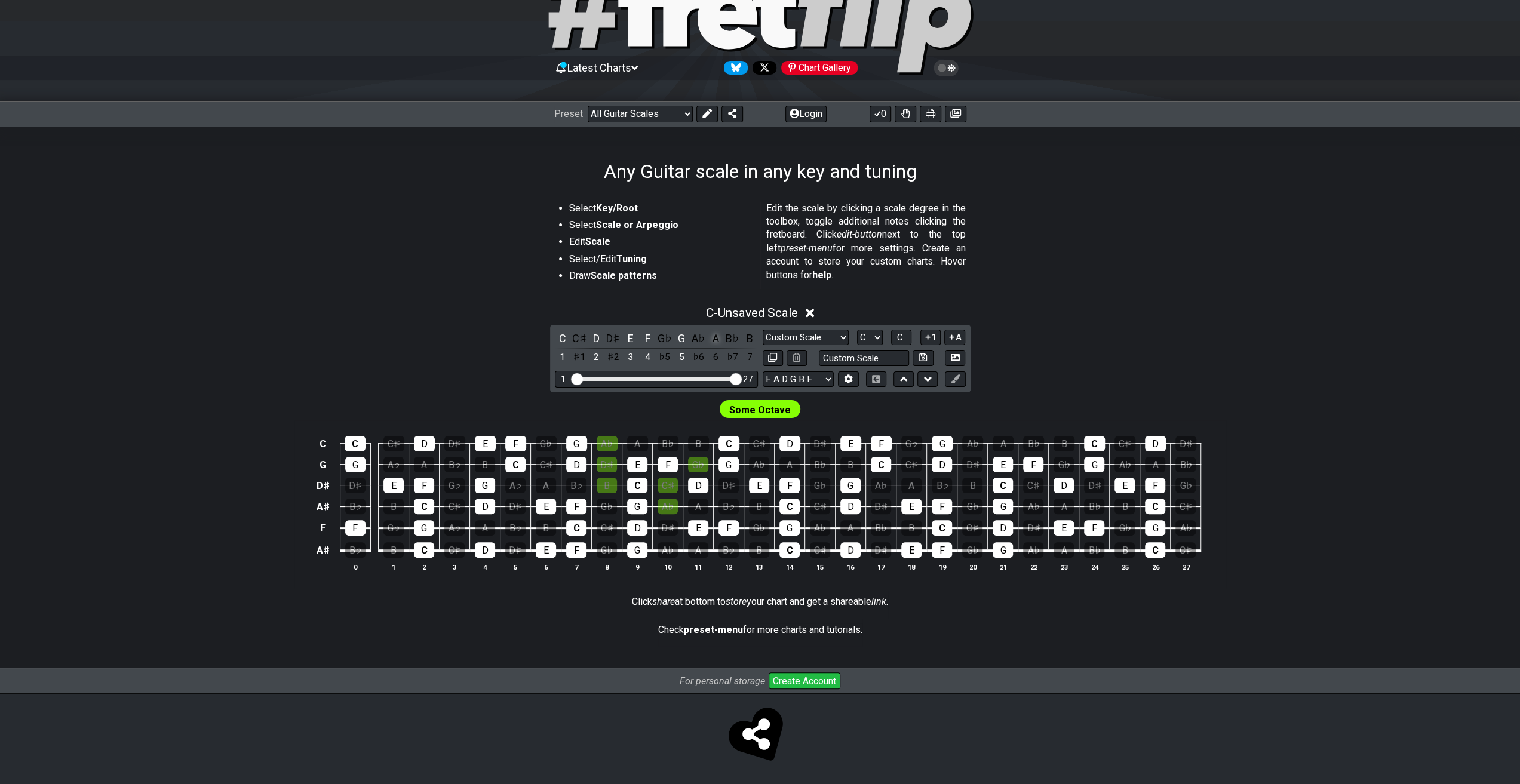
click at [714, 339] on div "A" at bounding box center [716, 338] width 16 height 16
click at [749, 342] on div "B" at bounding box center [750, 338] width 16 height 16
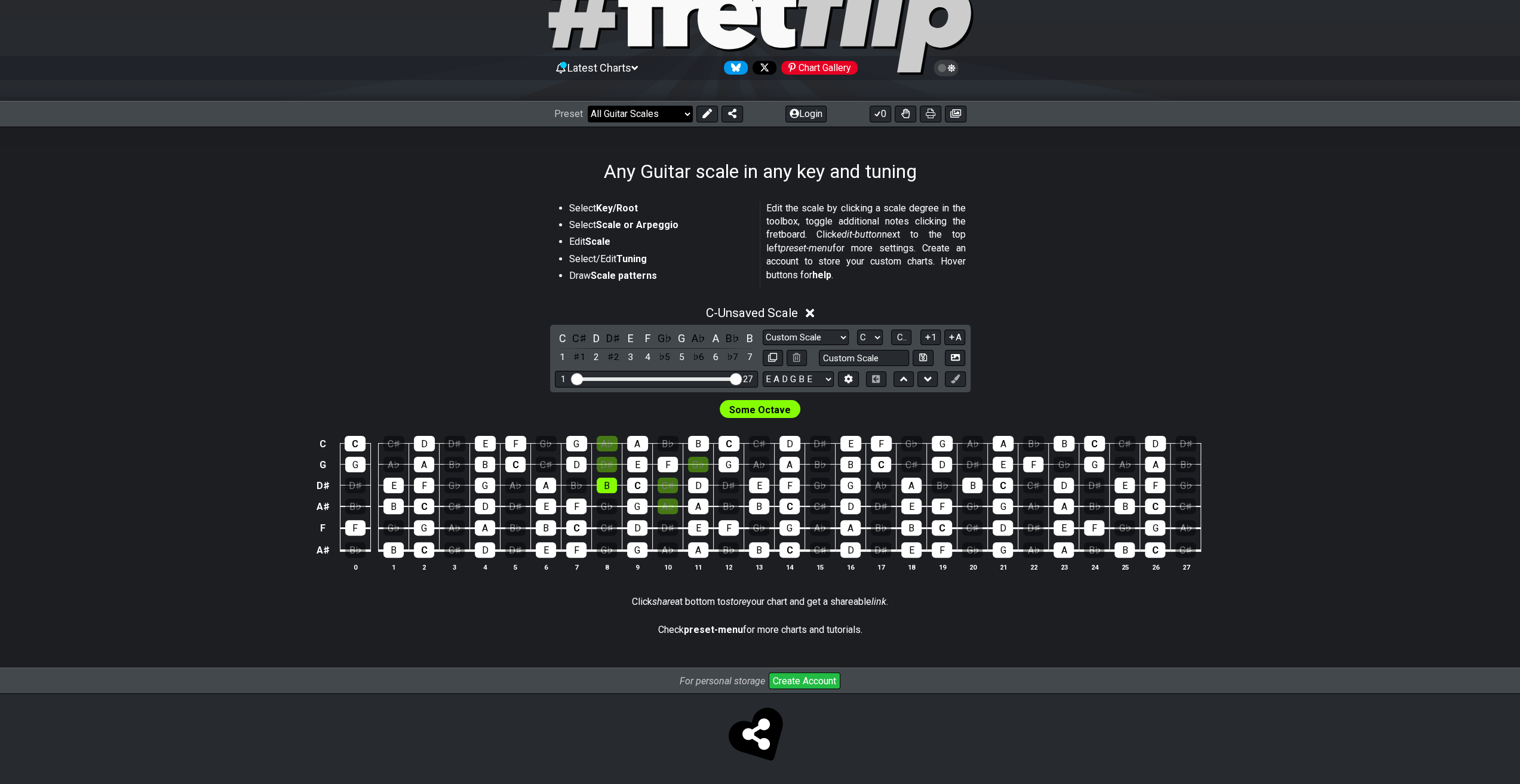
click at [665, 120] on select "Welcome to #fretflip! Initial Preset Custom Preset Minor Pentatonic Major Penta…" at bounding box center [640, 114] width 105 height 17
click at [1123, 275] on section "Select Key/Root Select Scale or Arpeggio Edit Scale Select/Edit Tuning Draw Sca…" at bounding box center [760, 247] width 932 height 101
click at [575, 341] on div "C♯" at bounding box center [580, 338] width 16 height 16
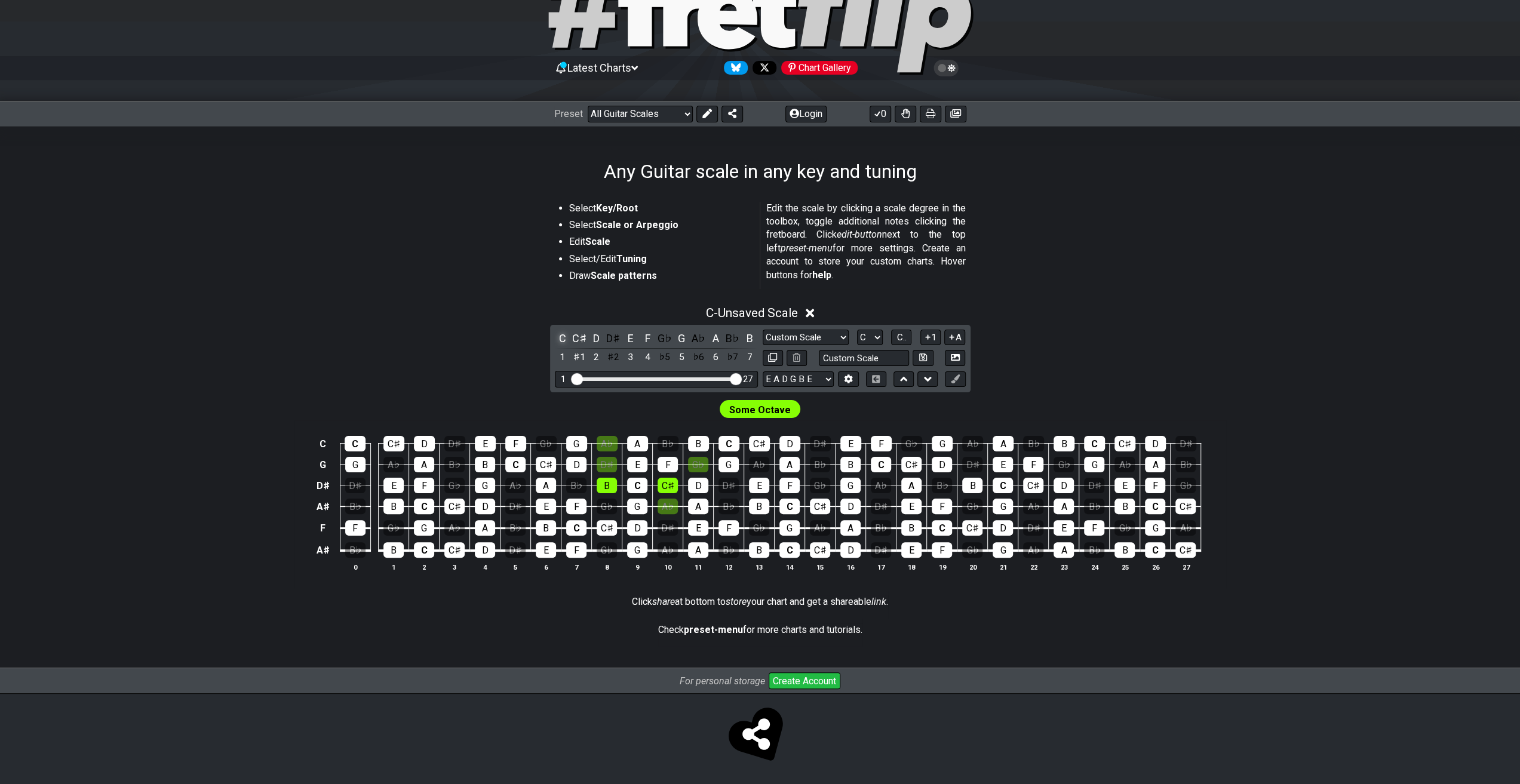
click at [565, 340] on div "C" at bounding box center [563, 338] width 16 height 16
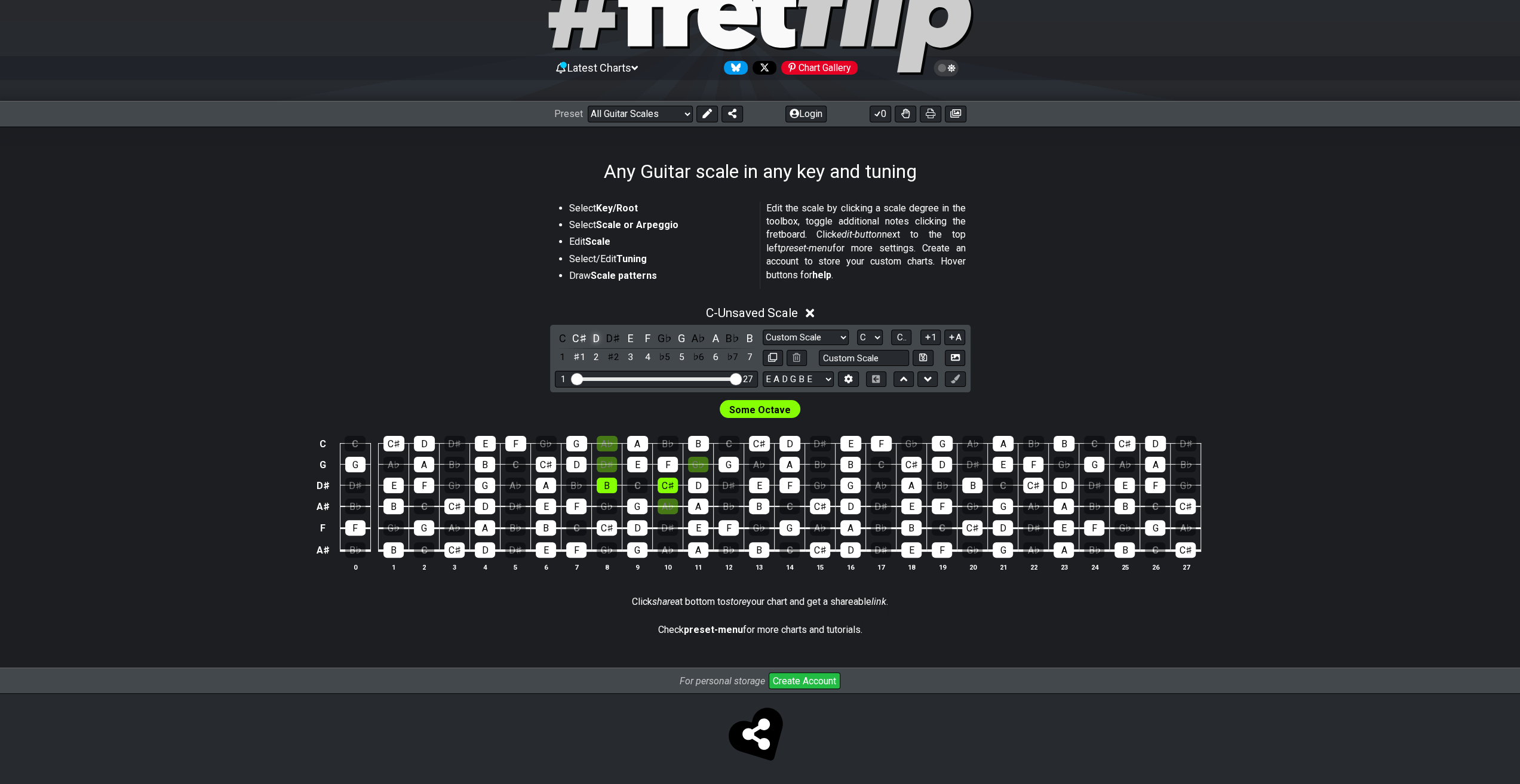
click at [602, 338] on div "D" at bounding box center [597, 338] width 16 height 16
click at [599, 340] on div "D" at bounding box center [597, 338] width 16 height 16
click at [594, 335] on div "D" at bounding box center [597, 338] width 16 height 16
click at [632, 341] on div "E" at bounding box center [631, 338] width 16 height 16
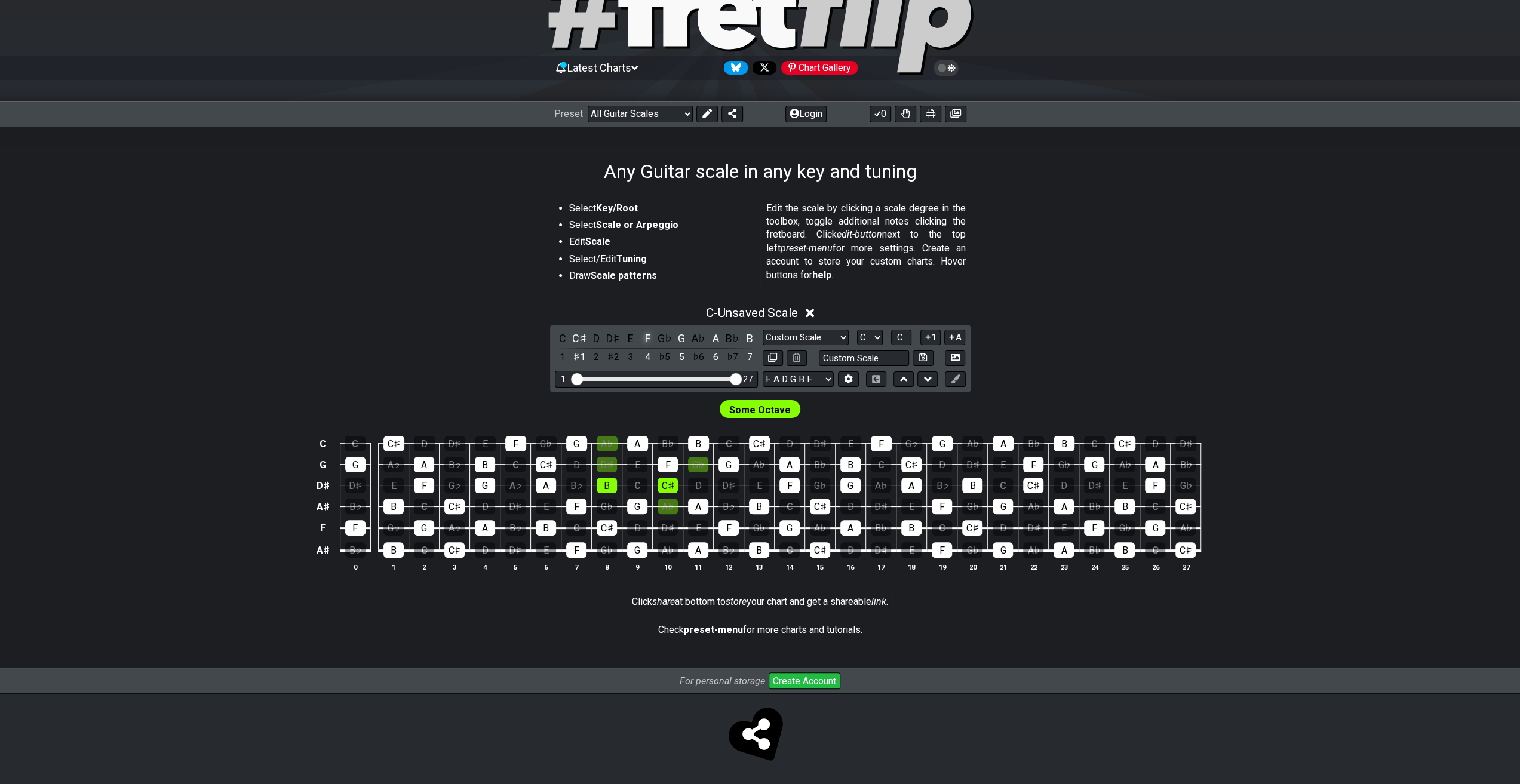
click at [647, 339] on div "F" at bounding box center [648, 338] width 16 height 16
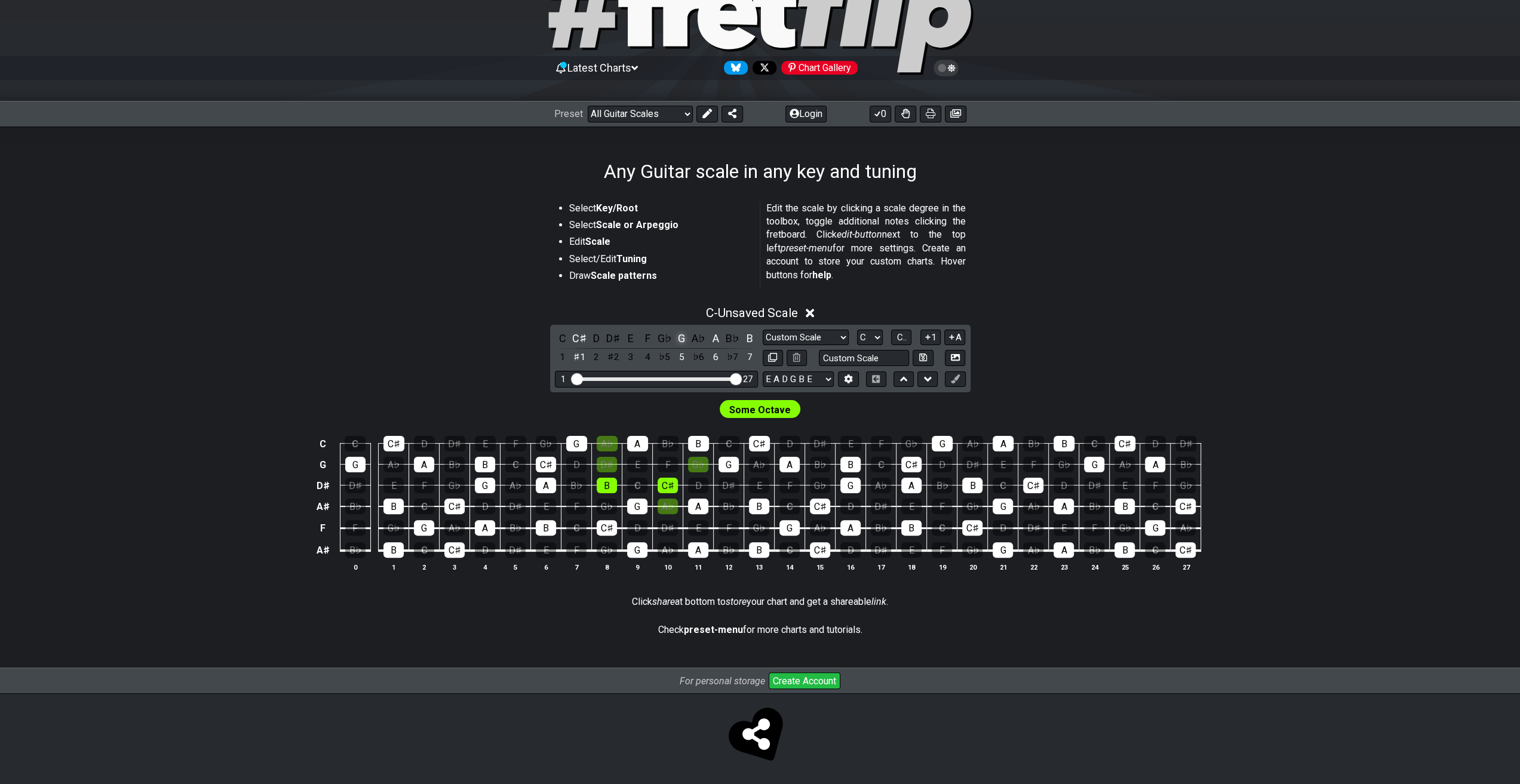
click at [681, 340] on div "G" at bounding box center [682, 338] width 16 height 16
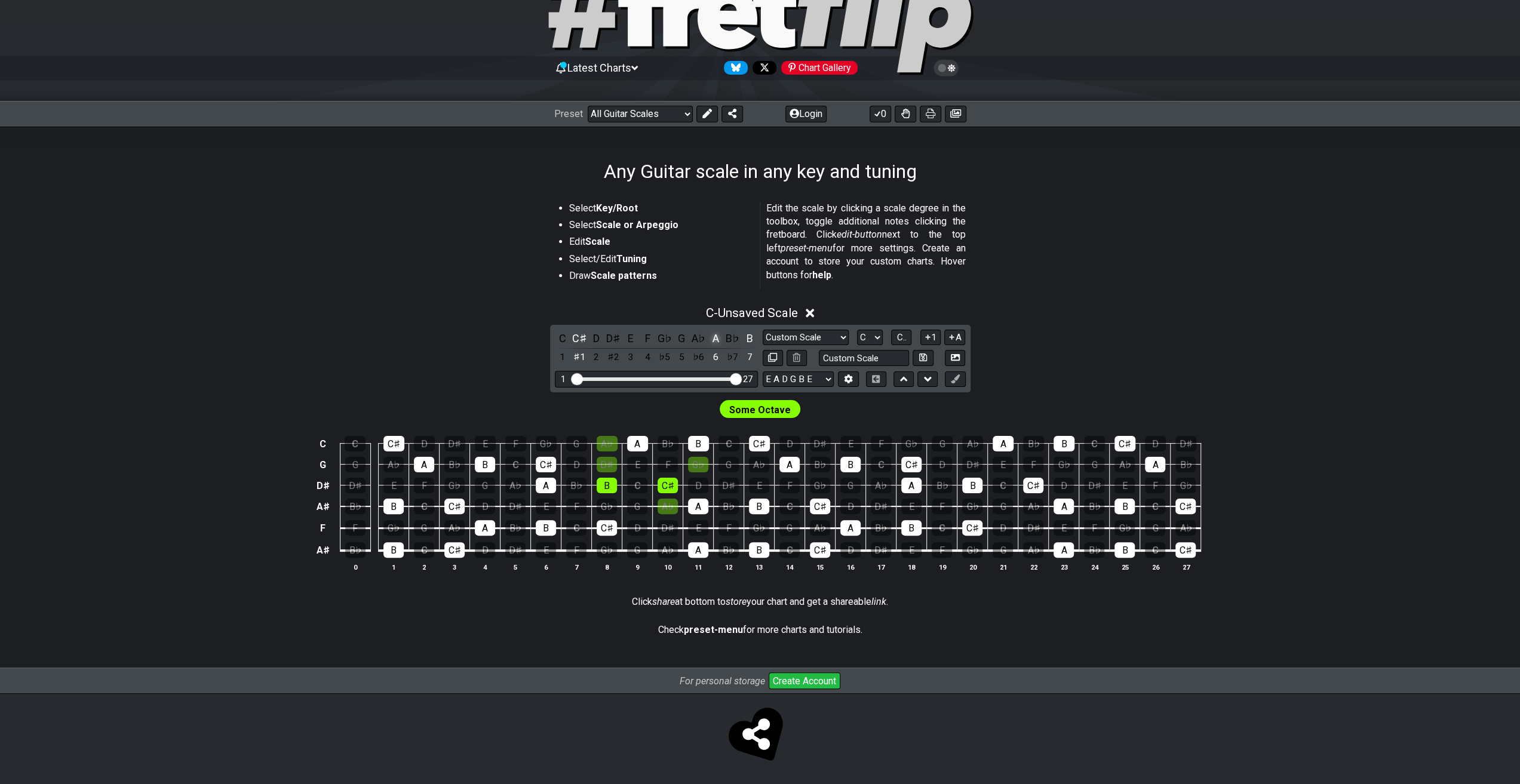
click at [716, 341] on div "A" at bounding box center [716, 338] width 16 height 16
click at [749, 339] on div "B" at bounding box center [750, 338] width 16 height 16
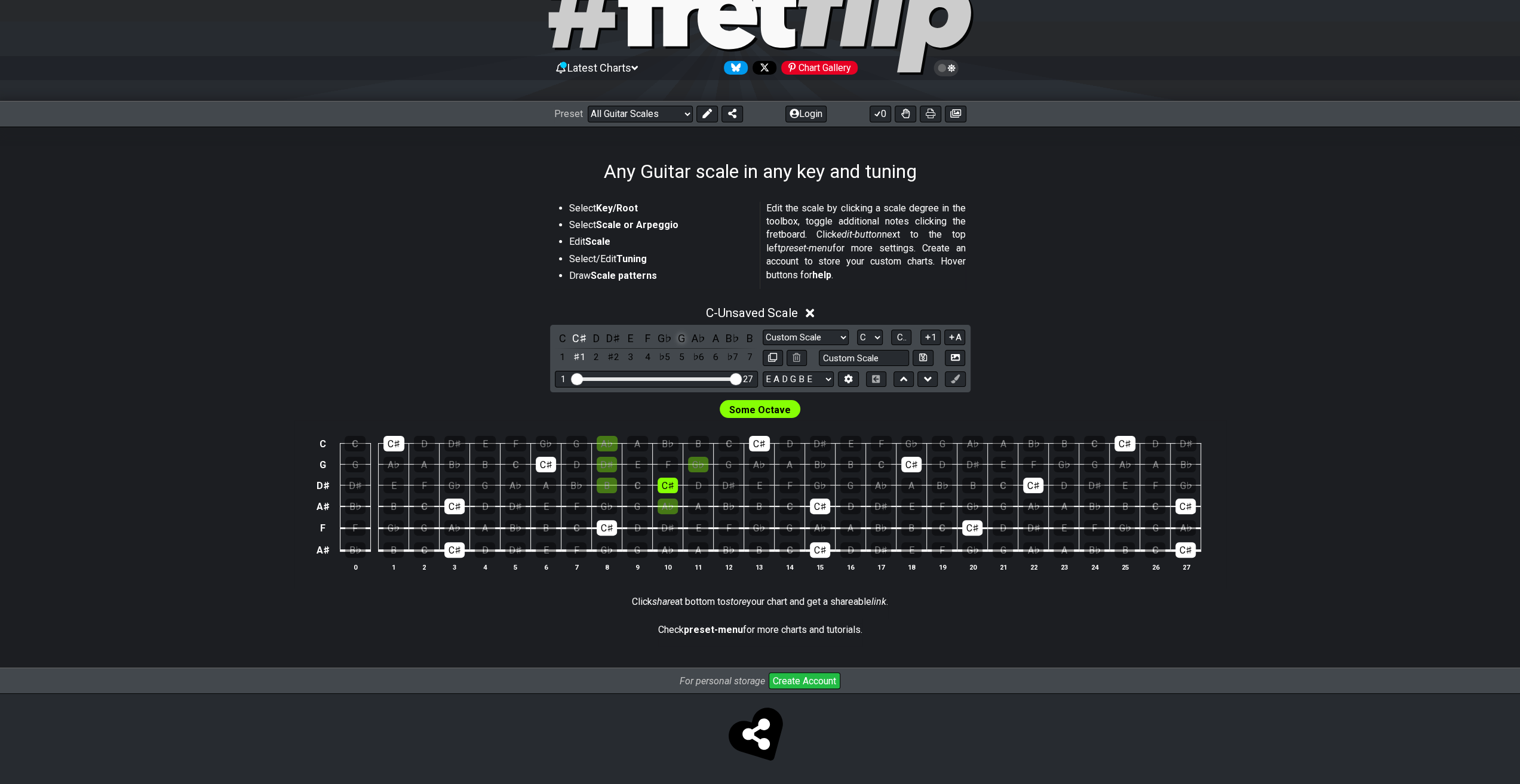
click at [682, 341] on div "G" at bounding box center [682, 338] width 16 height 16
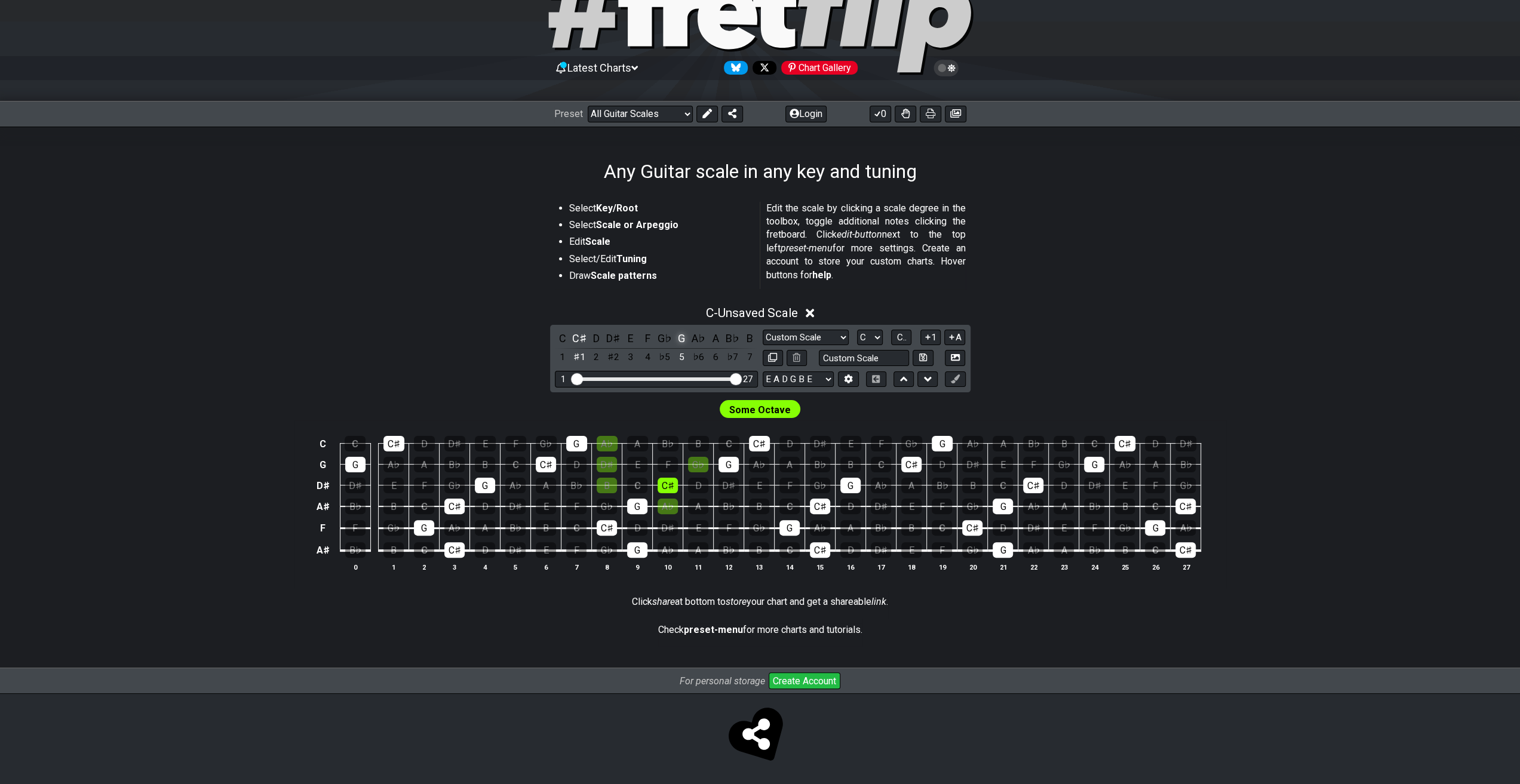
click at [682, 341] on div "G" at bounding box center [682, 338] width 16 height 16
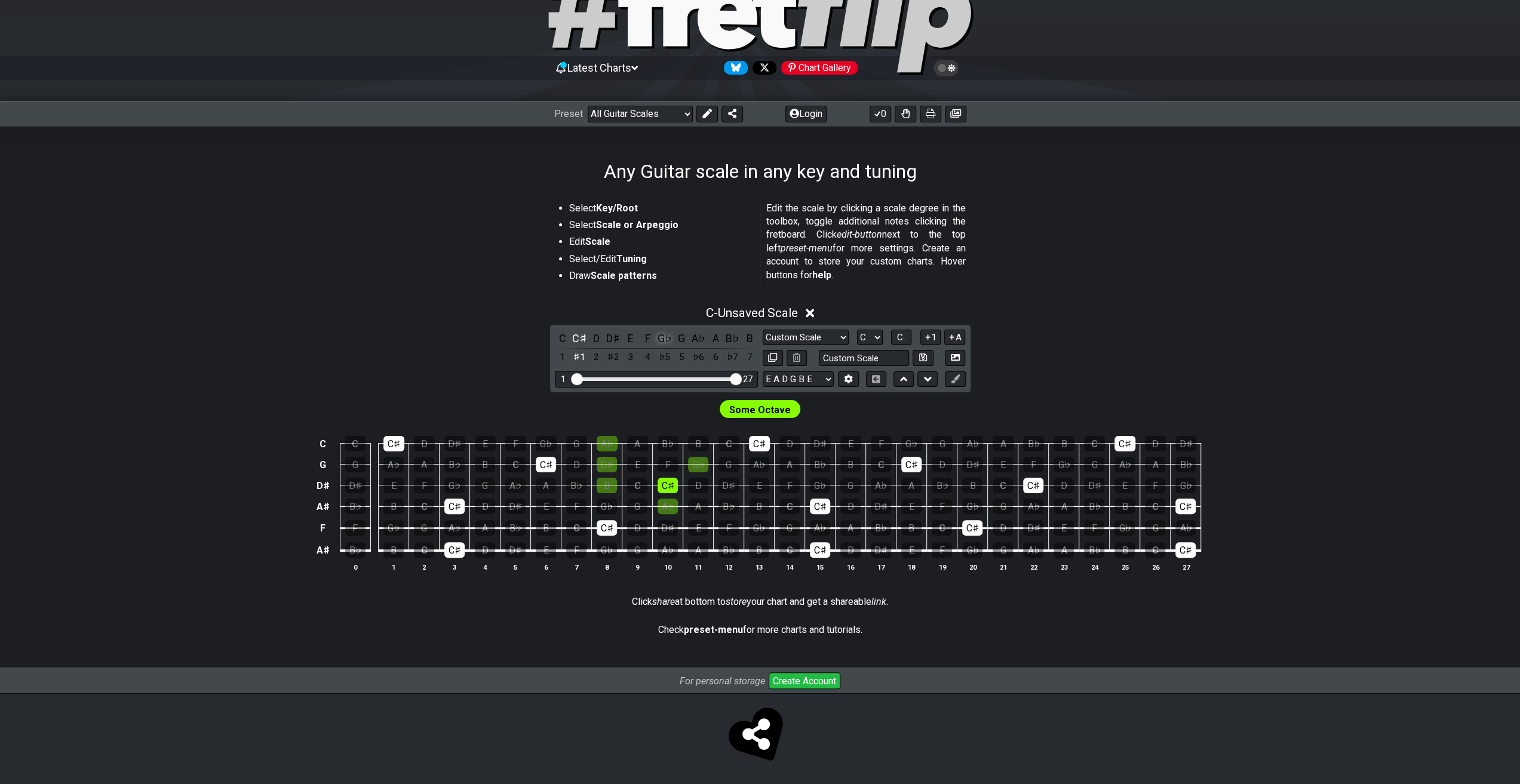
click at [669, 338] on div "G♭" at bounding box center [665, 338] width 16 height 16
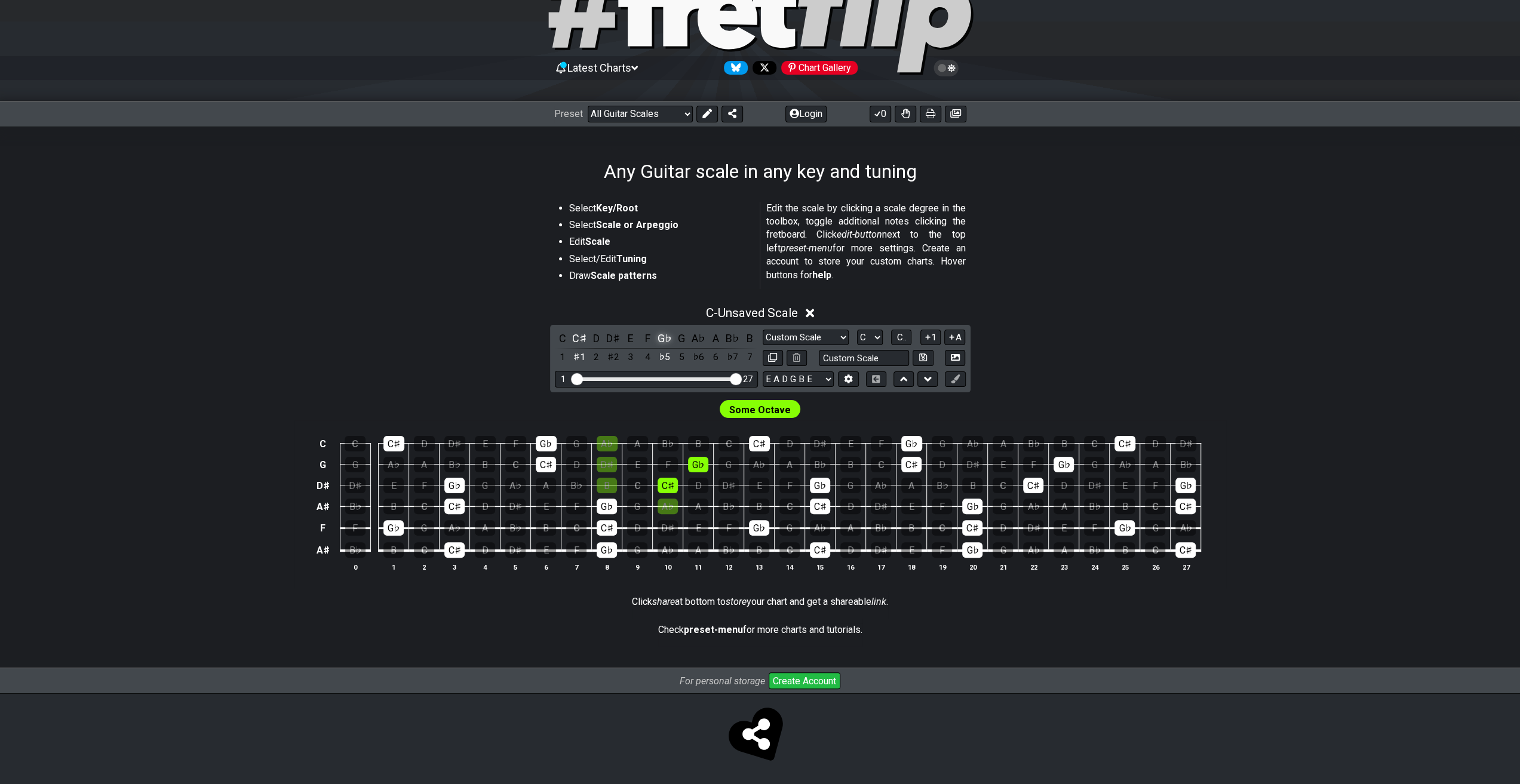
click at [671, 339] on div "G♭" at bounding box center [665, 338] width 16 height 16
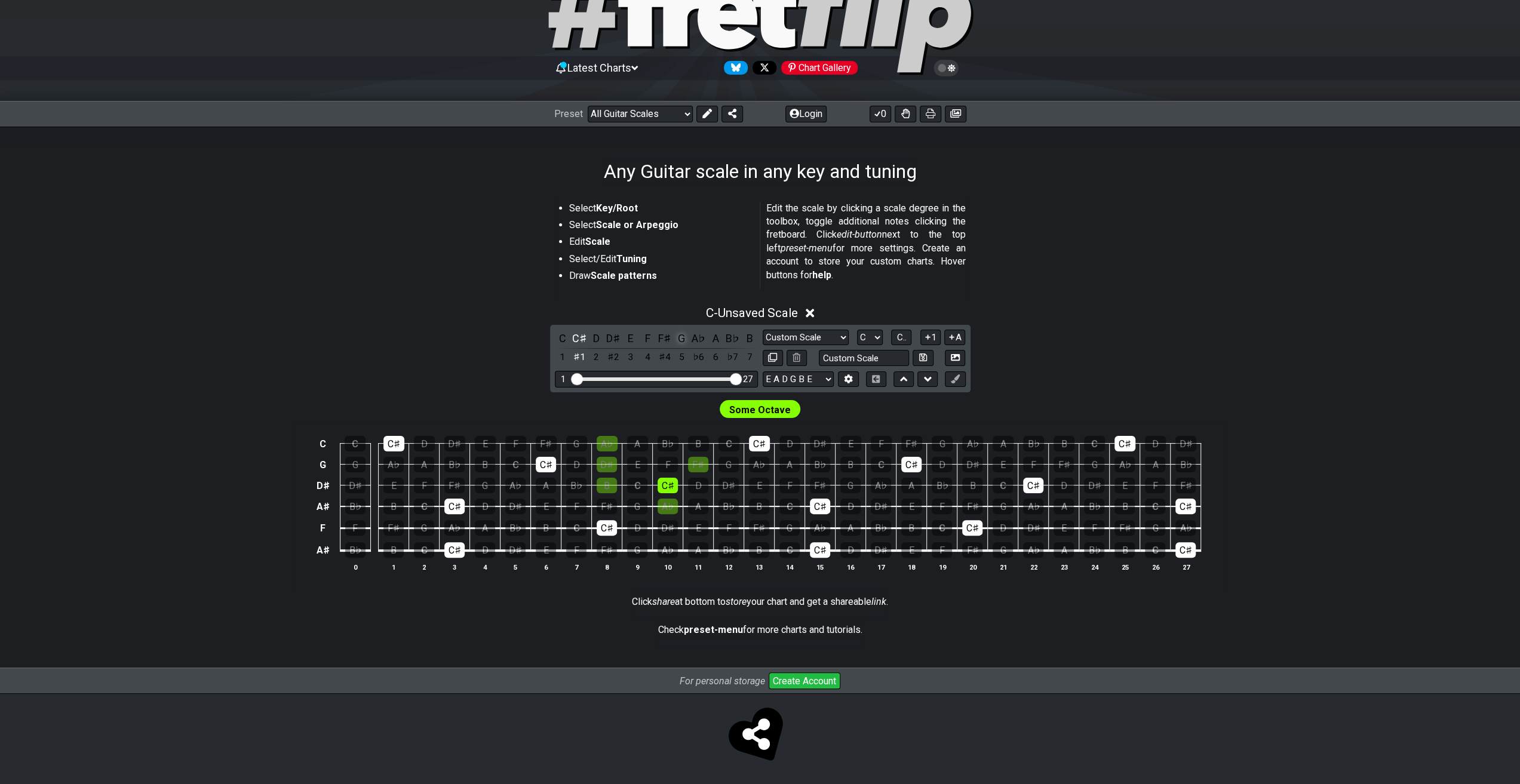
click at [677, 337] on div "G" at bounding box center [682, 338] width 16 height 16
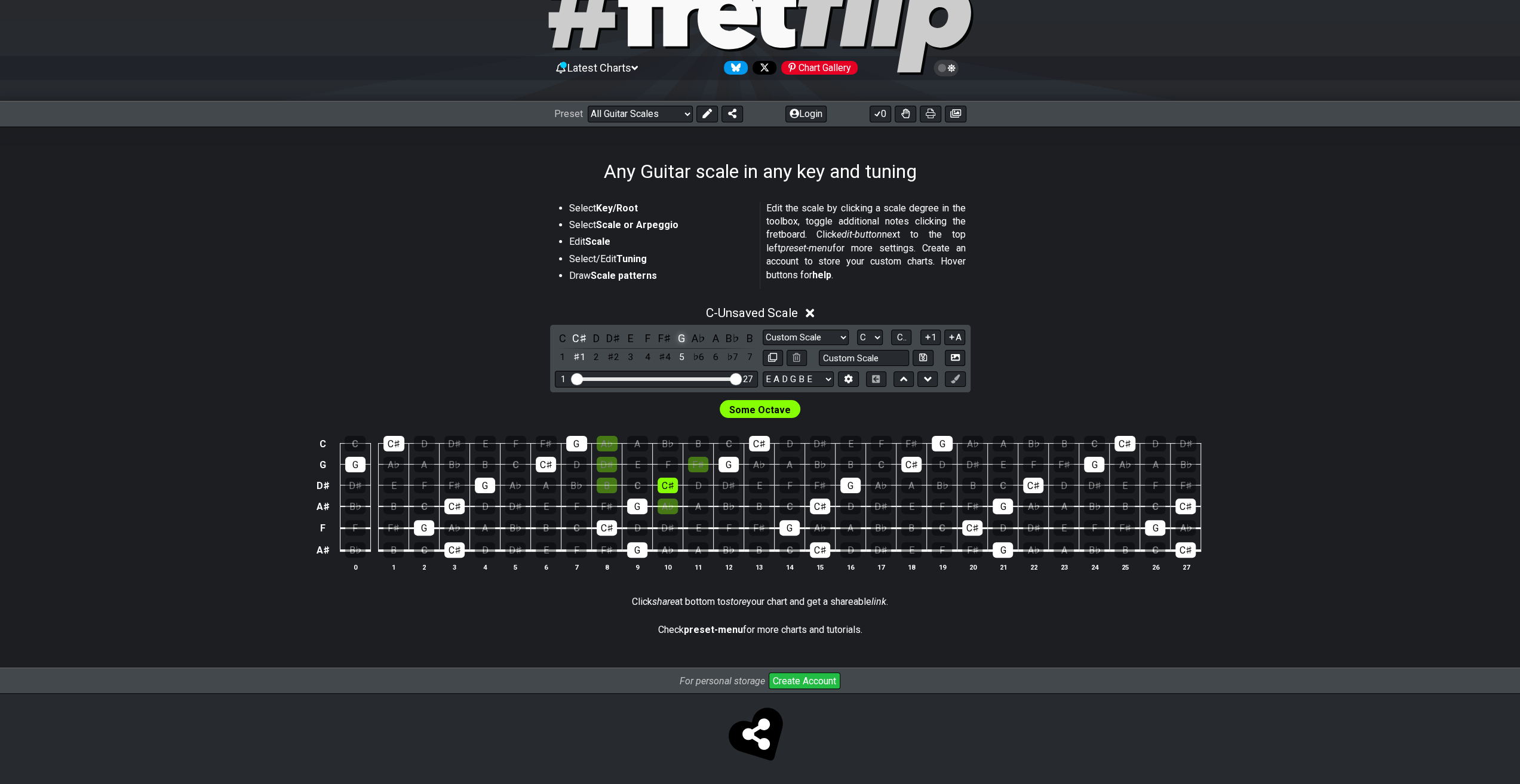
click at [678, 337] on div "G" at bounding box center [682, 338] width 16 height 16
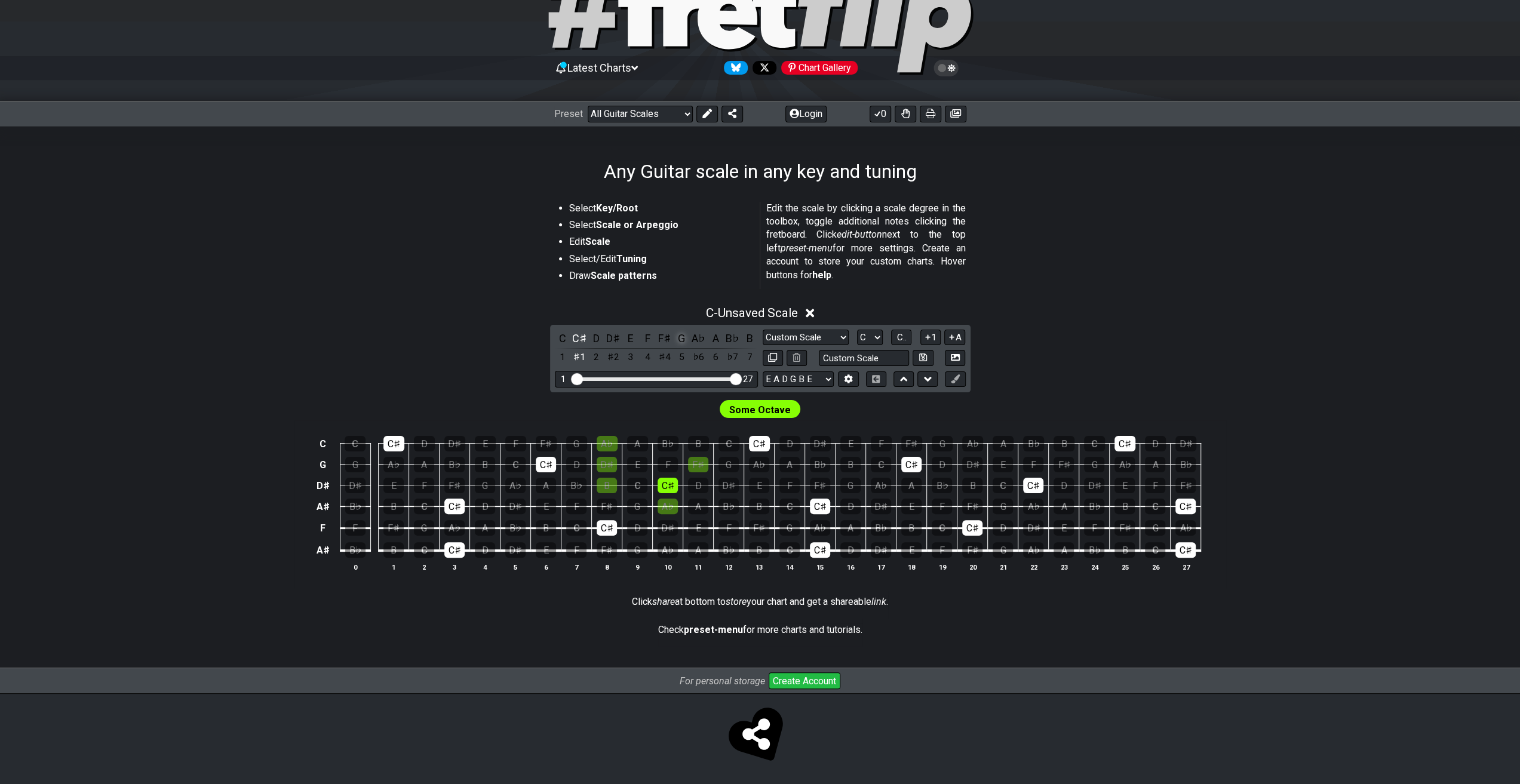
click at [678, 337] on div "G" at bounding box center [682, 338] width 16 height 16
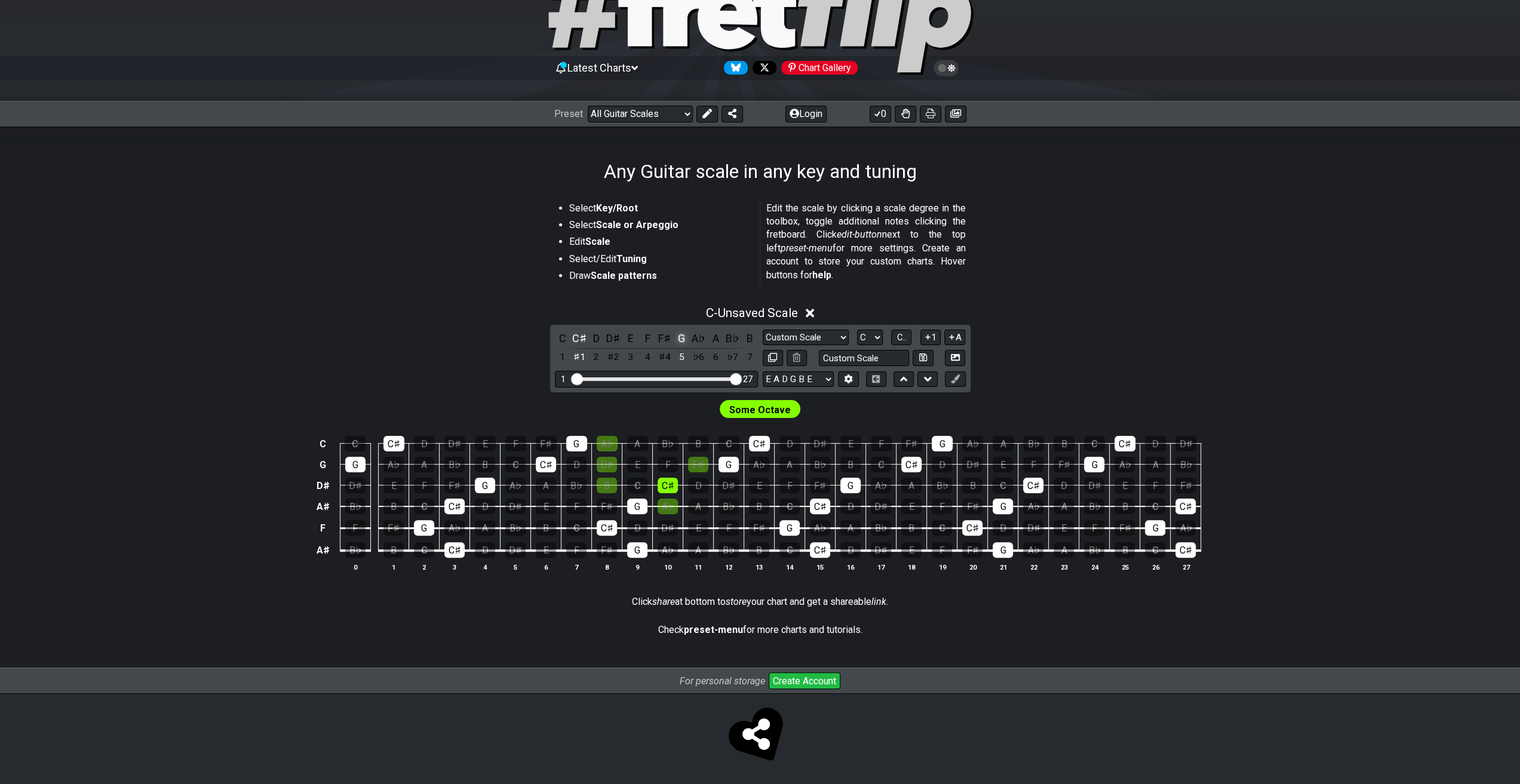
click at [678, 337] on div "G" at bounding box center [682, 338] width 16 height 16
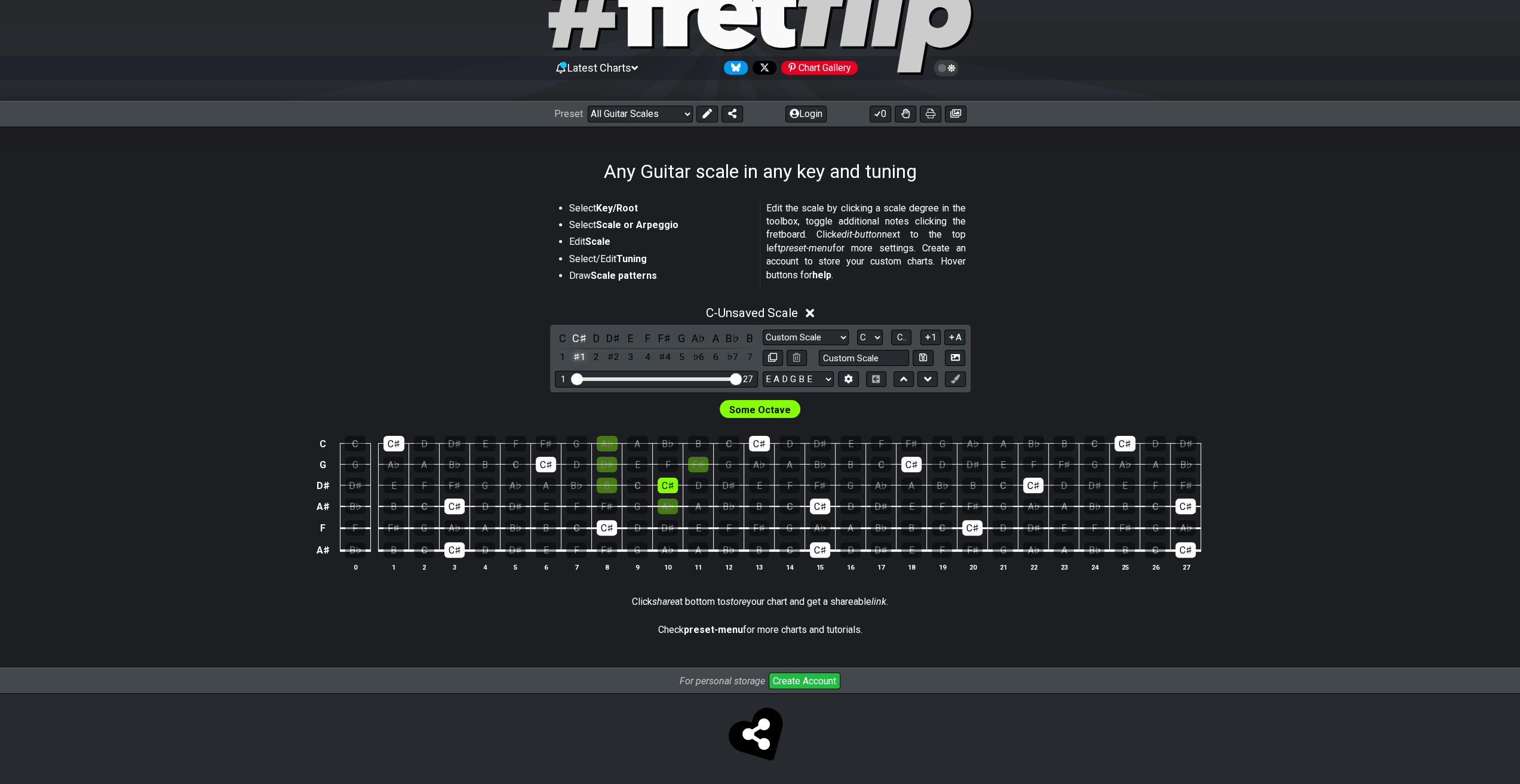
click at [583, 360] on div "♯1" at bounding box center [580, 357] width 16 height 16
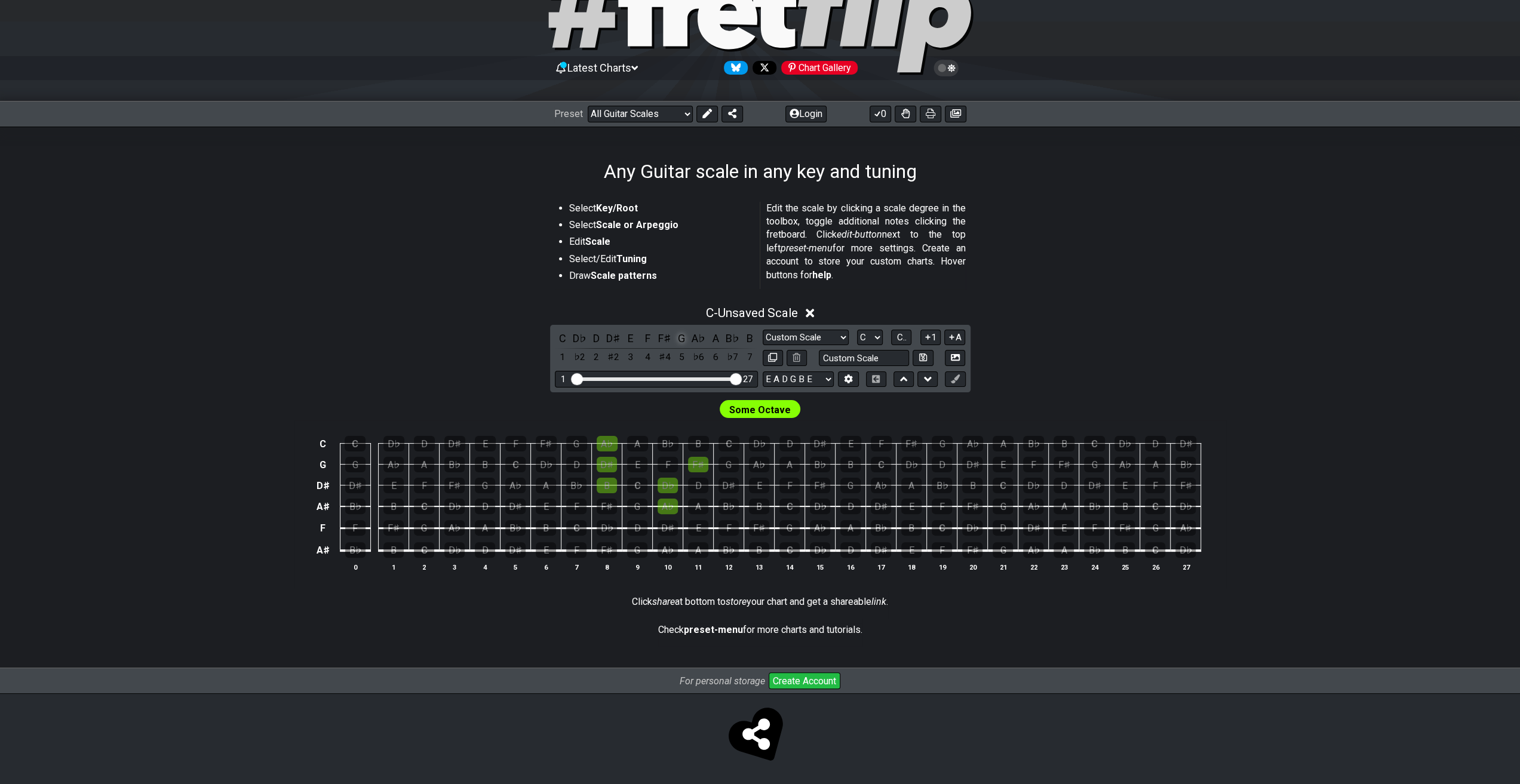
click at [688, 338] on div "G" at bounding box center [682, 338] width 16 height 16
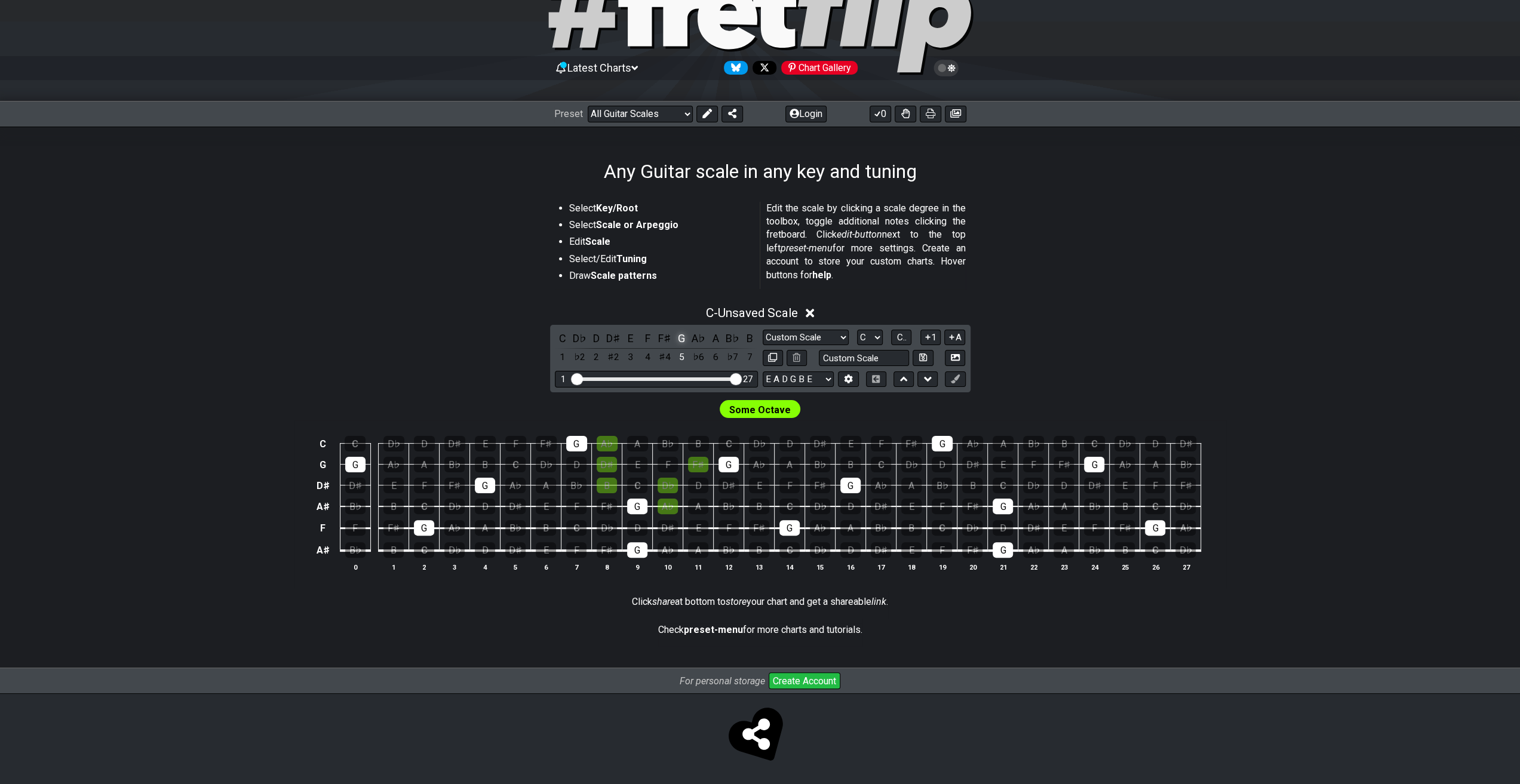
click at [682, 341] on div "G" at bounding box center [682, 338] width 16 height 16
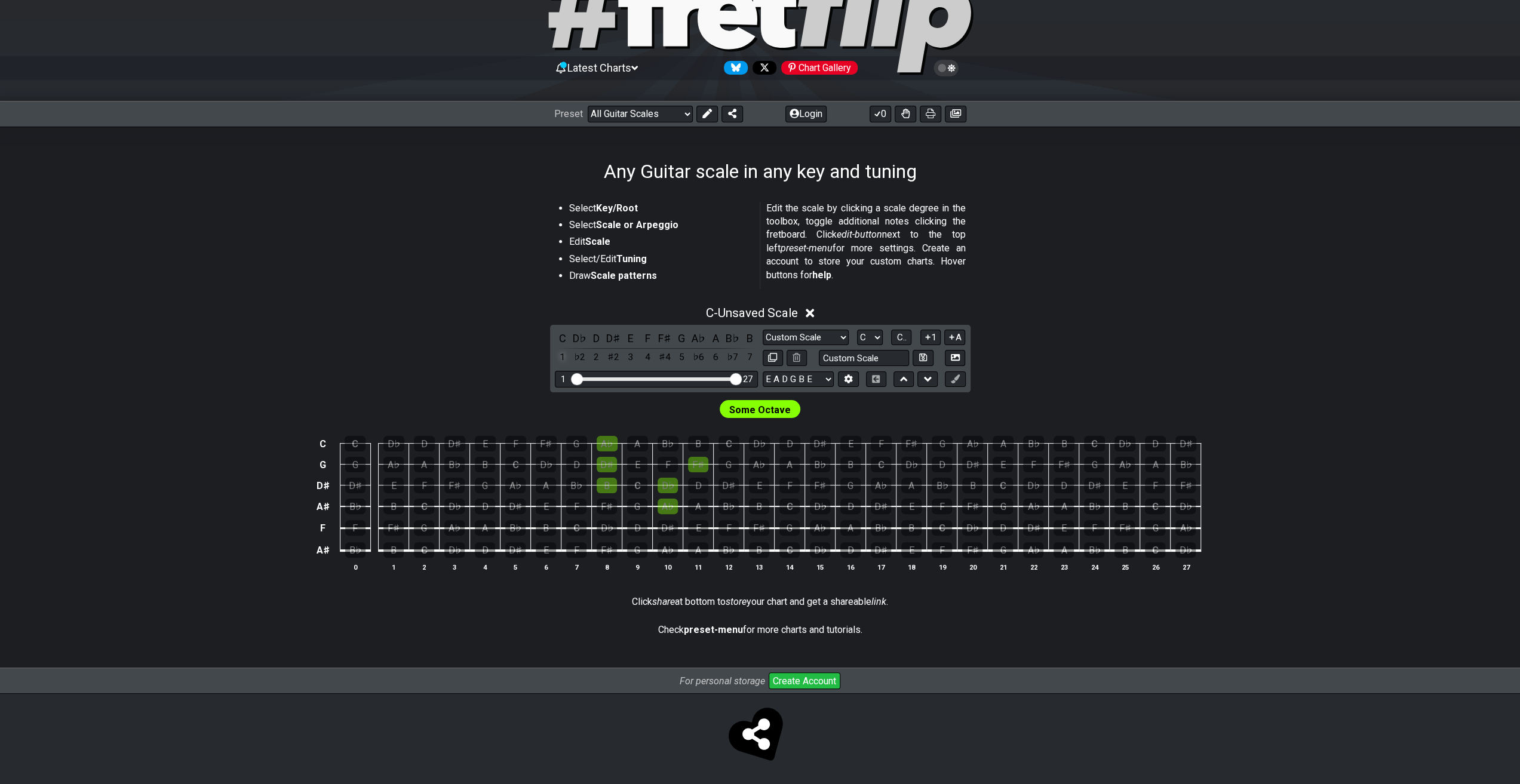
click at [561, 358] on div "1" at bounding box center [563, 357] width 16 height 16
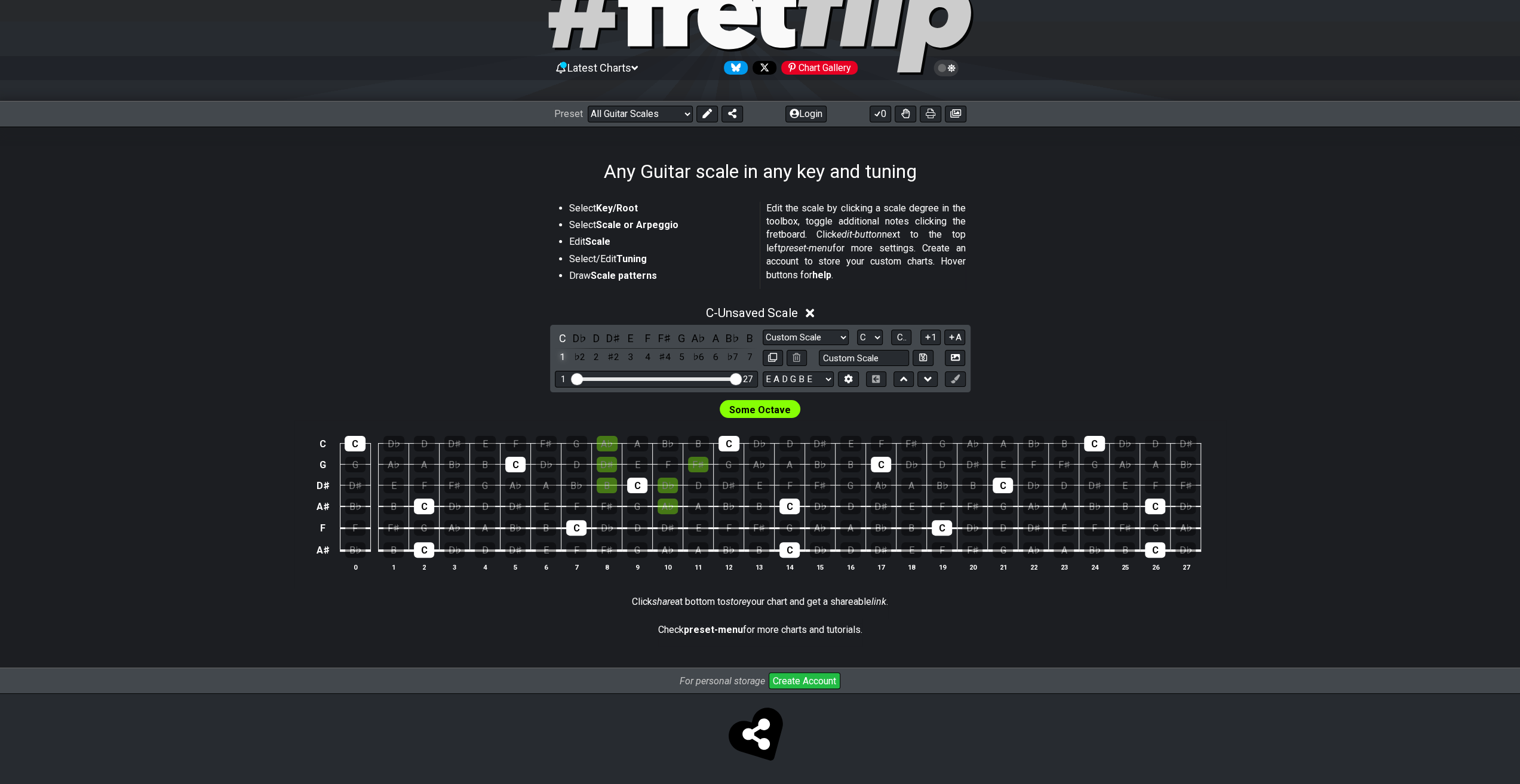
click at [564, 359] on div "1" at bounding box center [563, 357] width 16 height 16
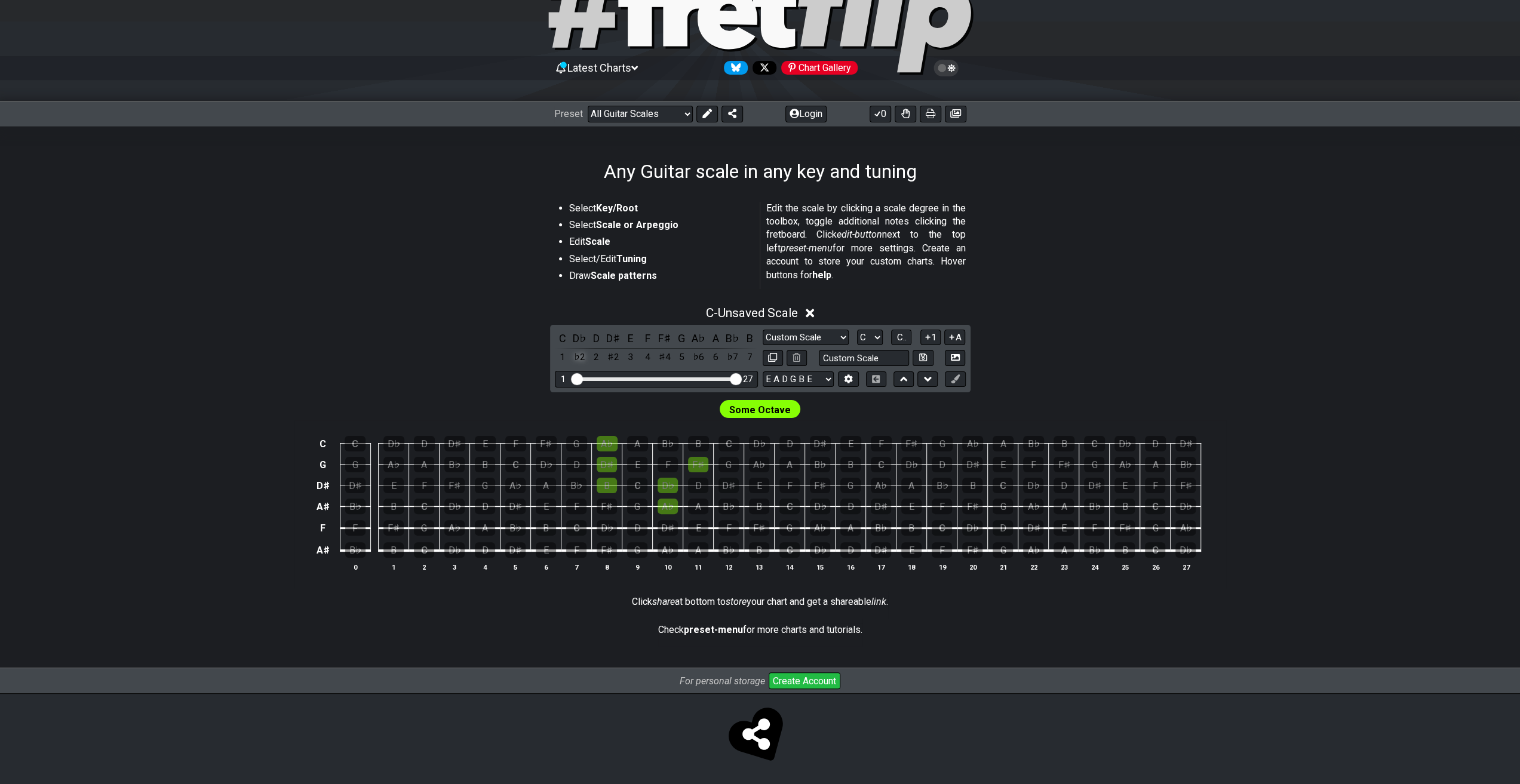
click at [575, 360] on div "♭2" at bounding box center [580, 357] width 16 height 16
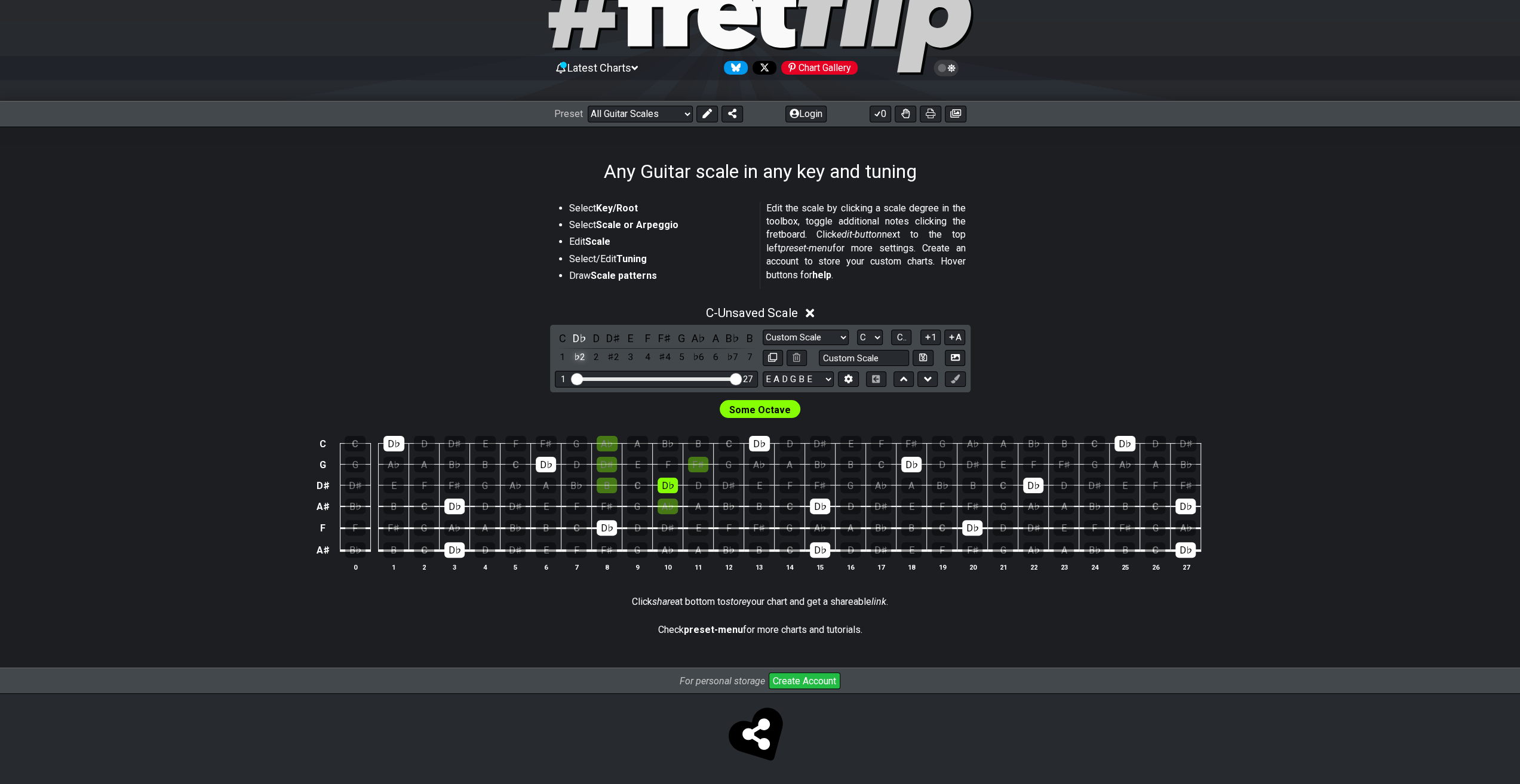
click at [575, 360] on div "♭2" at bounding box center [580, 357] width 16 height 16
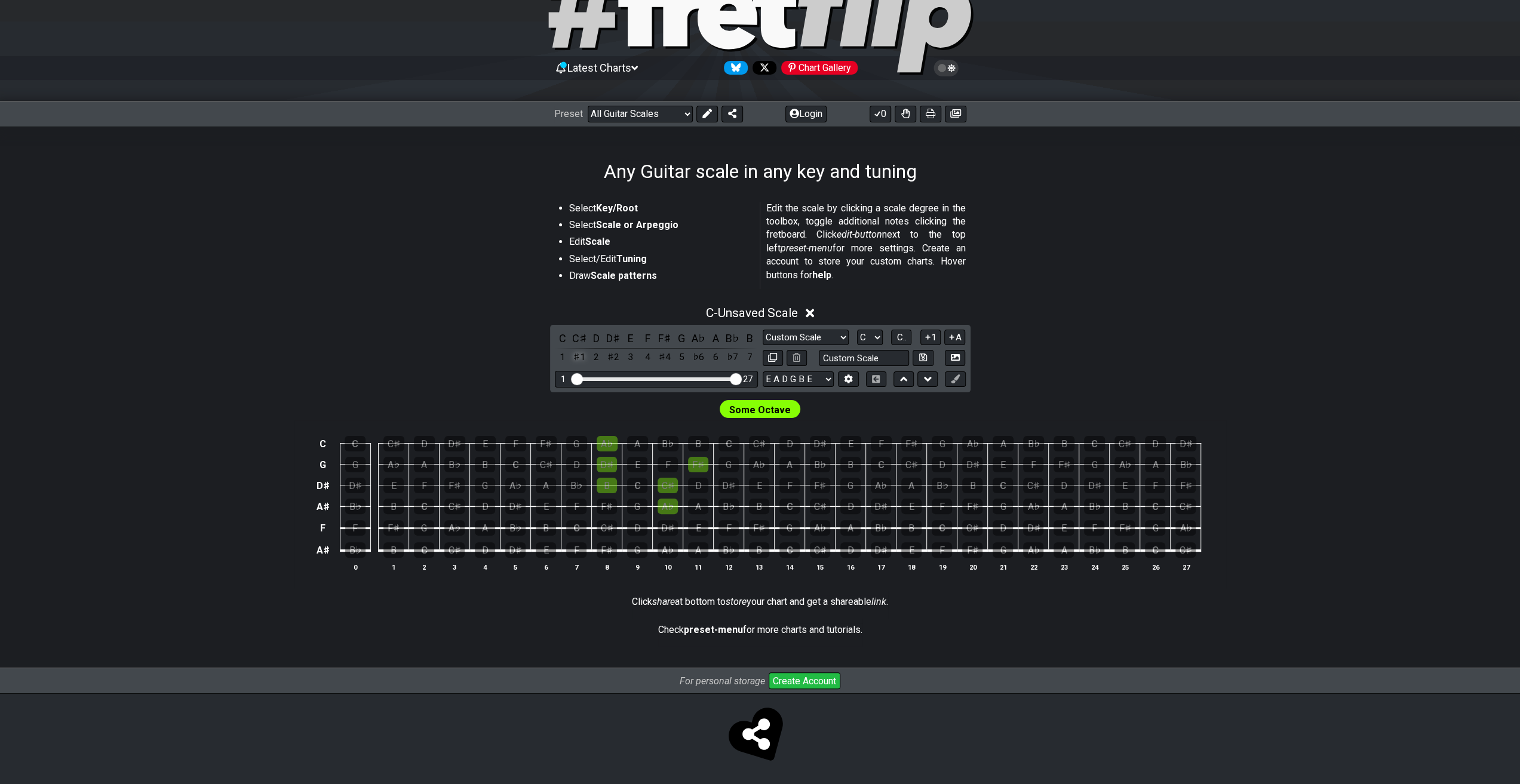
click at [578, 356] on div "♯1" at bounding box center [580, 357] width 16 height 16
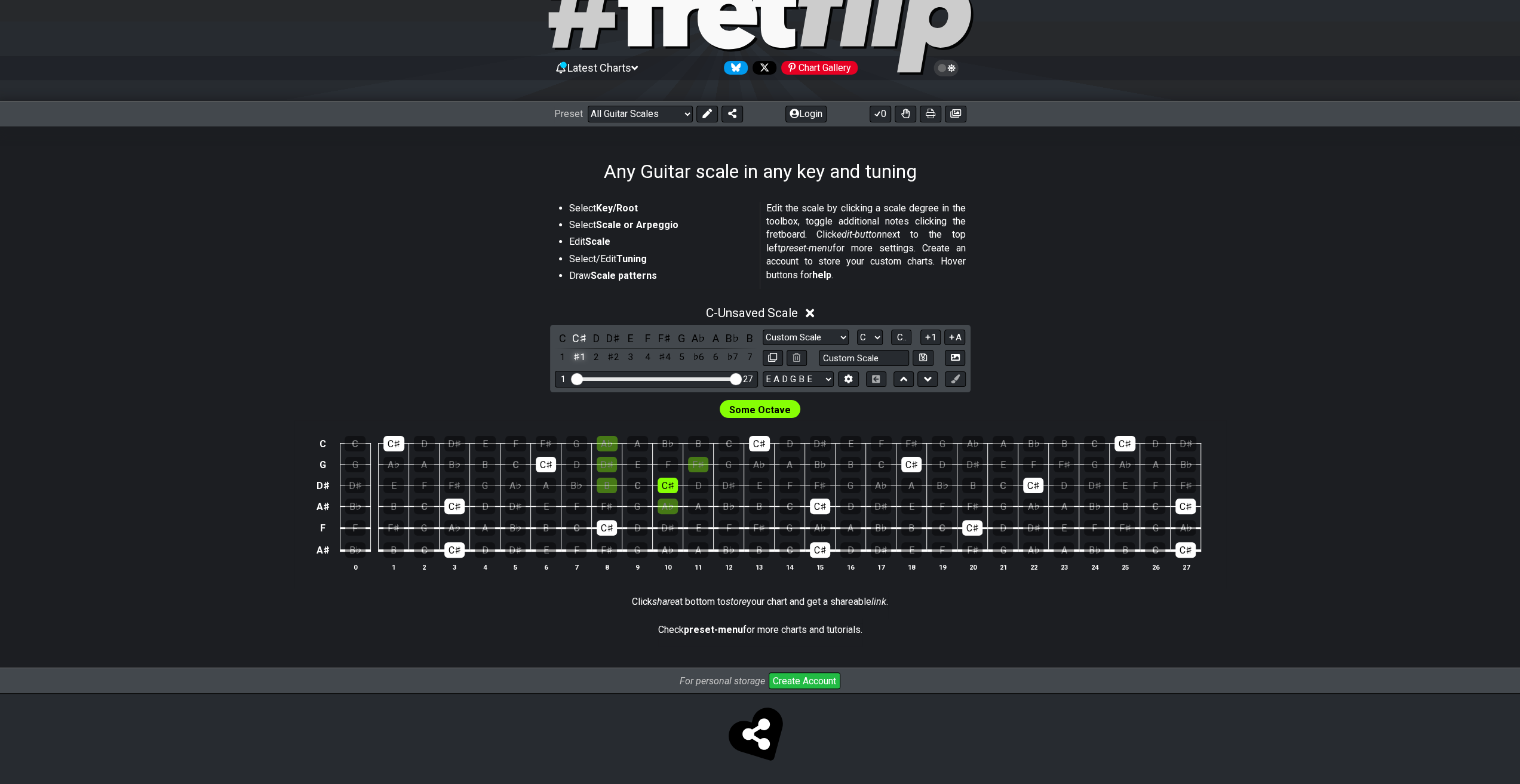
click at [579, 357] on div "♯1" at bounding box center [580, 357] width 16 height 16
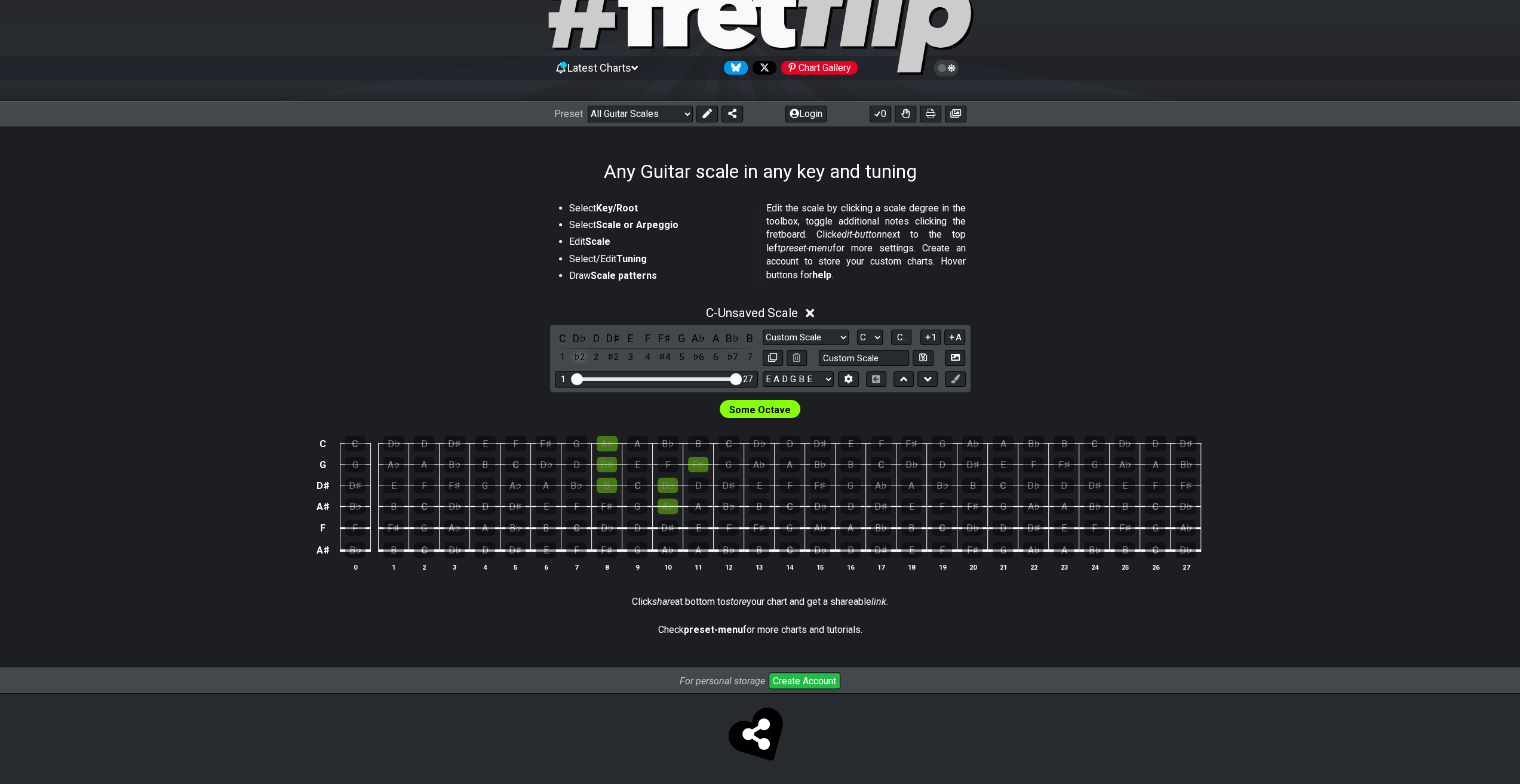
click at [577, 359] on div "♭2" at bounding box center [580, 357] width 16 height 16
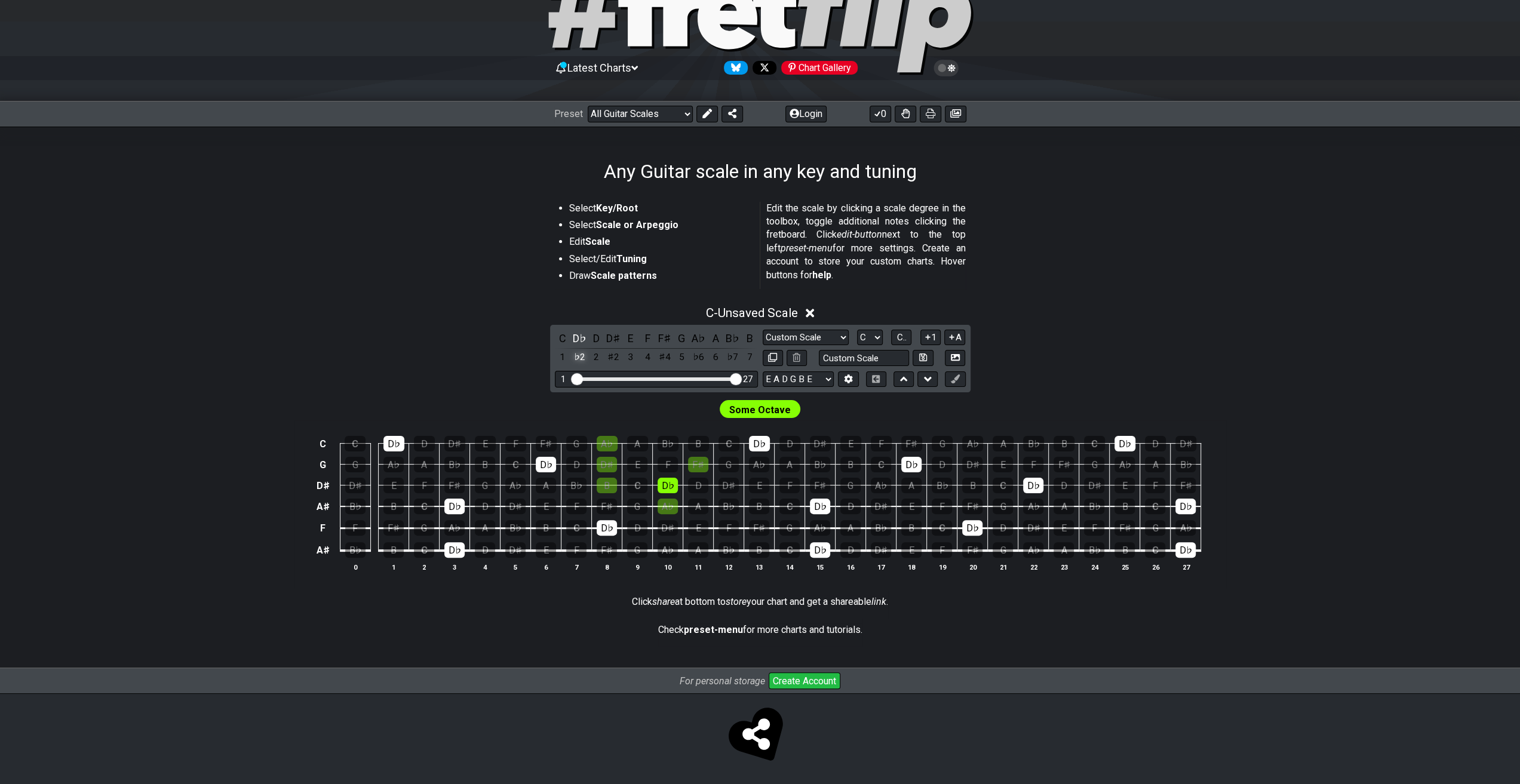
click at [578, 359] on div "♭2" at bounding box center [580, 357] width 16 height 16
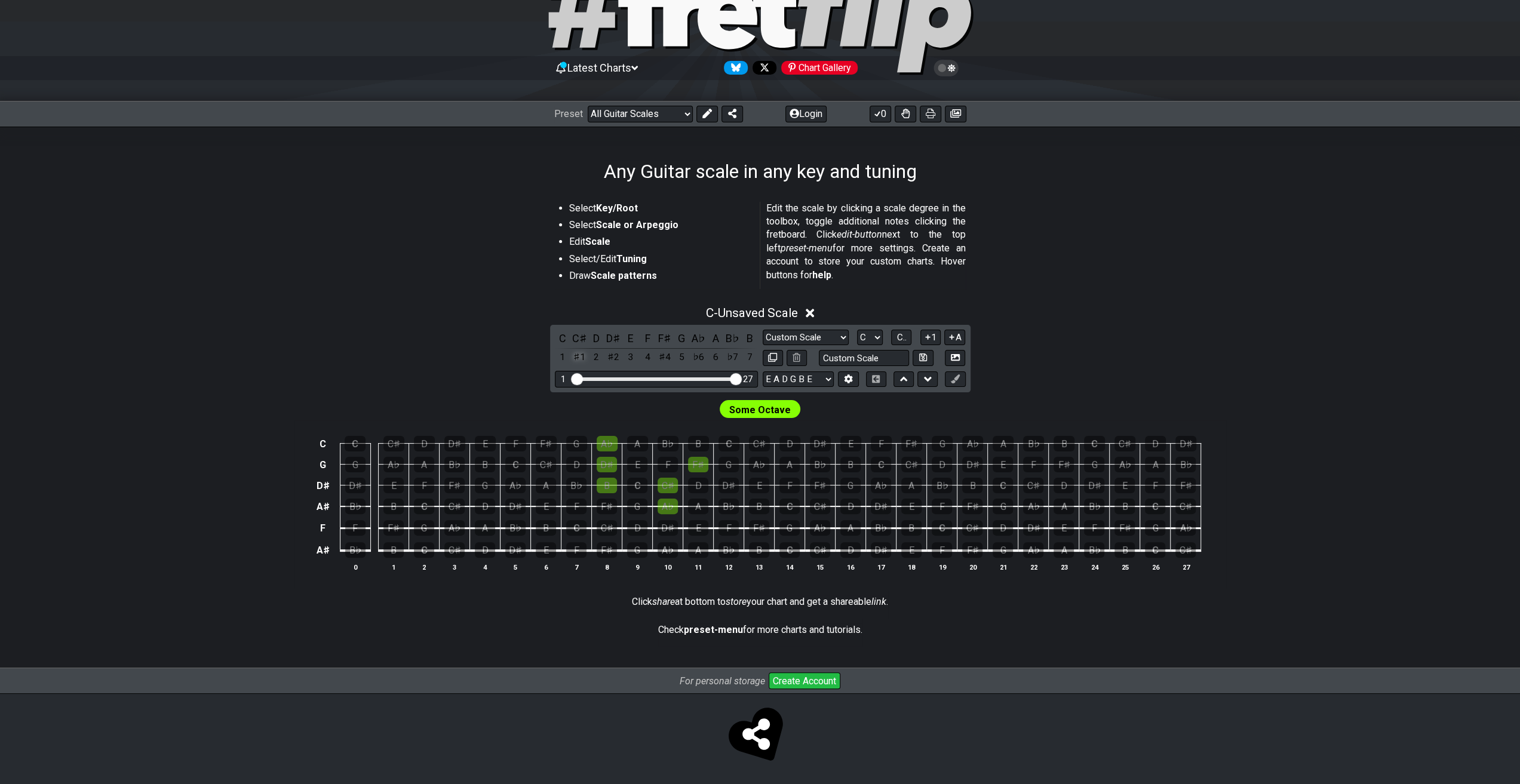
click at [578, 359] on div "♯1" at bounding box center [580, 357] width 16 height 16
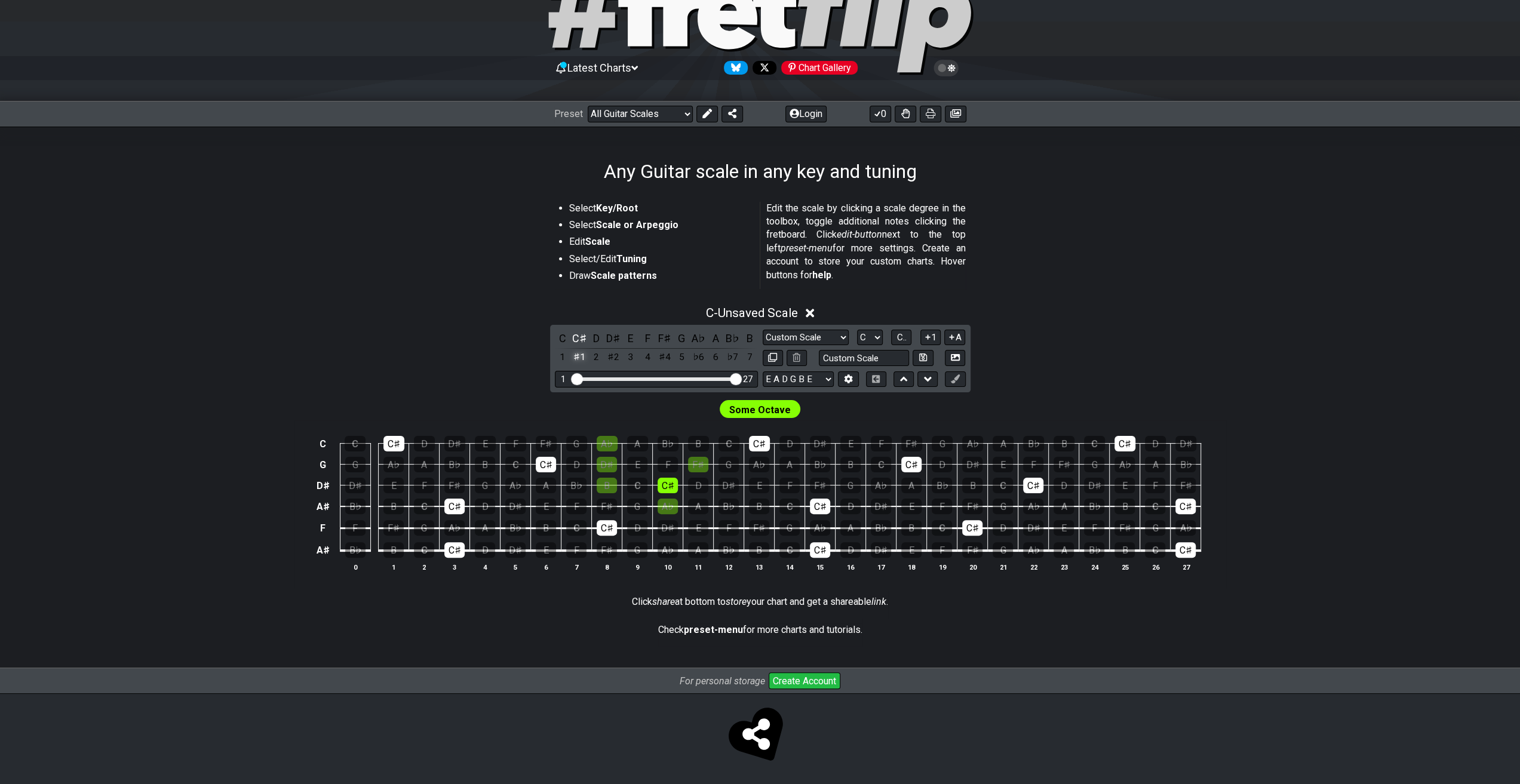
click at [579, 359] on div "♯1" at bounding box center [580, 357] width 16 height 16
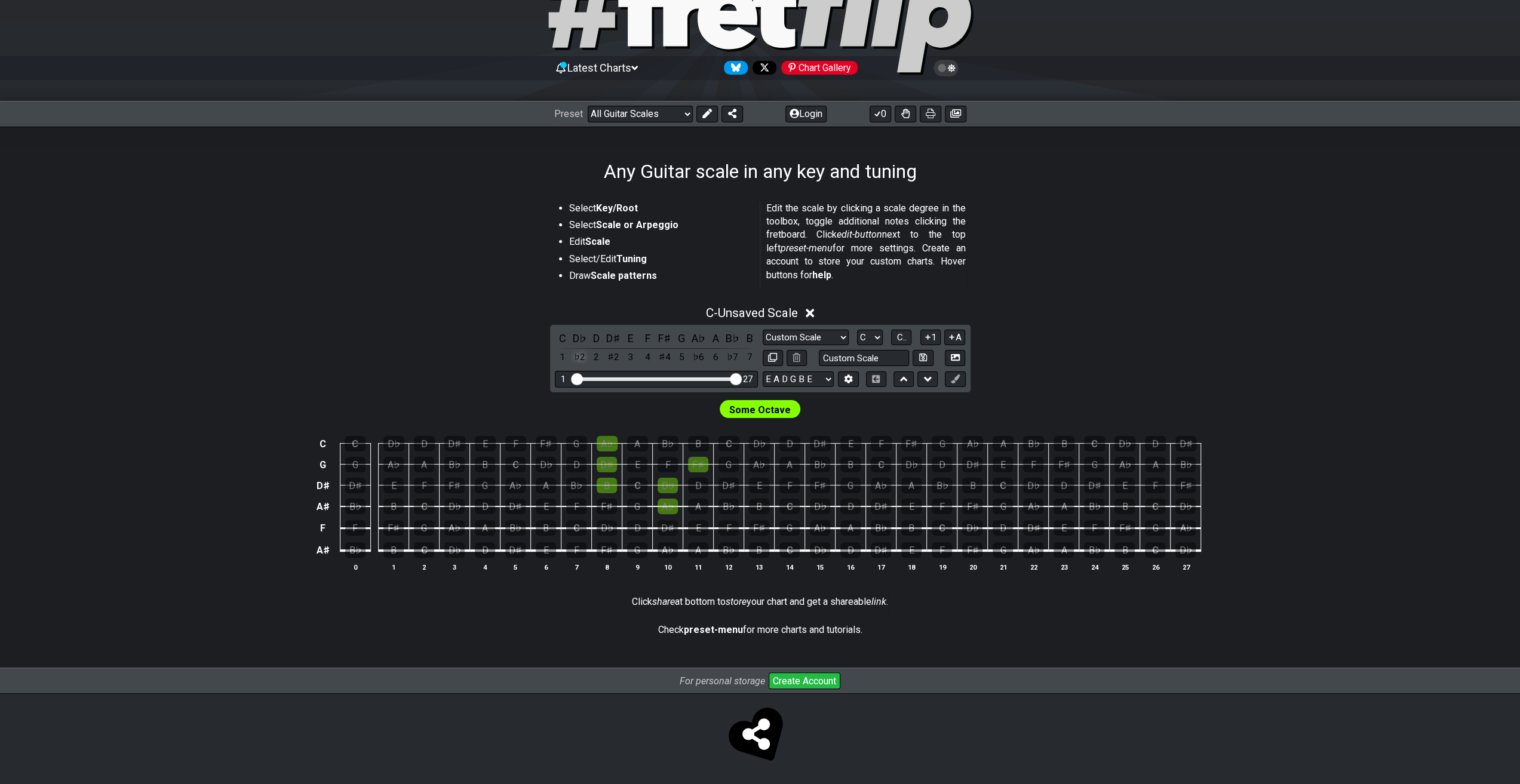
click at [580, 359] on div "♭2" at bounding box center [580, 357] width 16 height 16
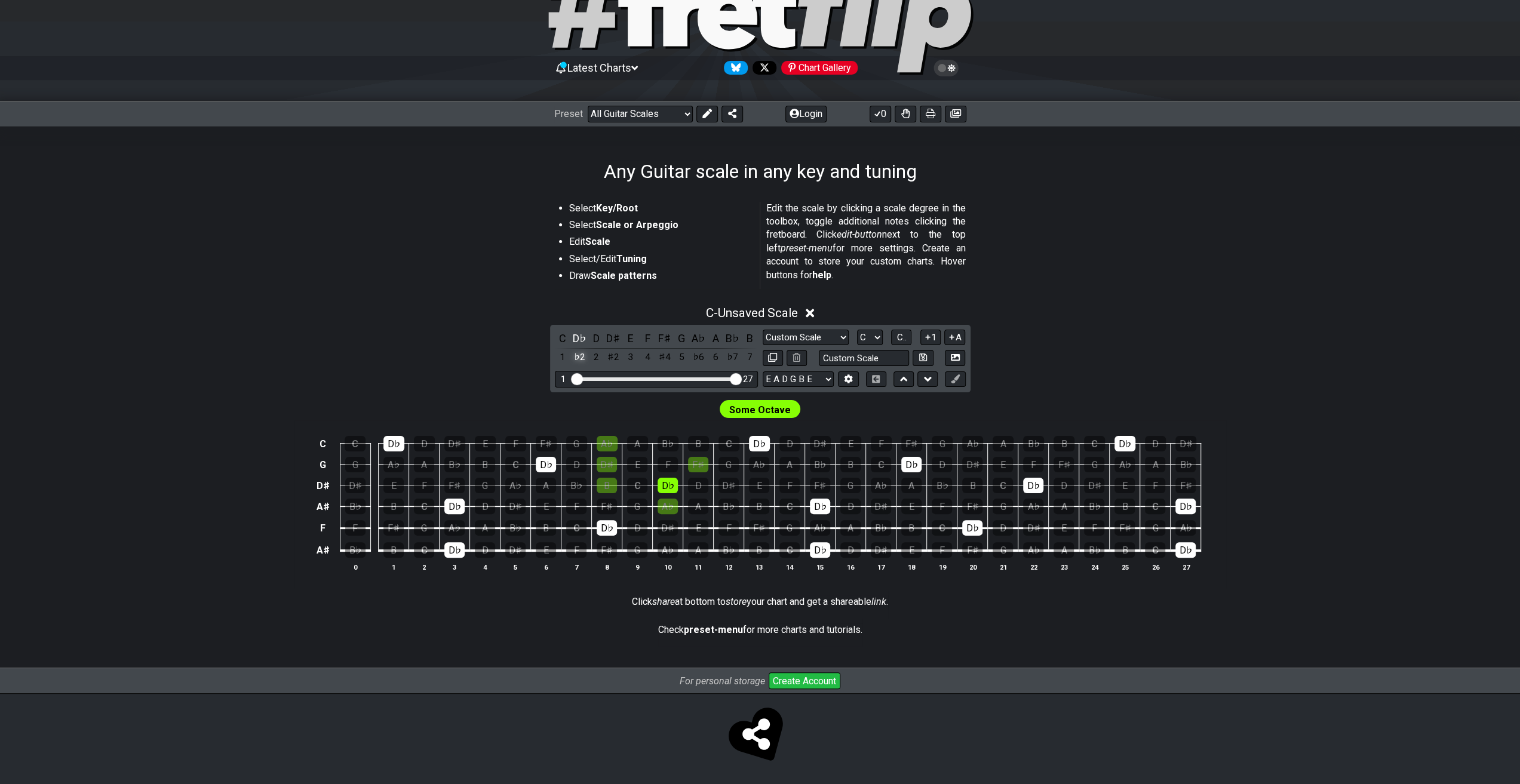
click at [580, 359] on div "♭2" at bounding box center [580, 357] width 16 height 16
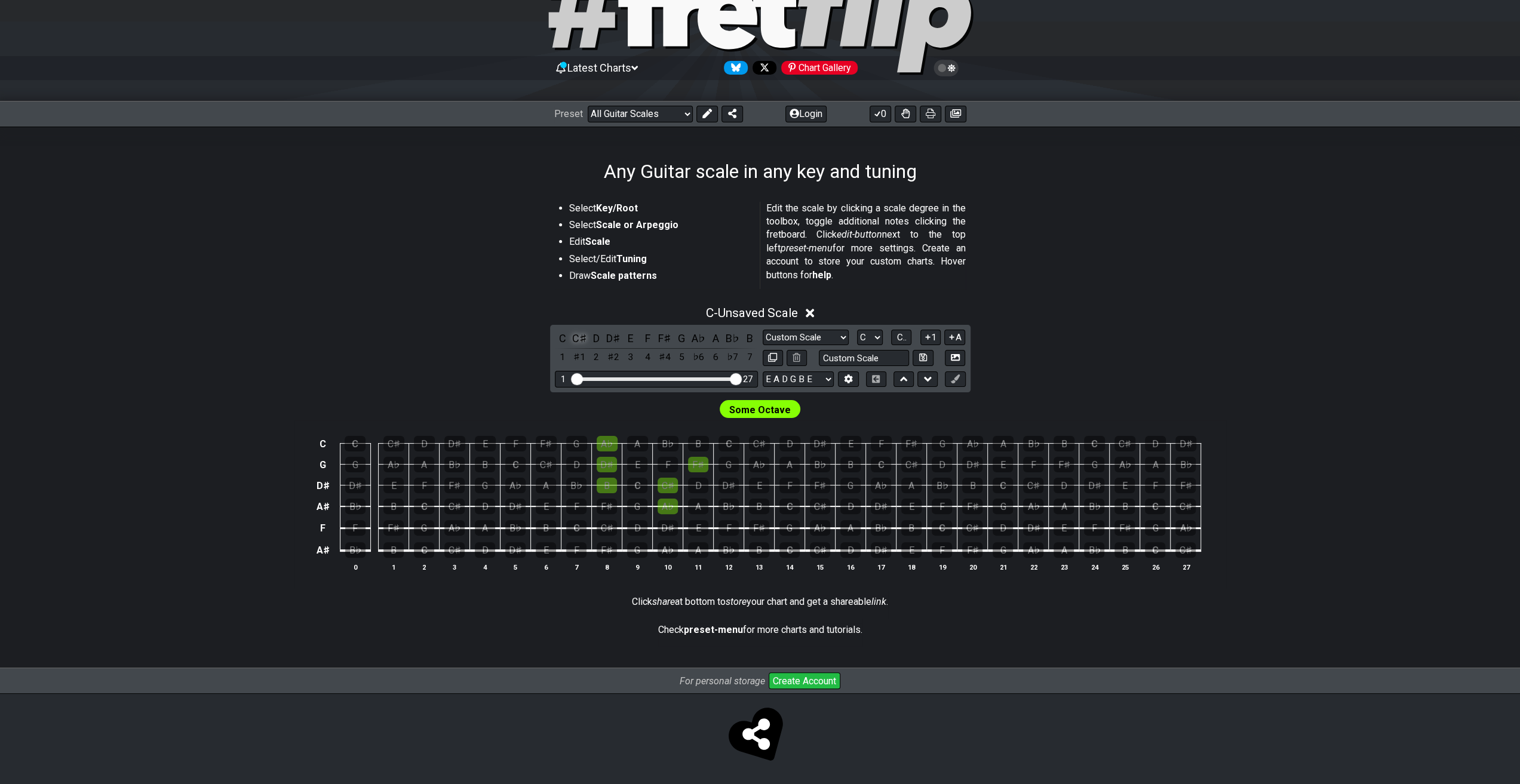
click at [580, 339] on div "C♯" at bounding box center [580, 338] width 16 height 16
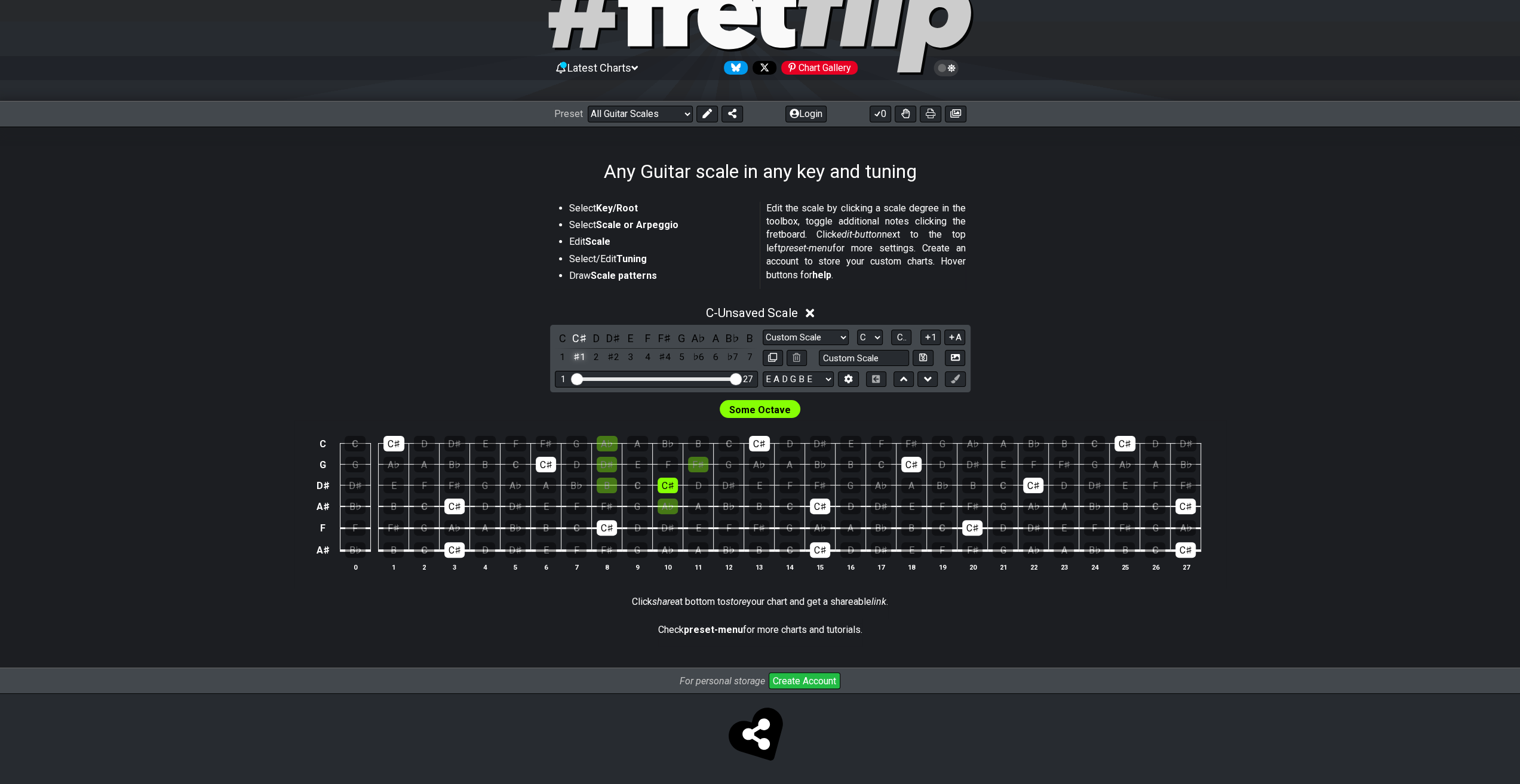
click at [575, 360] on div "♯1" at bounding box center [580, 357] width 16 height 16
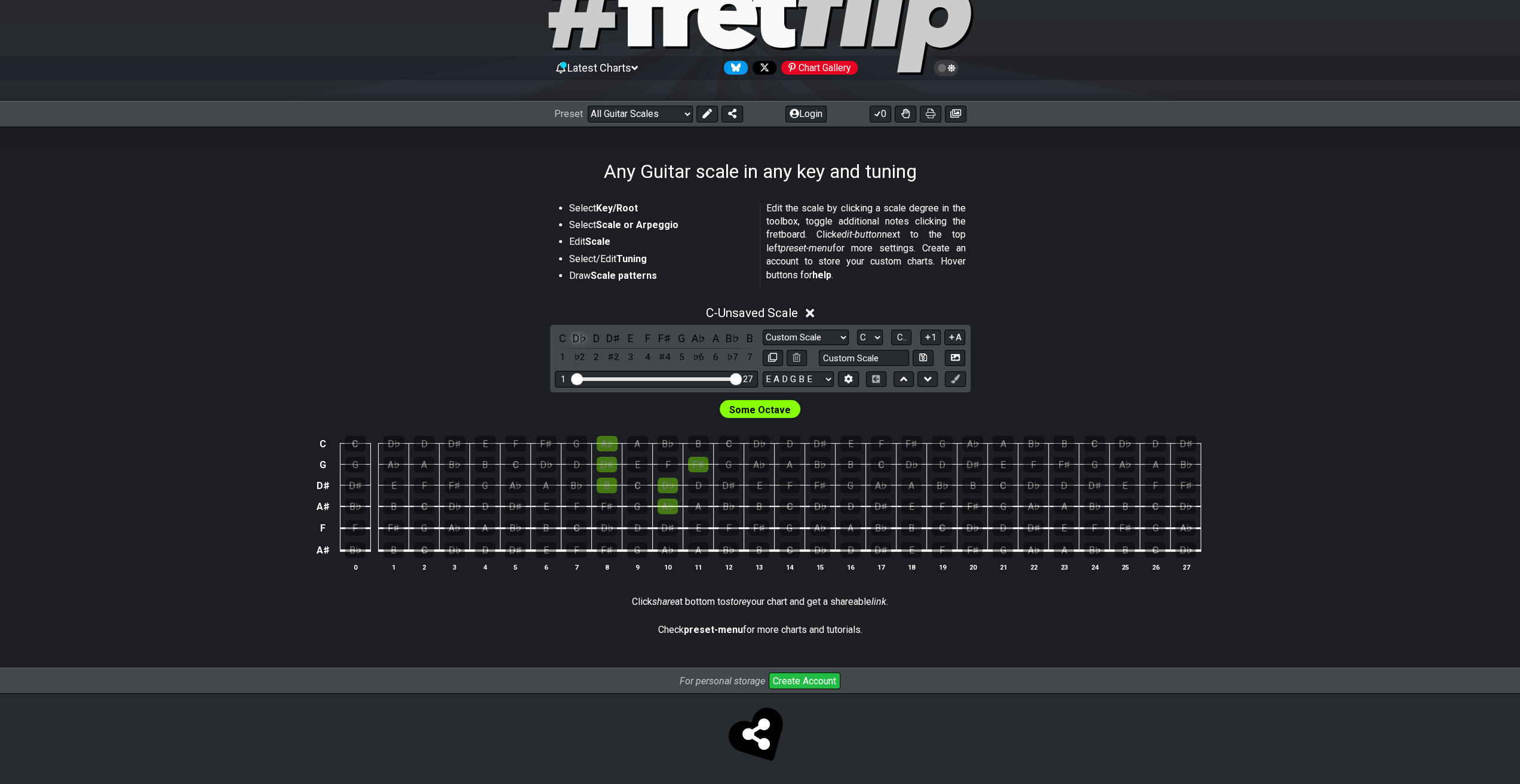
click at [577, 341] on div "D♭" at bounding box center [580, 338] width 16 height 16
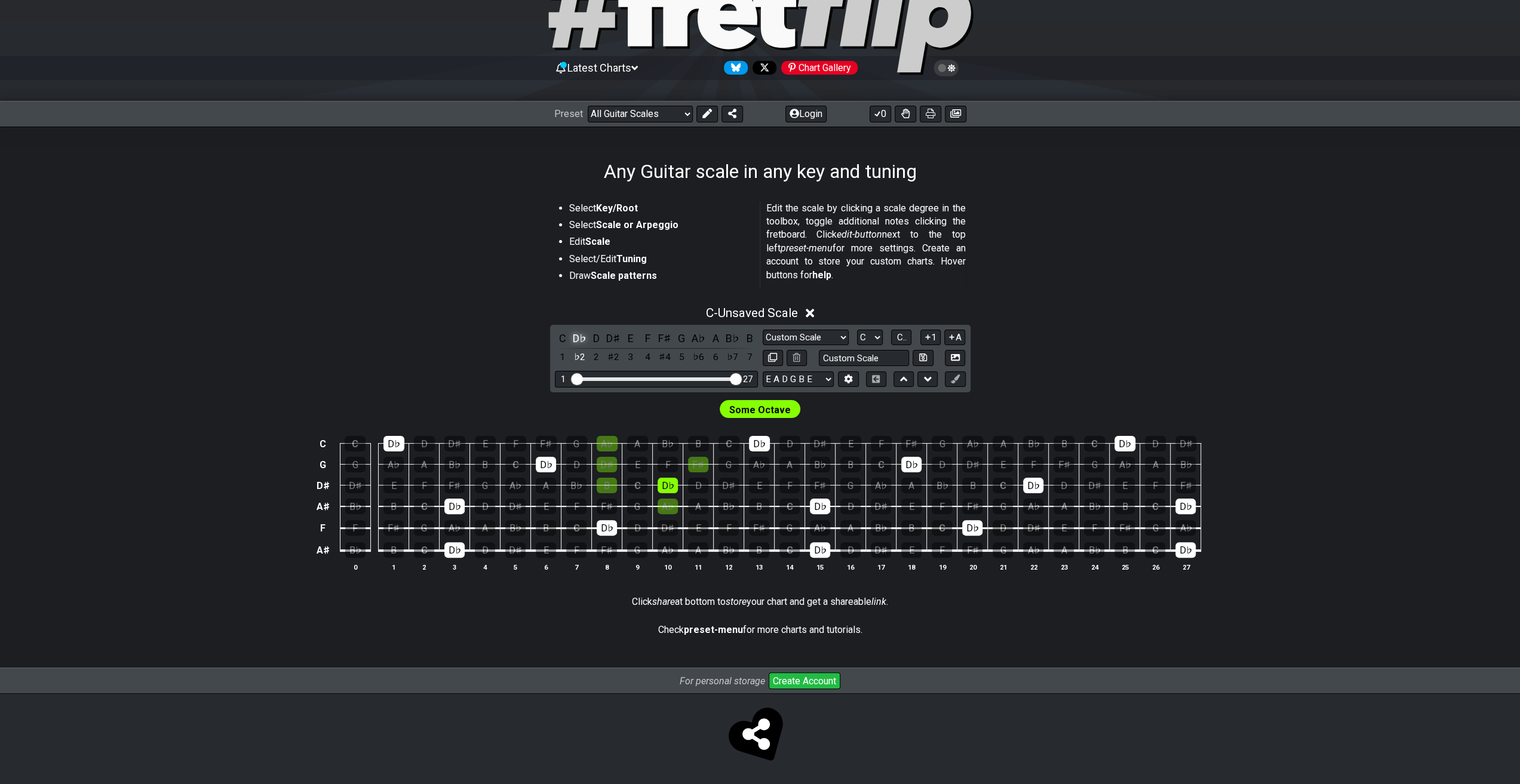
click at [579, 340] on div "D♭" at bounding box center [580, 338] width 16 height 16
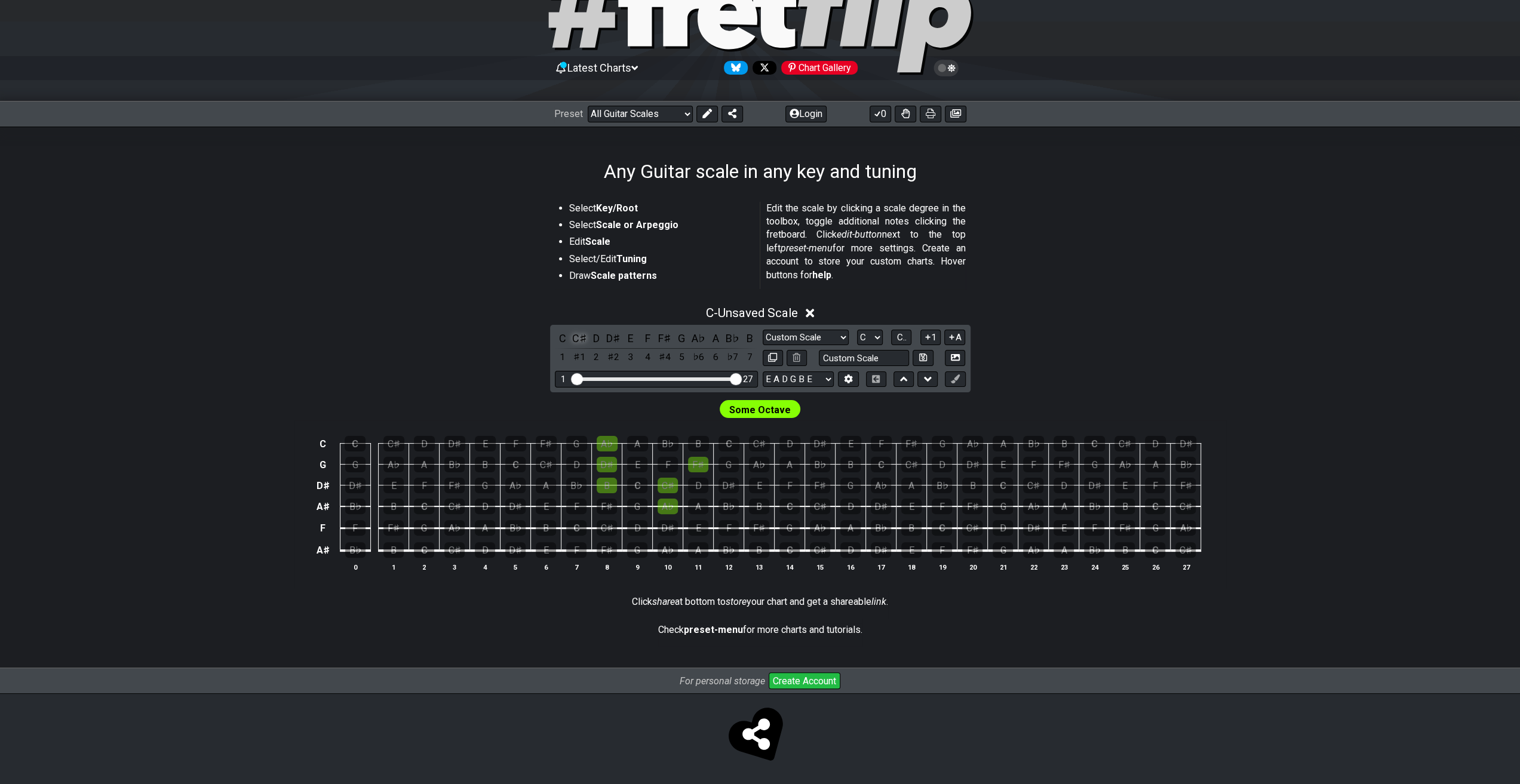
click at [582, 340] on div "C♯" at bounding box center [580, 338] width 16 height 16
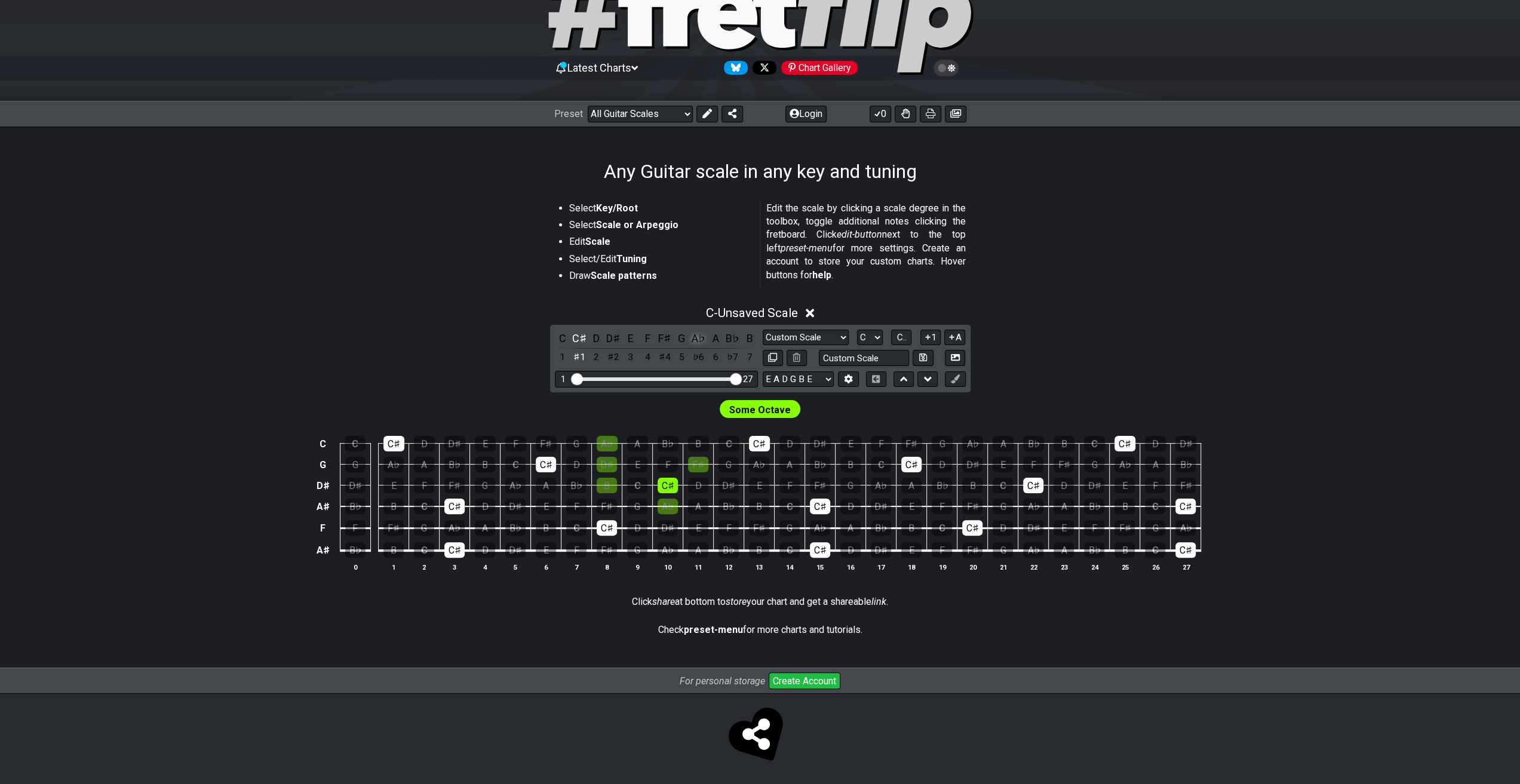
click at [701, 337] on div "A♭" at bounding box center [699, 338] width 16 height 16
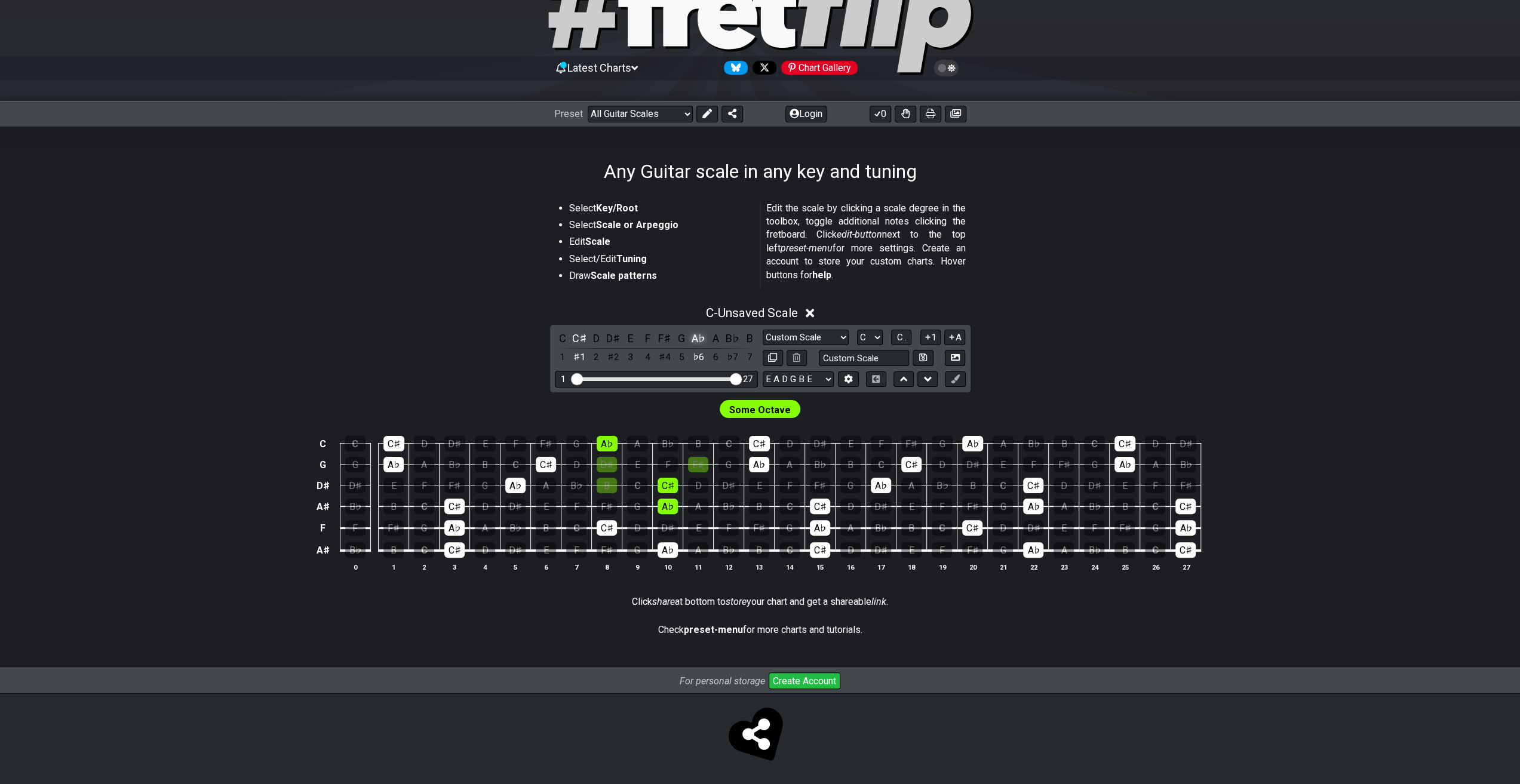
click at [701, 337] on div "A♭" at bounding box center [699, 338] width 16 height 16
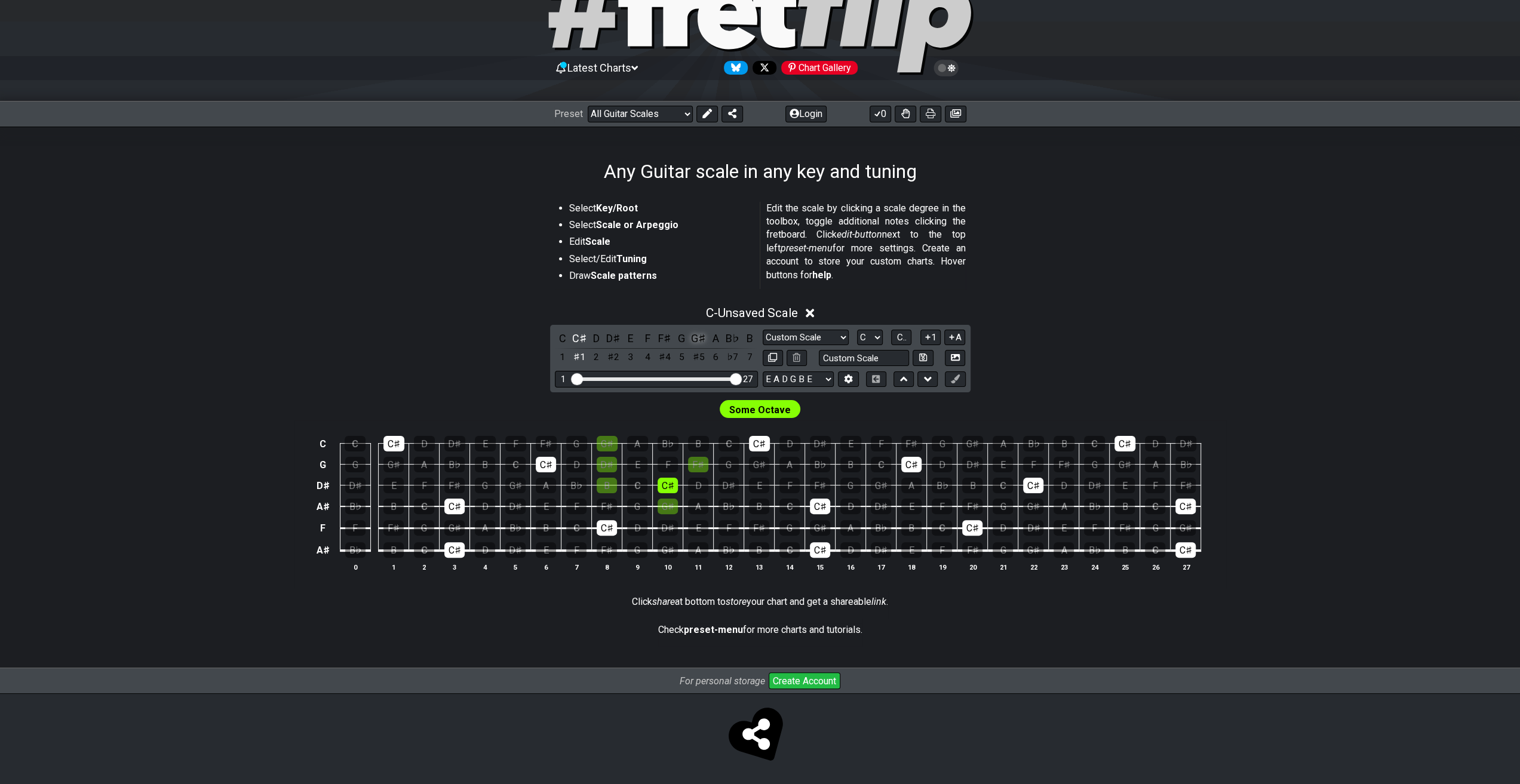
click at [697, 343] on div "G♯" at bounding box center [699, 338] width 16 height 16
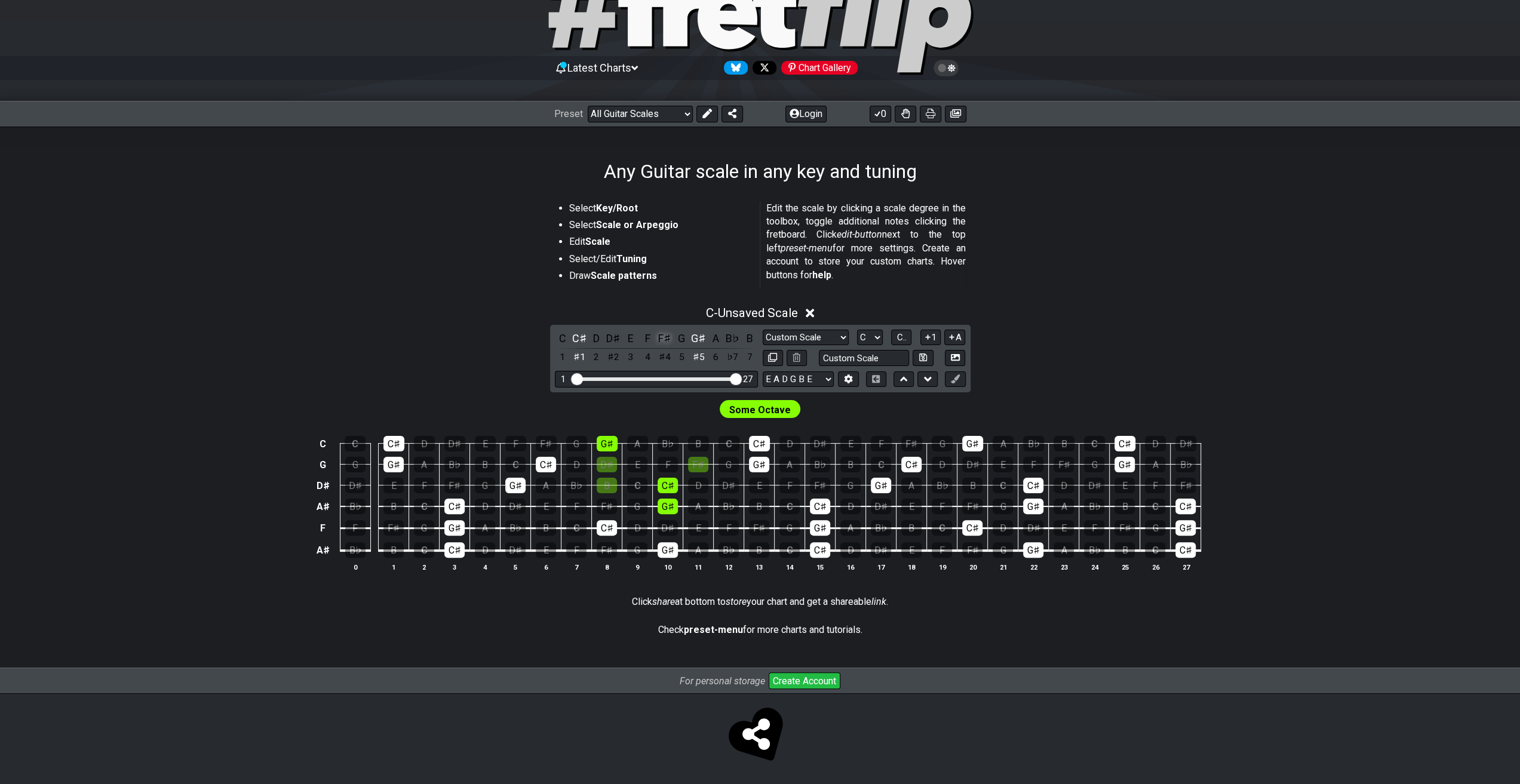
click at [668, 341] on div "F♯" at bounding box center [665, 338] width 16 height 16
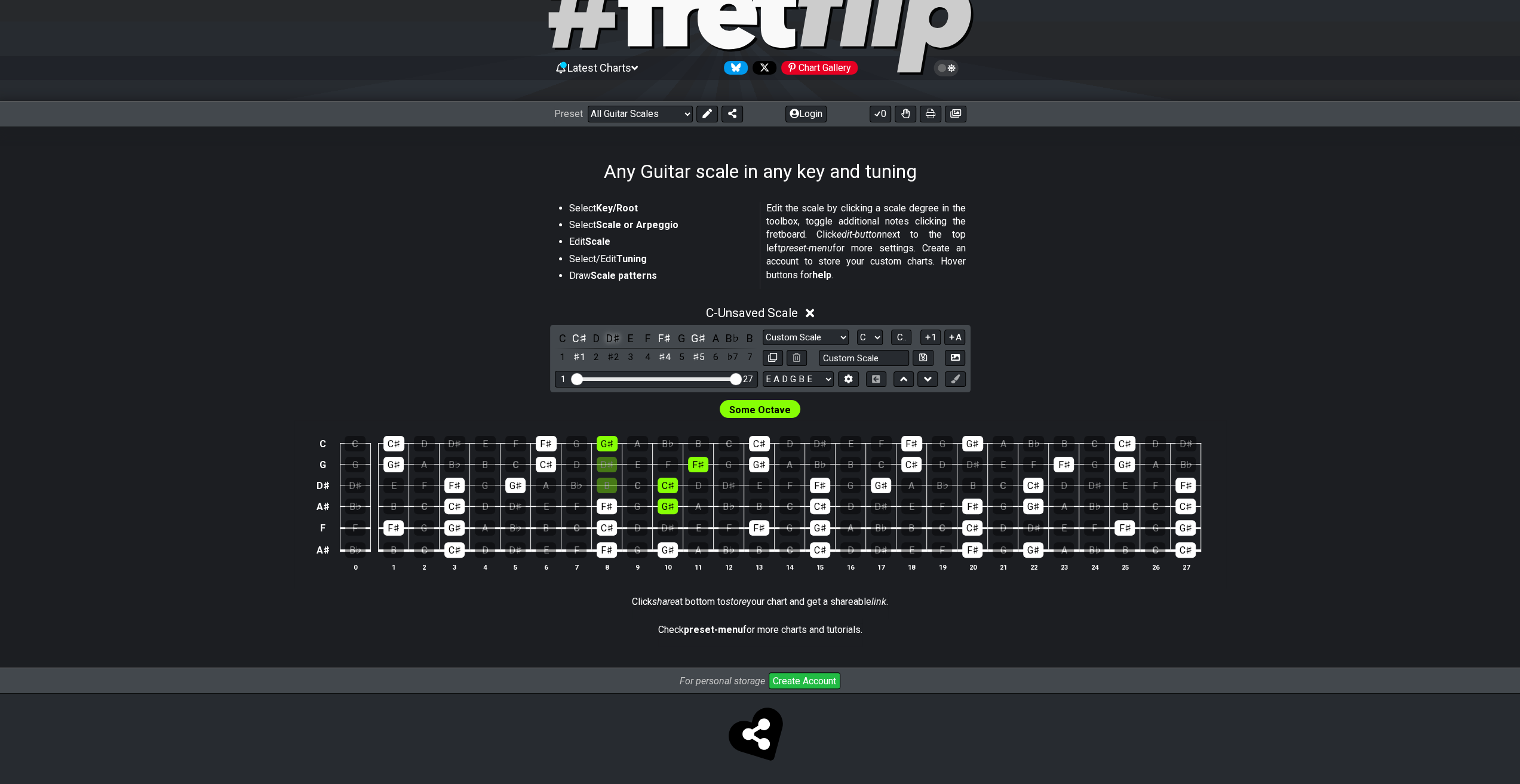
click at [617, 337] on div "D♯" at bounding box center [614, 338] width 16 height 16
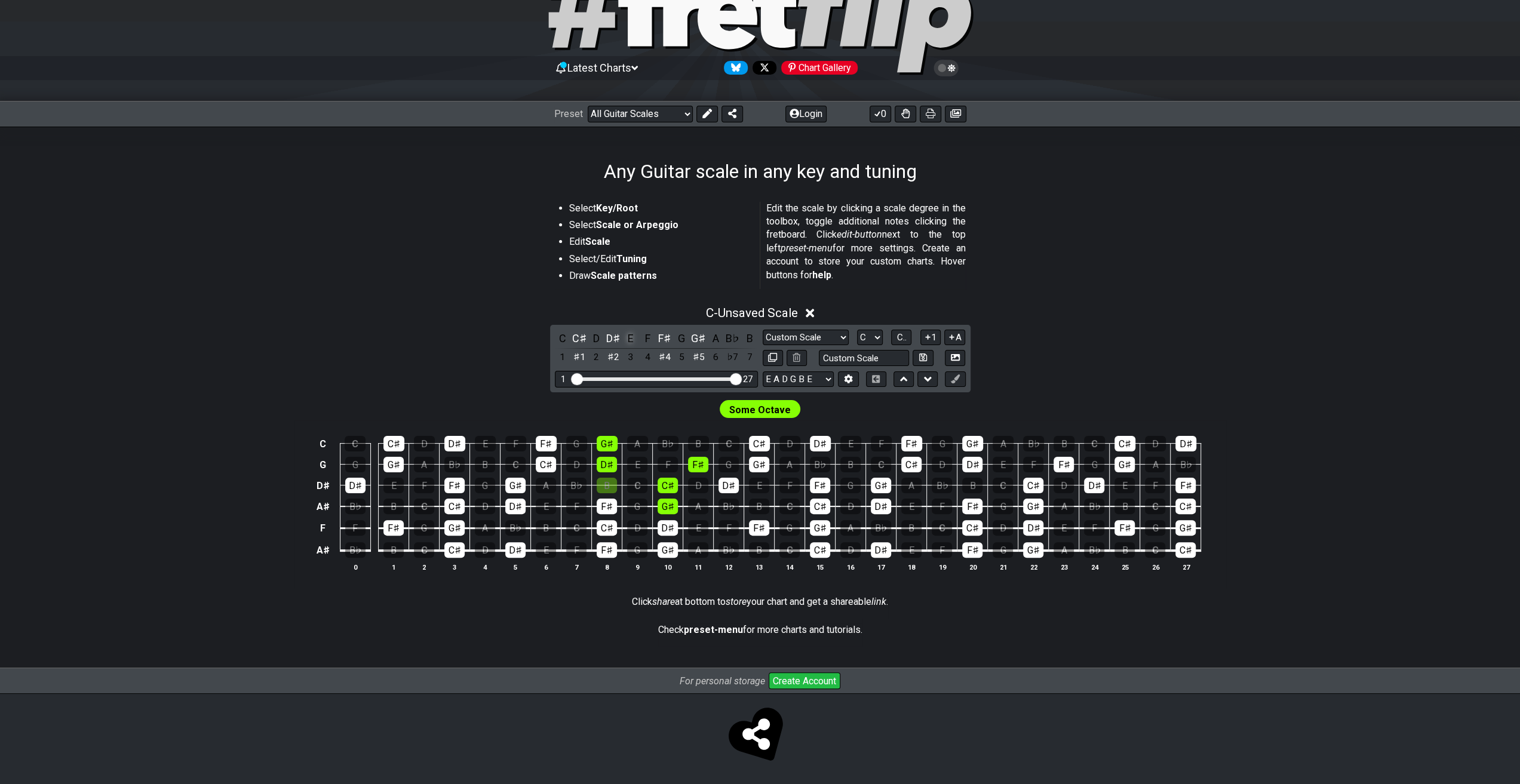
click at [631, 336] on div "E" at bounding box center [631, 338] width 16 height 16
click at [636, 337] on div "E" at bounding box center [631, 338] width 16 height 16
click at [636, 357] on div "3" at bounding box center [631, 357] width 16 height 16
click at [631, 357] on div "3" at bounding box center [631, 357] width 16 height 16
click at [629, 339] on div "E" at bounding box center [631, 338] width 16 height 16
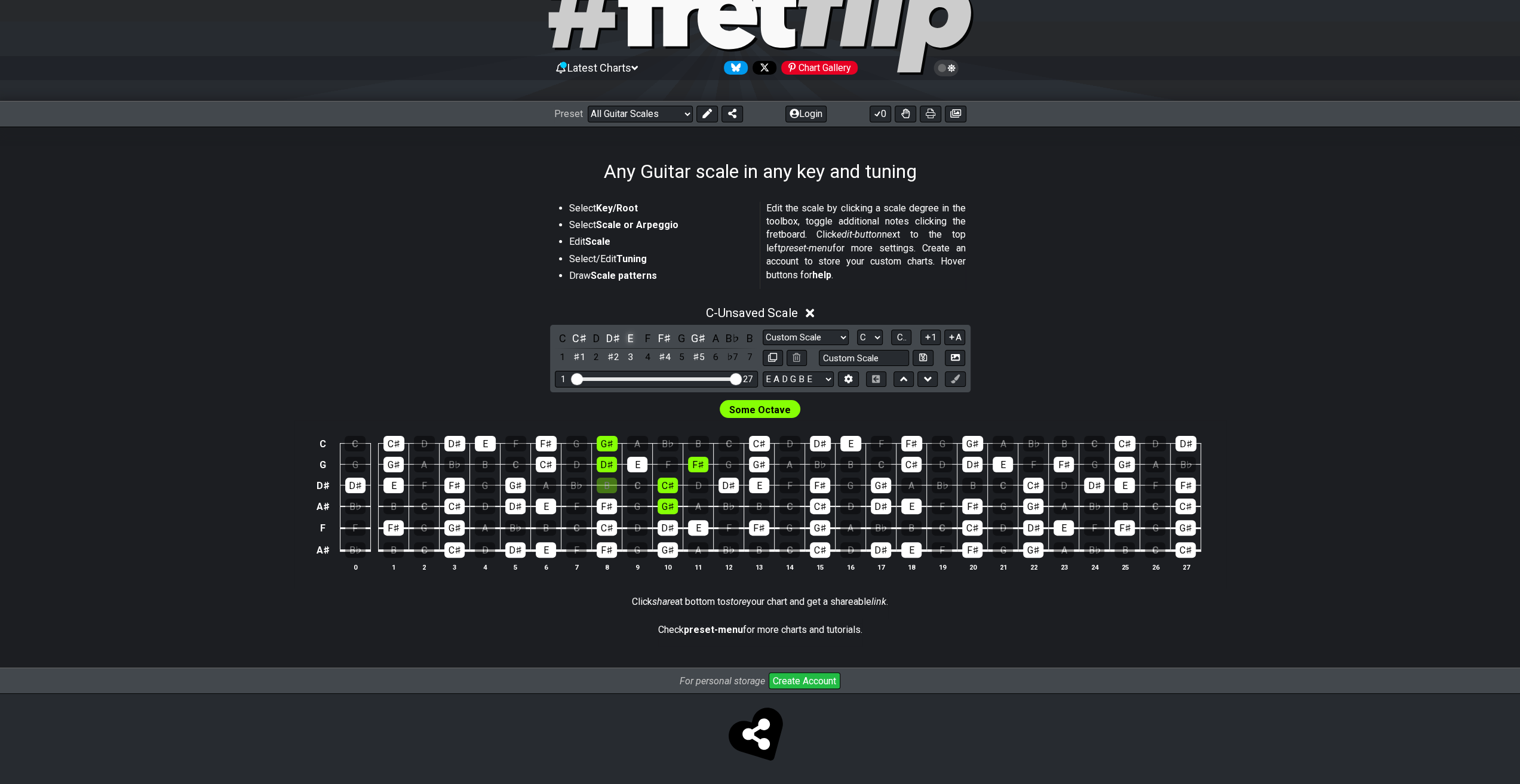
click at [629, 338] on div "E" at bounding box center [631, 338] width 16 height 16
click at [632, 338] on div "E" at bounding box center [631, 338] width 16 height 16
click at [632, 331] on div "E" at bounding box center [631, 338] width 16 height 16
click at [647, 338] on div "F" at bounding box center [648, 338] width 16 height 16
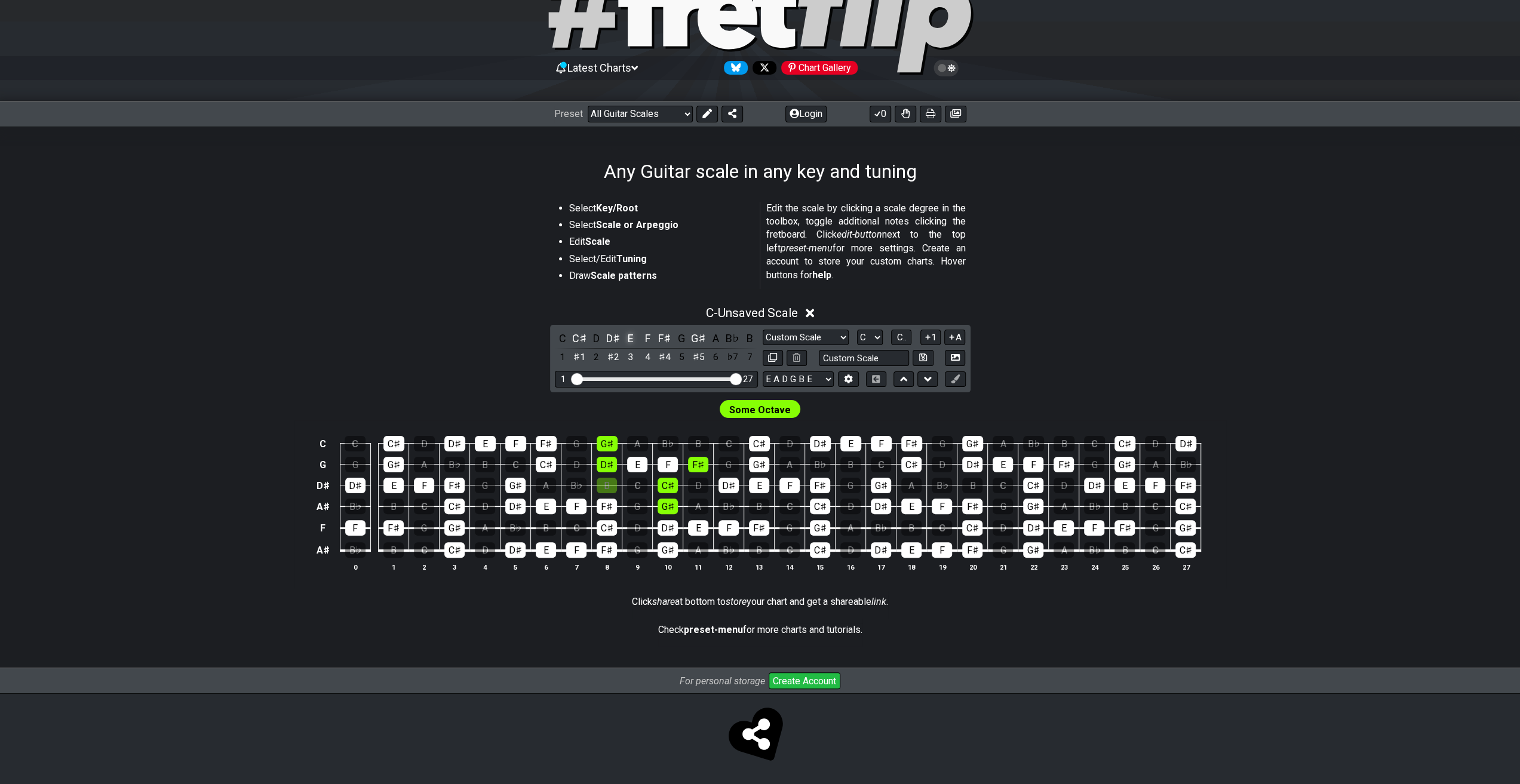
click at [628, 339] on div "E" at bounding box center [631, 338] width 16 height 16
click at [714, 336] on div "A" at bounding box center [716, 338] width 16 height 16
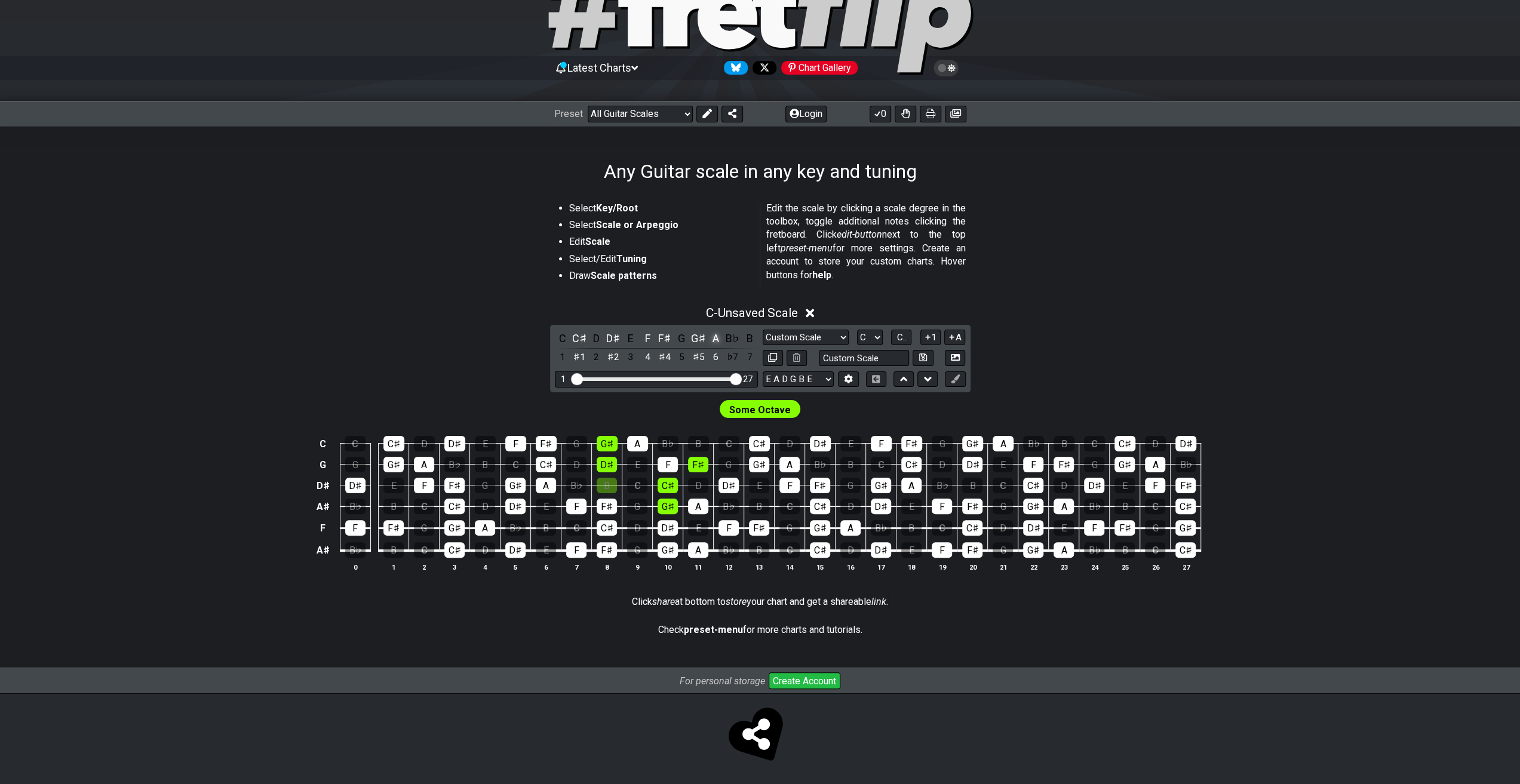
click at [714, 339] on div "A" at bounding box center [716, 338] width 16 height 16
click at [749, 340] on div "B" at bounding box center [750, 338] width 16 height 16
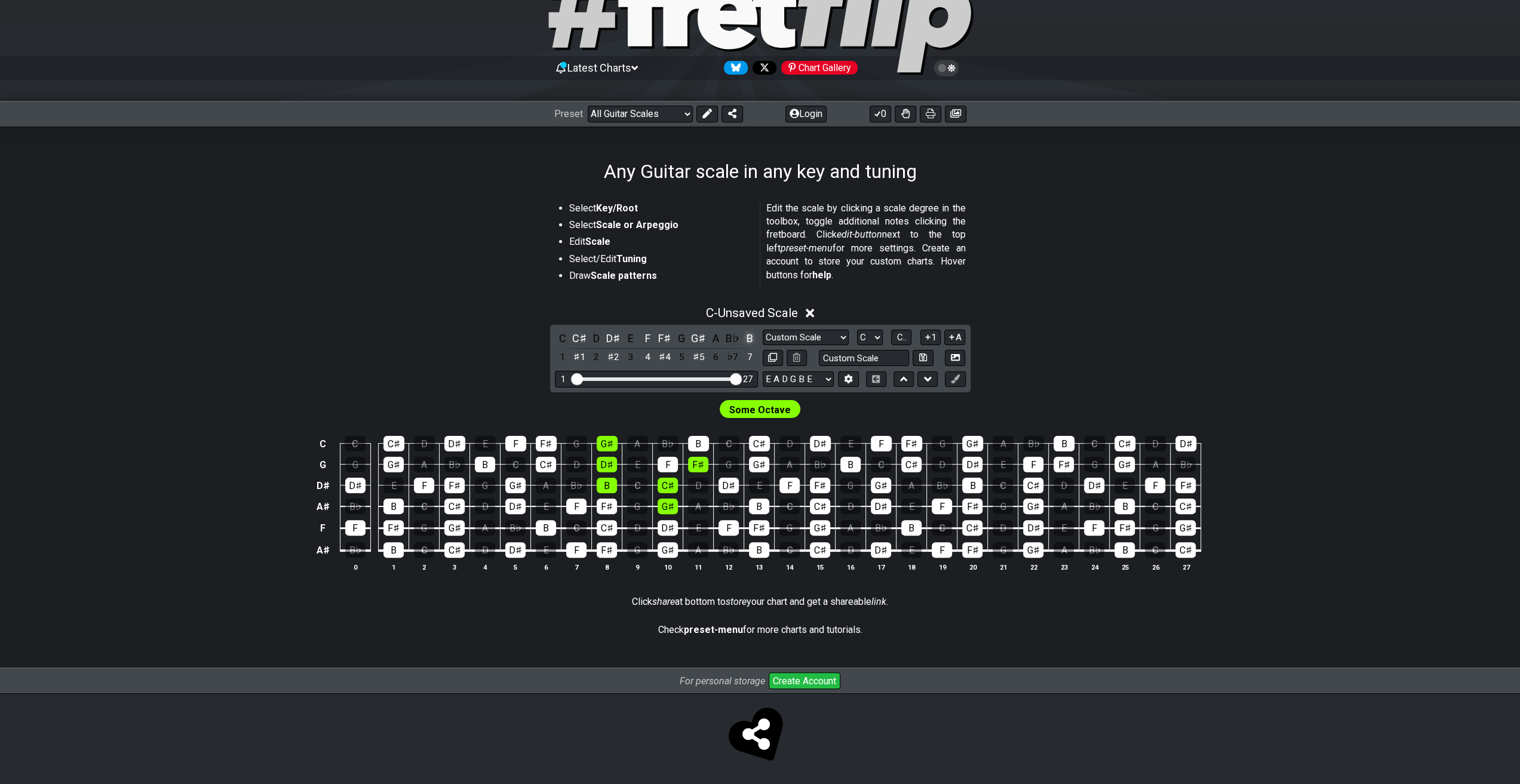
click at [748, 340] on div "B" at bounding box center [750, 338] width 16 height 16
click at [714, 339] on div "A" at bounding box center [716, 338] width 16 height 16
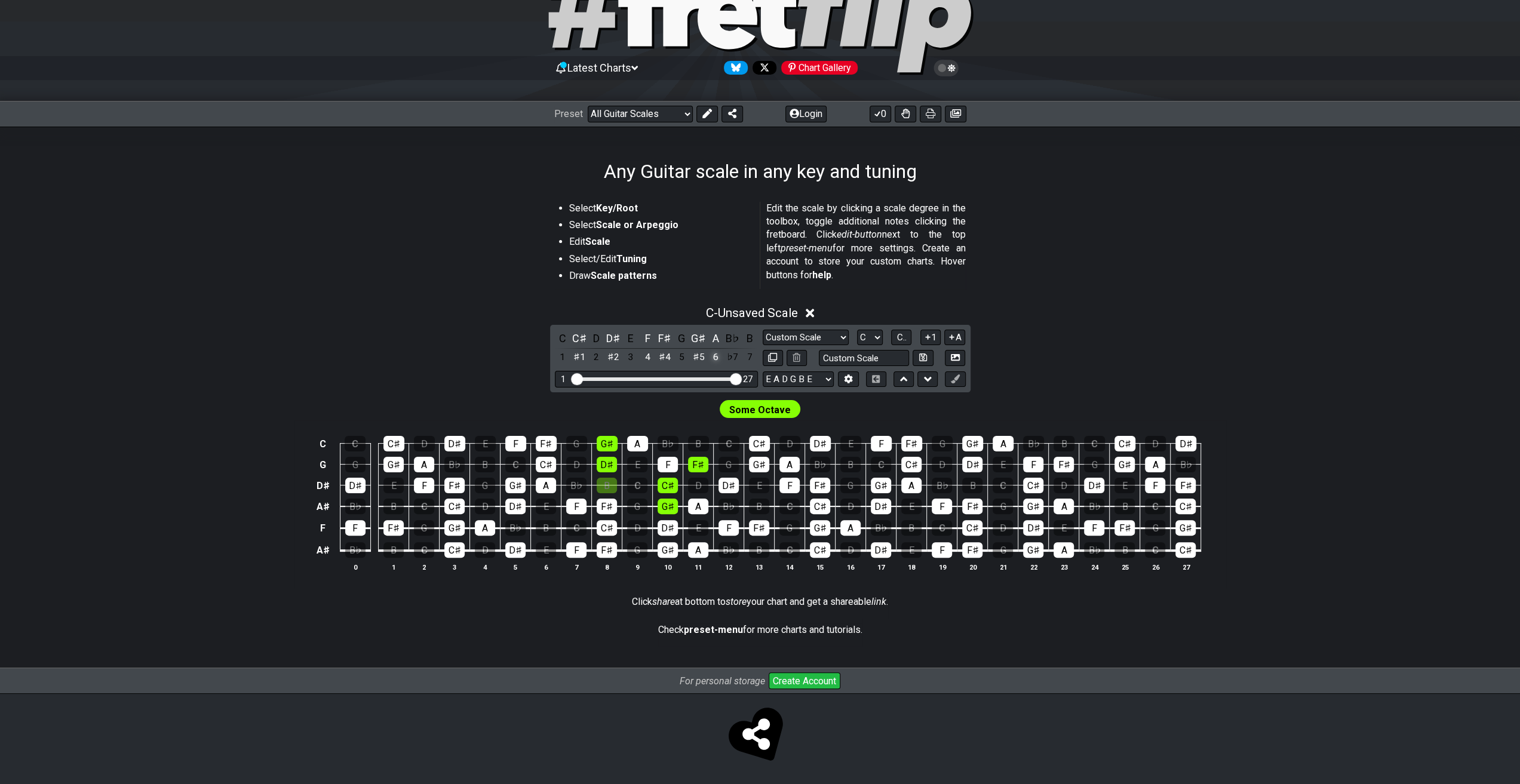
drag, startPoint x: 714, startPoint y: 339, endPoint x: 721, endPoint y: 350, distance: 13.0
click at [715, 339] on div "A" at bounding box center [716, 338] width 16 height 16
click at [716, 359] on div "6" at bounding box center [716, 357] width 16 height 16
click at [714, 339] on div "A" at bounding box center [716, 338] width 16 height 16
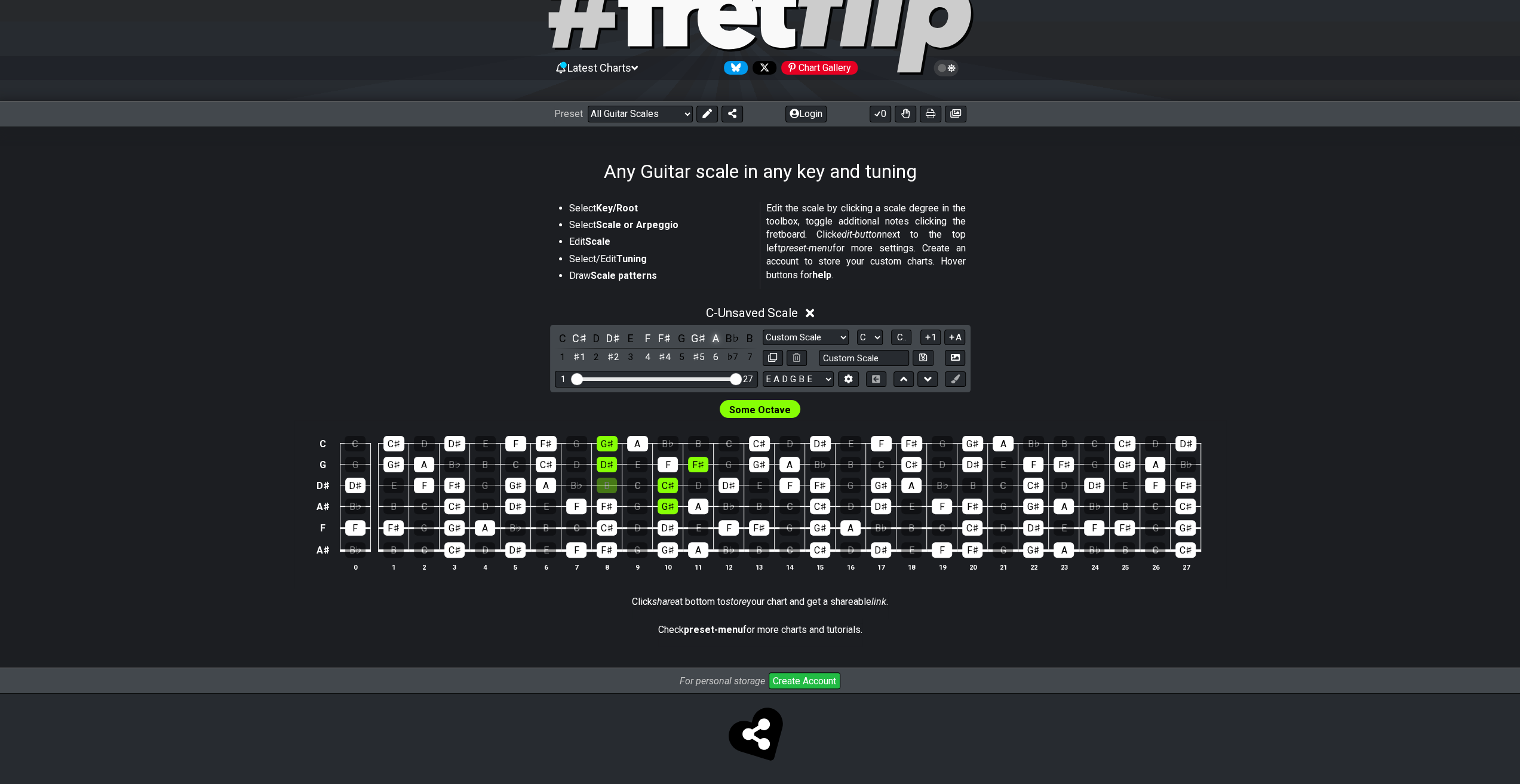
click at [714, 339] on div "A" at bounding box center [716, 338] width 16 height 16
click at [730, 339] on div "B♭" at bounding box center [733, 338] width 16 height 16
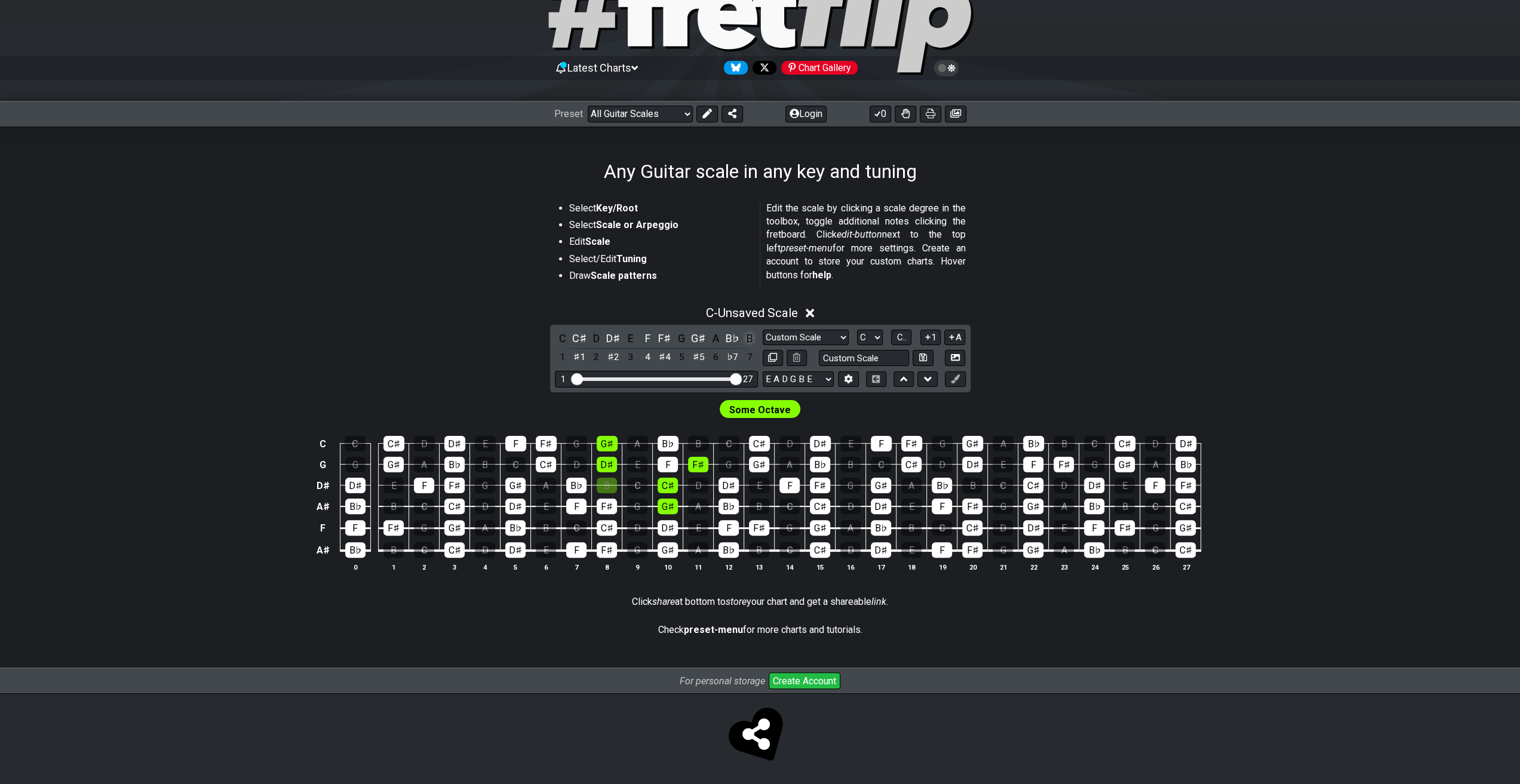
click at [753, 335] on div "B" at bounding box center [750, 338] width 16 height 16
click at [560, 331] on div "C" at bounding box center [563, 338] width 16 height 16
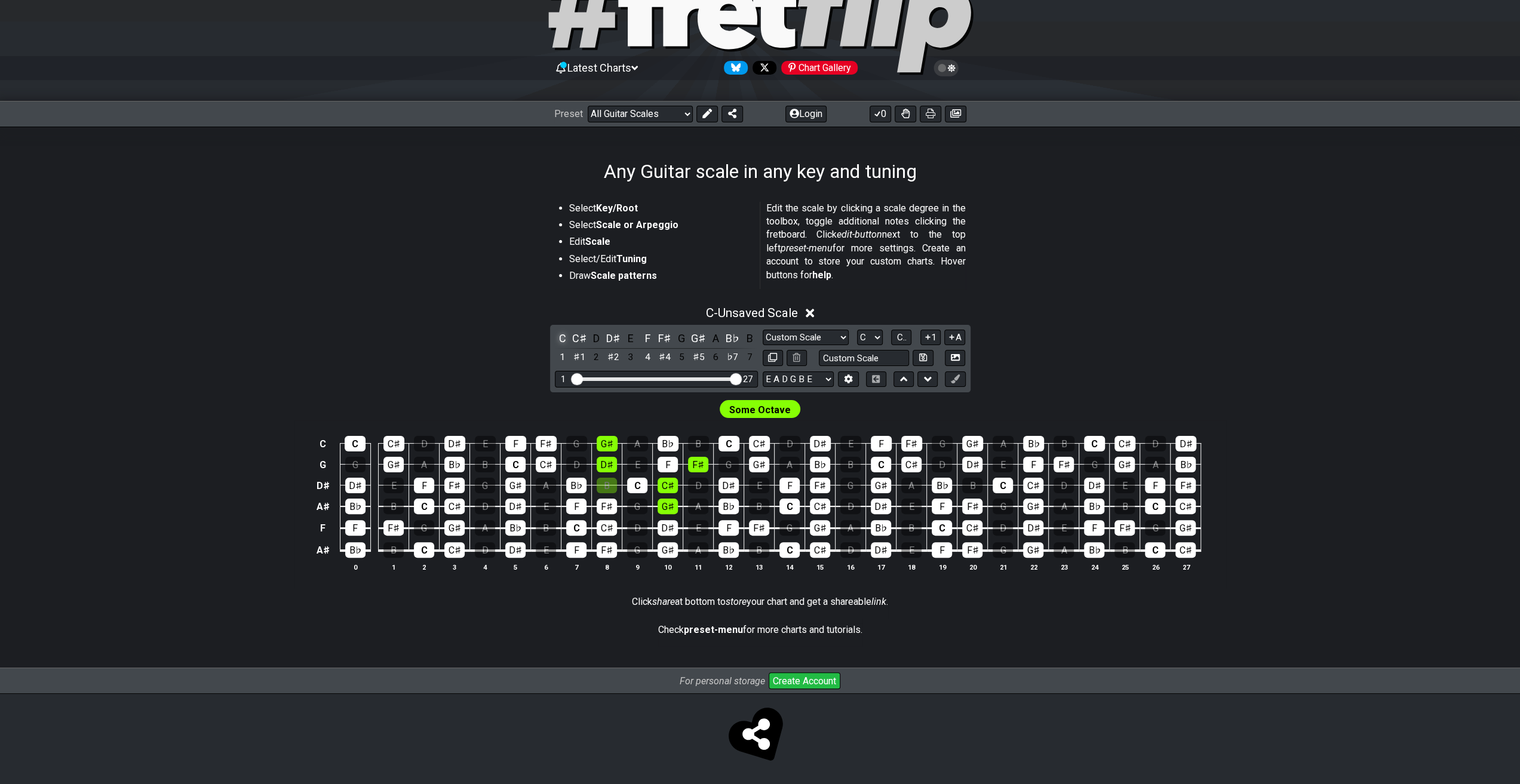
click at [565, 334] on div "C" at bounding box center [563, 338] width 16 height 16
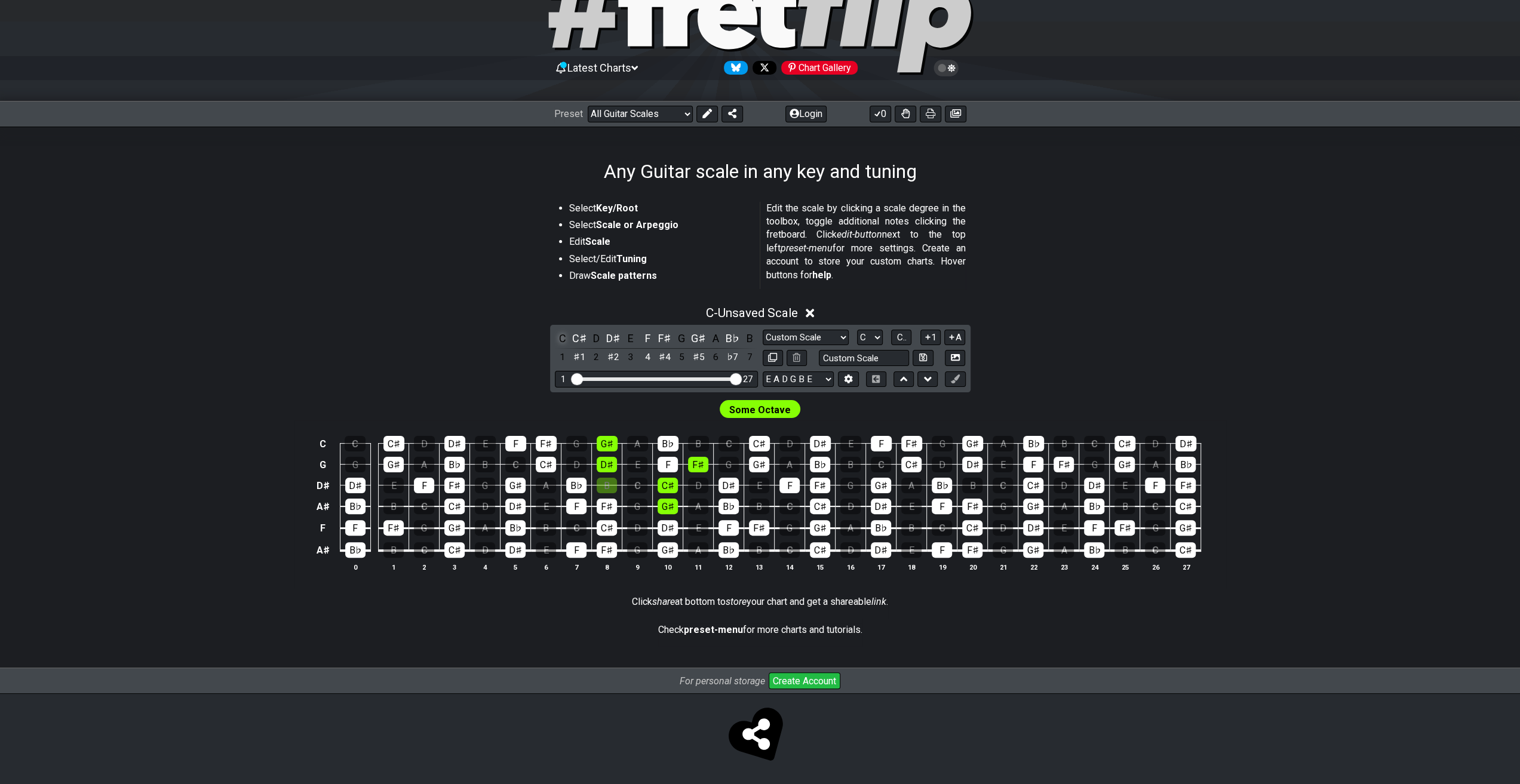
click at [564, 334] on div "C" at bounding box center [563, 338] width 16 height 16
